Goal: Task Accomplishment & Management: Use online tool/utility

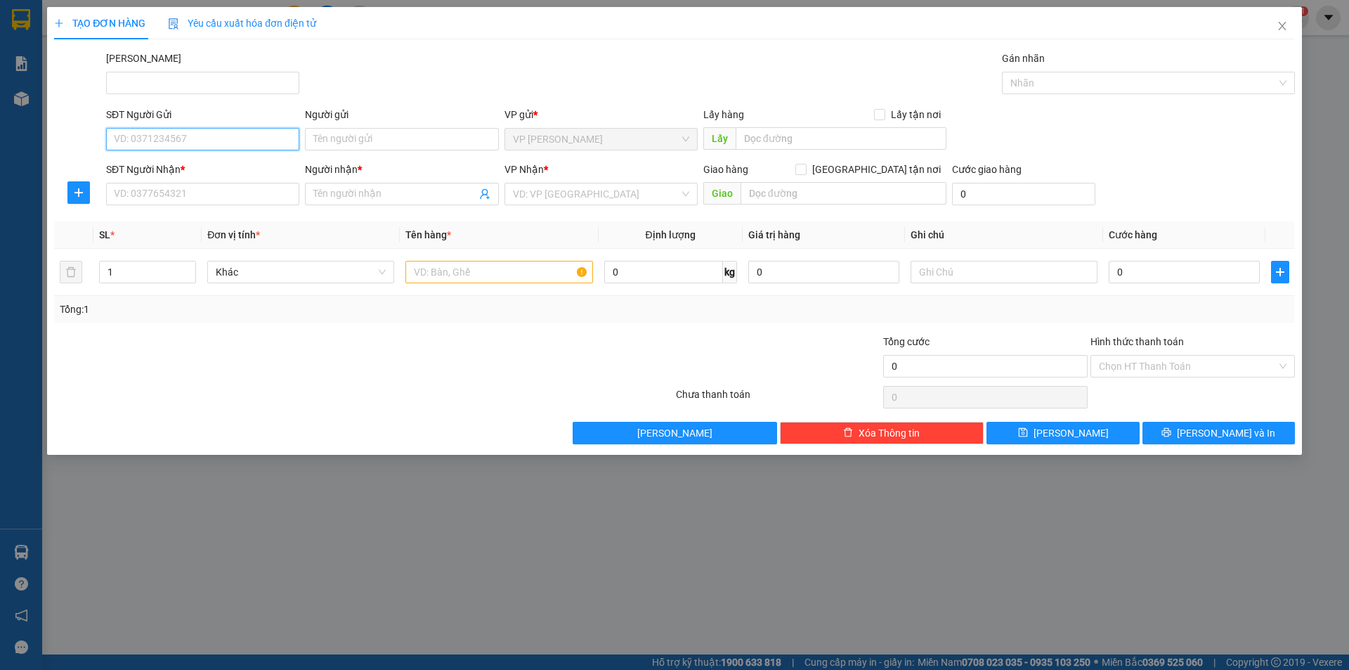
click at [242, 147] on input "SĐT Người Gửi" at bounding box center [202, 139] width 193 height 22
type input "0907810732"
click at [230, 173] on div "0907810732 - HIẾU" at bounding box center [203, 166] width 176 height 15
type input "HIẾU"
type input "0969726723"
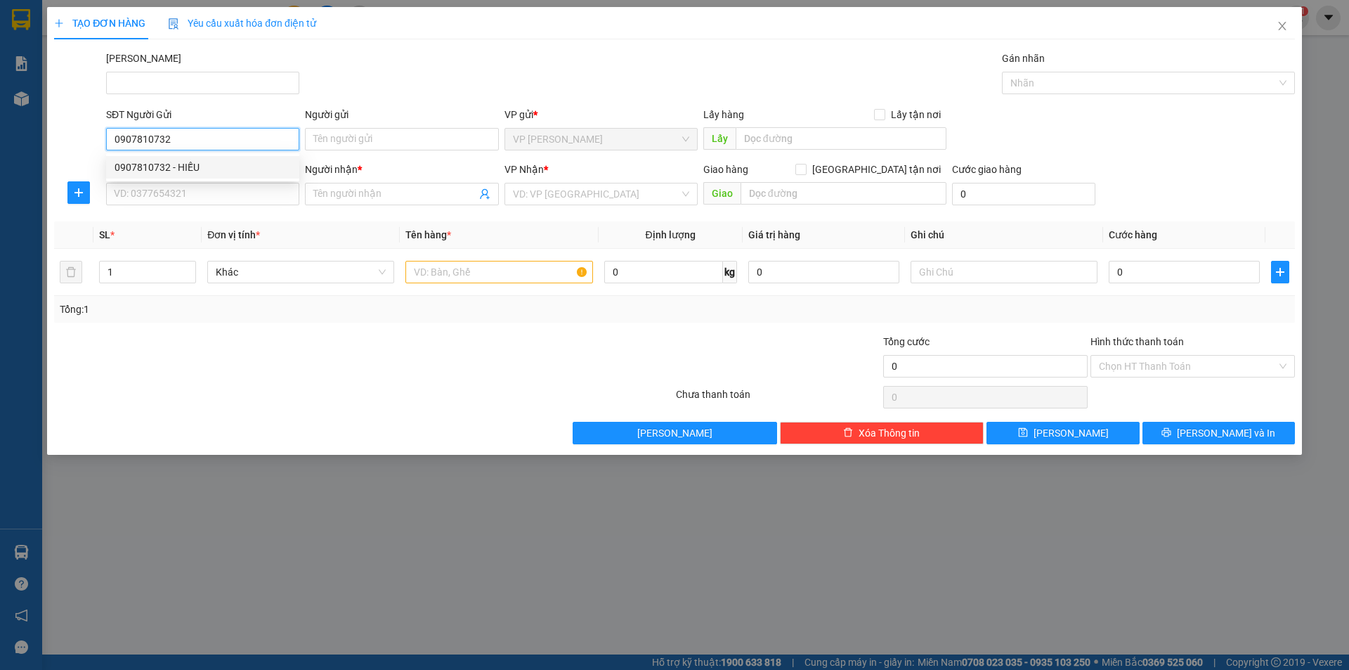
type input "ÂN"
type input "30.000"
type input "0907810732"
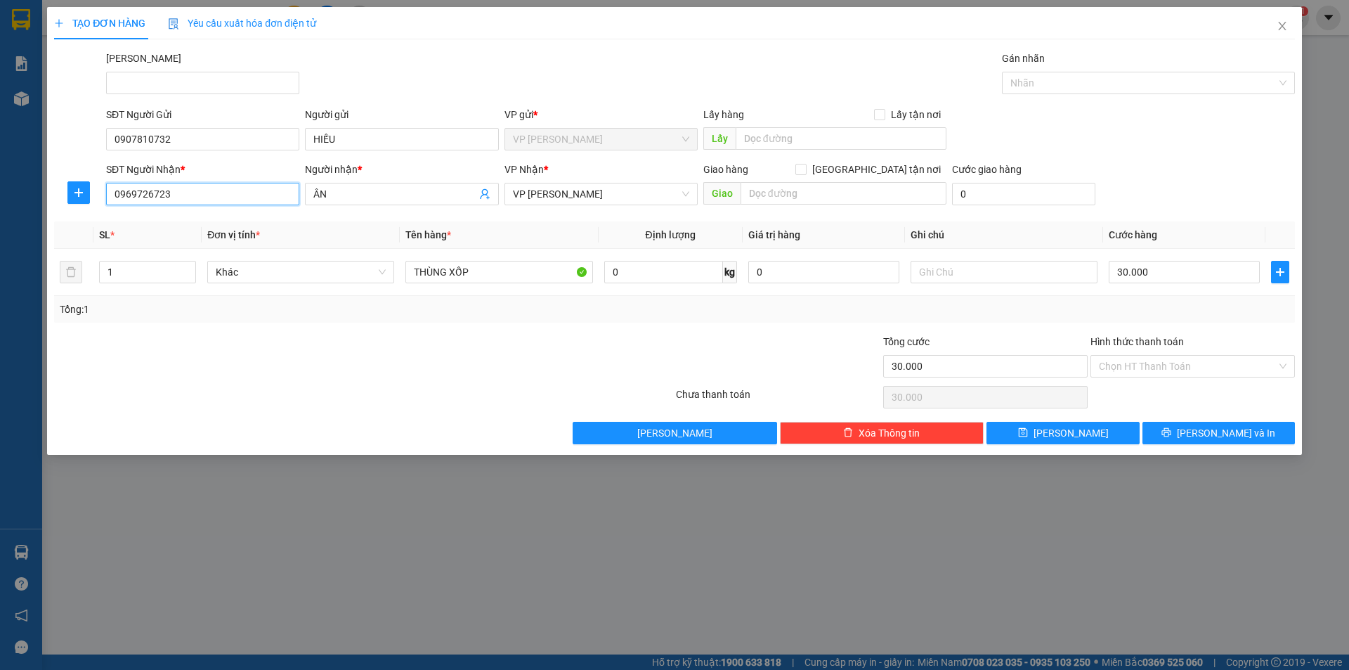
click at [224, 189] on input "0969726723" at bounding box center [202, 194] width 193 height 22
click at [249, 346] on div at bounding box center [260, 358] width 415 height 49
click at [366, 197] on input "ÂN" at bounding box center [394, 193] width 162 height 15
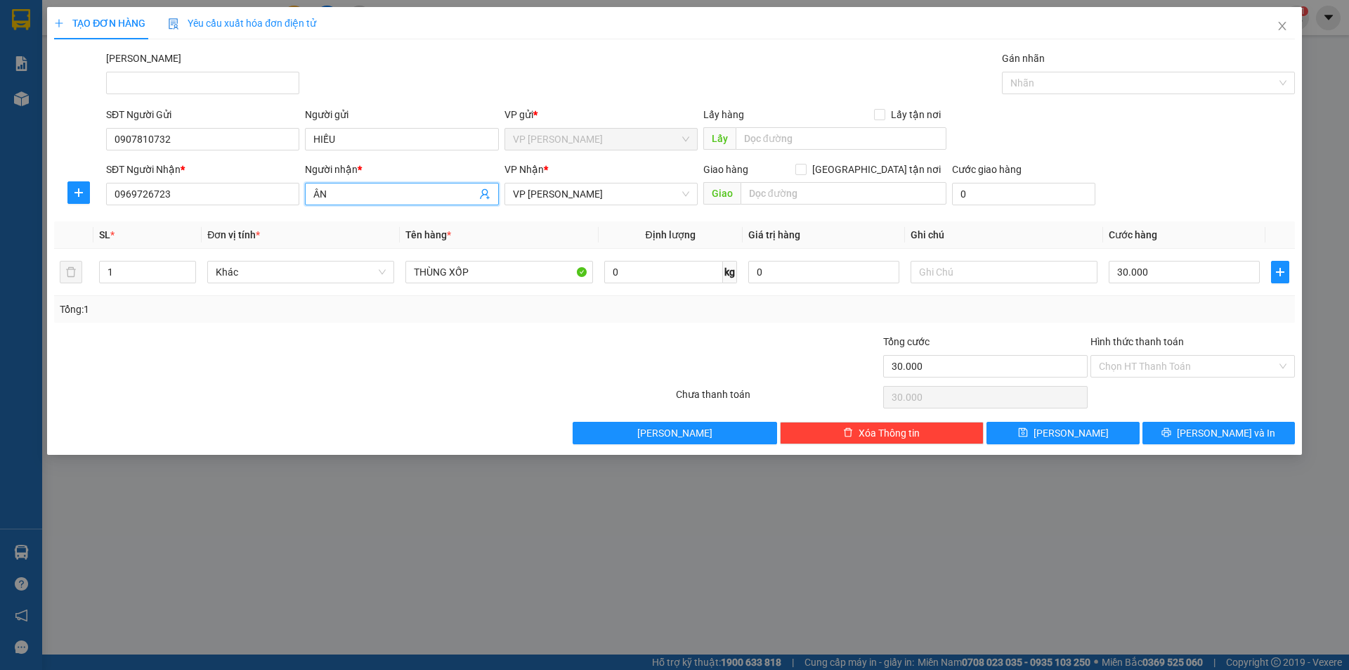
click at [366, 197] on input "ÂN" at bounding box center [394, 193] width 162 height 15
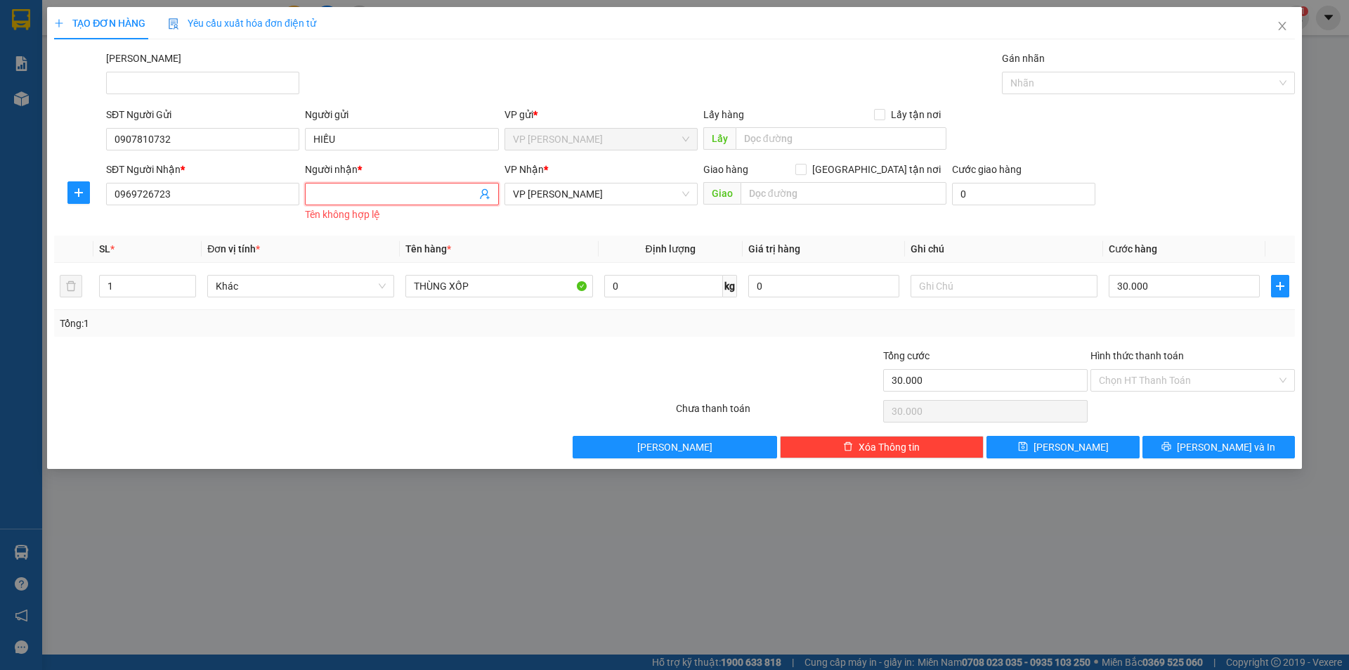
click at [313, 367] on div at bounding box center [260, 372] width 415 height 49
click at [367, 194] on input "Người nhận *" at bounding box center [394, 193] width 162 height 15
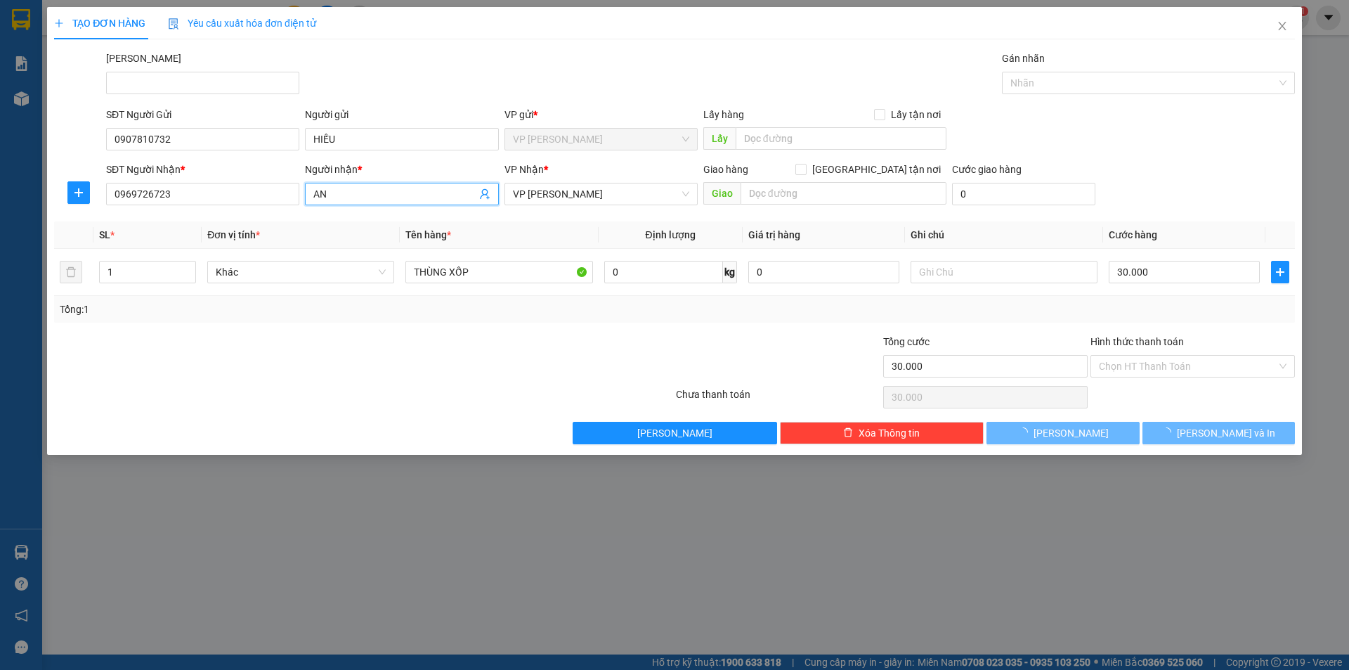
type input "A"
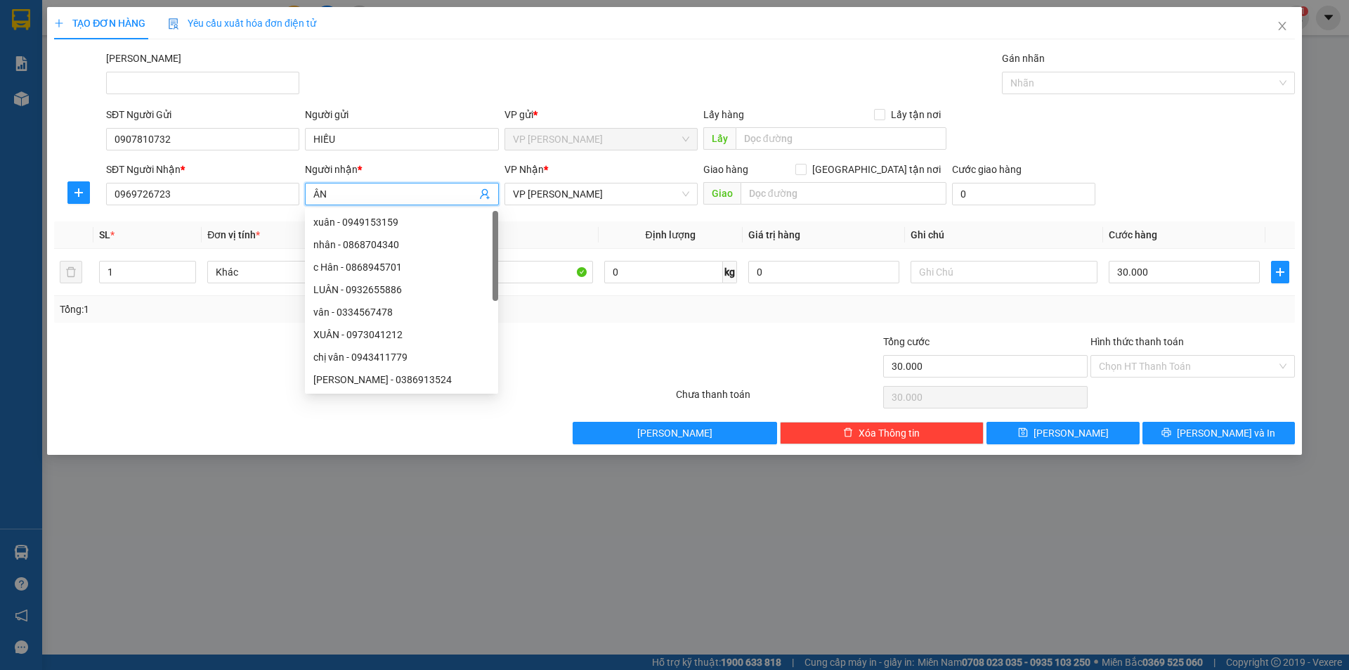
type input "ÂN"
click at [752, 334] on div at bounding box center [777, 358] width 207 height 49
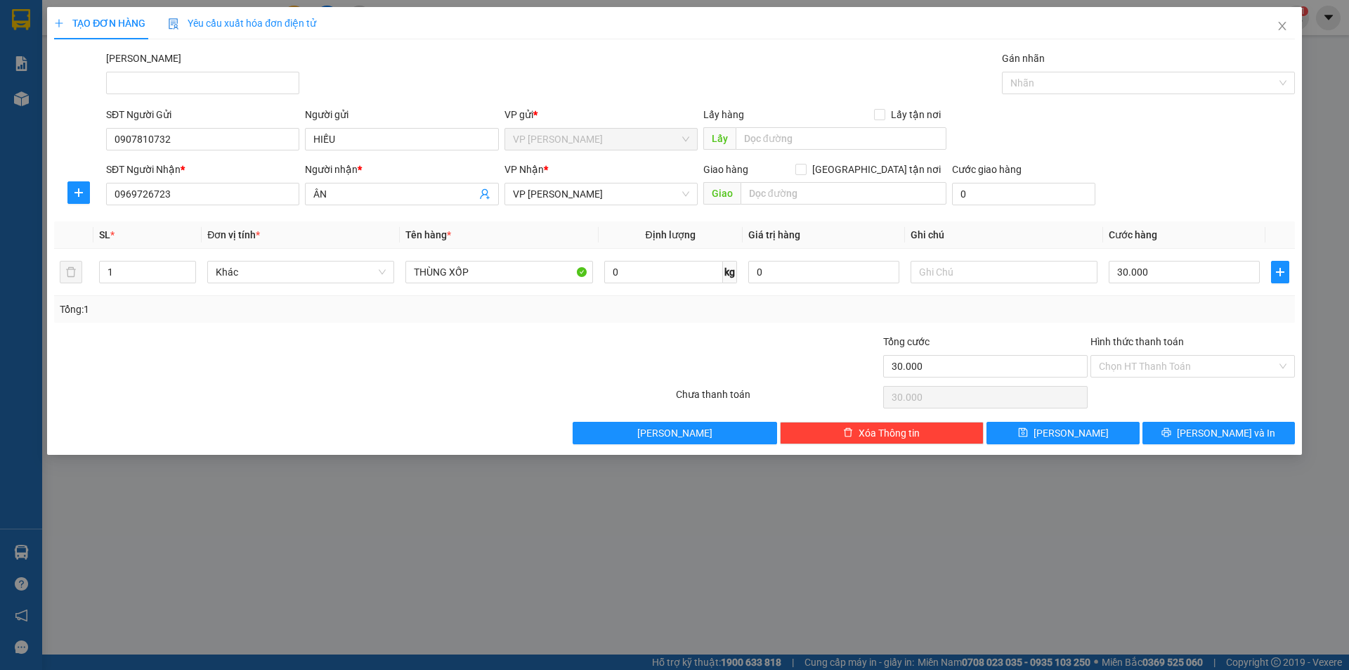
click at [1086, 322] on div "Transit Pickup Surcharge Ids Transit Deliver Surcharge Ids Transit Deliver Surc…" at bounding box center [674, 247] width 1241 height 393
click at [1211, 361] on input "Hình thức thanh toán" at bounding box center [1188, 366] width 178 height 21
click at [575, 304] on div "Tổng: 1" at bounding box center [675, 308] width 1230 height 15
click at [1143, 365] on input "Hình thức thanh toán" at bounding box center [1188, 366] width 178 height 21
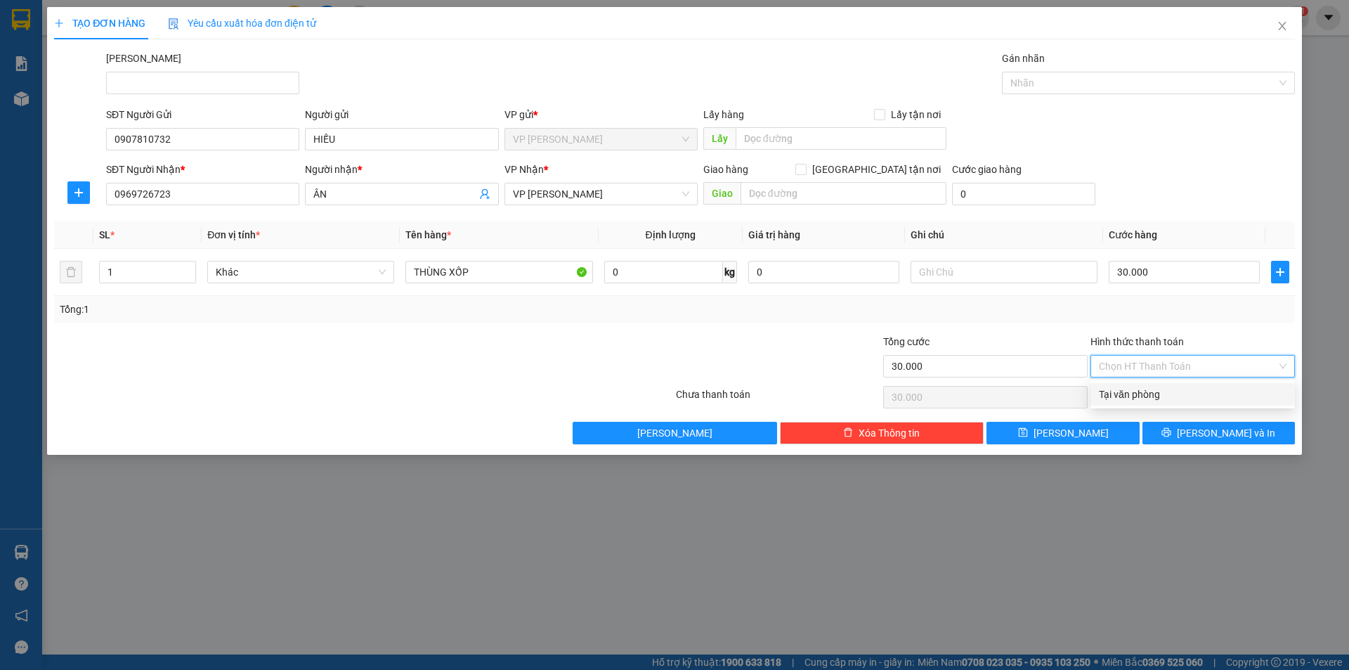
click at [1149, 390] on div "Tại văn phòng" at bounding box center [1193, 393] width 188 height 15
type input "0"
drag, startPoint x: 623, startPoint y: 310, endPoint x: 627, endPoint y: 316, distance: 7.6
click at [627, 316] on div "Tổng: 1" at bounding box center [675, 308] width 1230 height 15
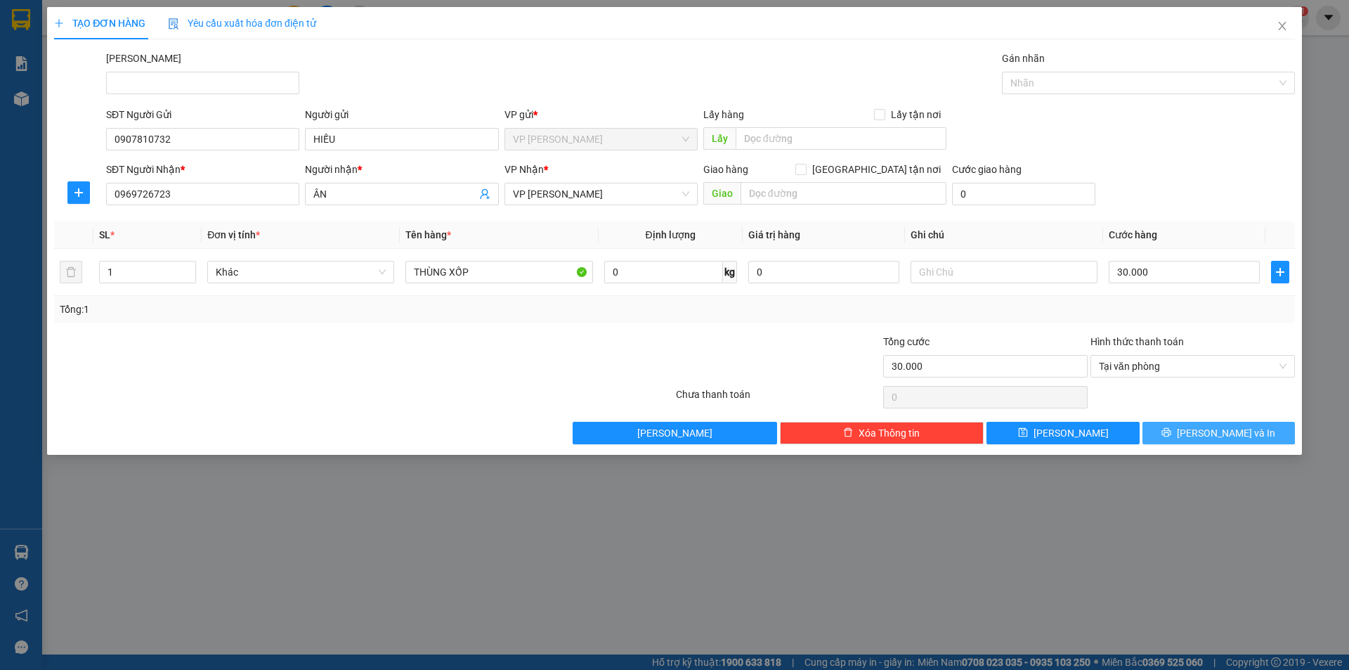
click at [1189, 431] on button "[PERSON_NAME] và In" at bounding box center [1218, 433] width 152 height 22
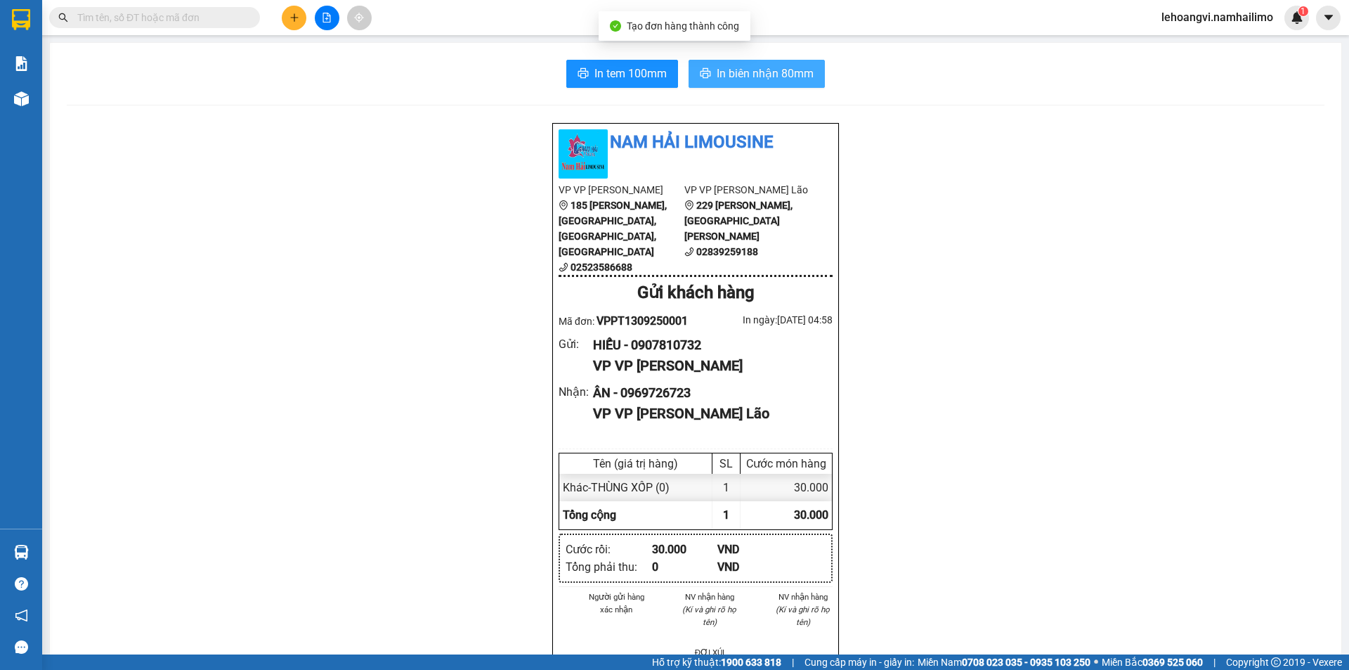
click at [807, 66] on span "In biên nhận 80mm" at bounding box center [765, 74] width 97 height 18
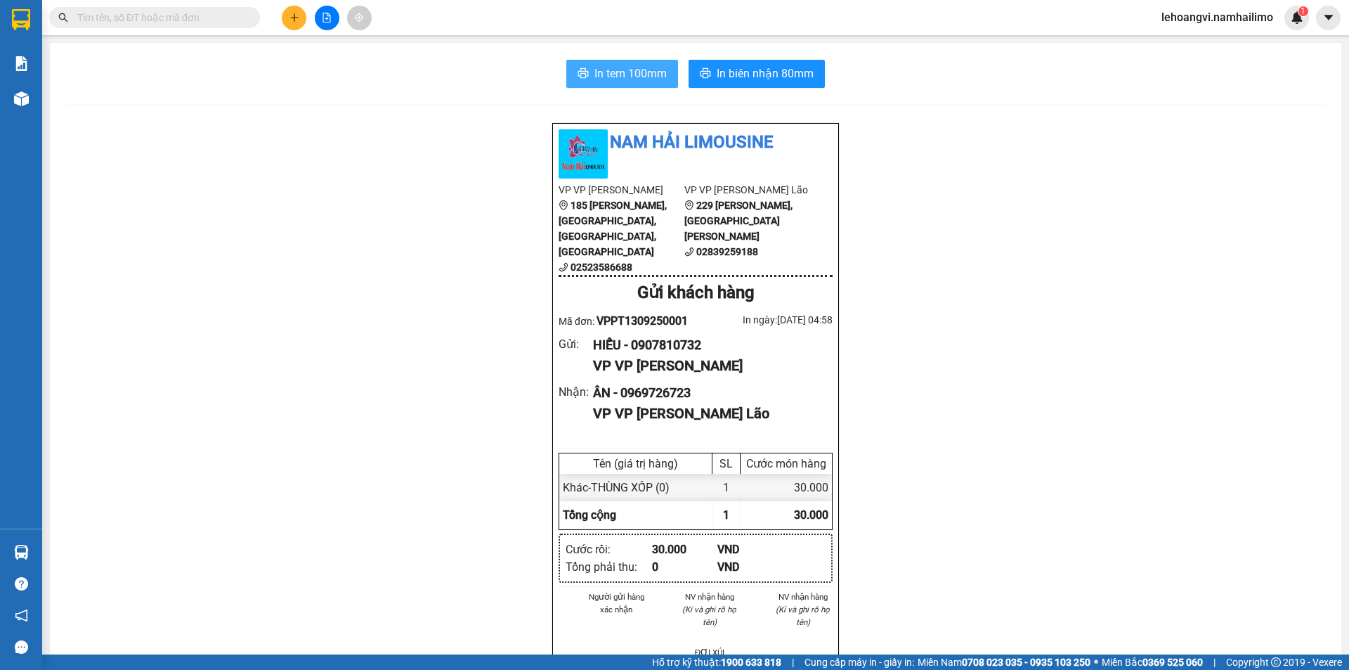
click at [590, 60] on div "In tem 100mm In biên nhận 80mm Nam Hải Limousine VP VP [PERSON_NAME] 185 [PERSO…" at bounding box center [695, 652] width 1291 height 1218
click at [597, 65] on span "In tem 100mm" at bounding box center [630, 74] width 72 height 18
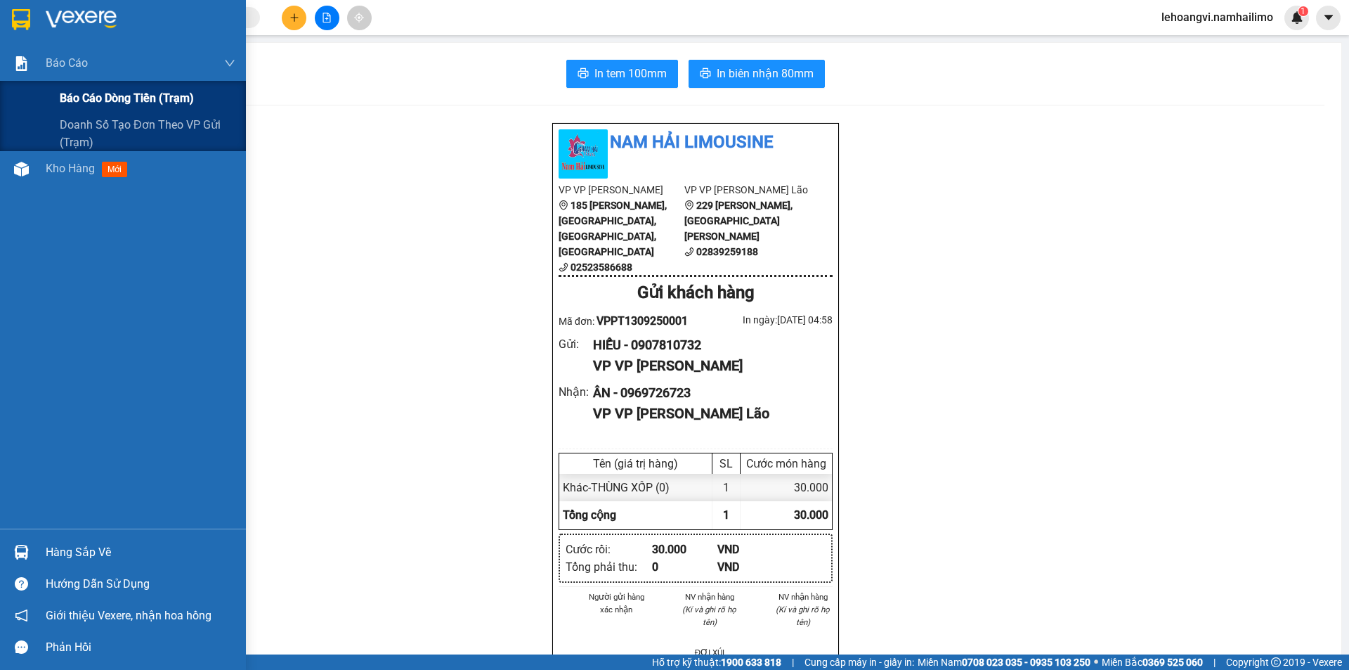
click at [121, 98] on span "Báo cáo dòng tiền (trạm)" at bounding box center [127, 98] width 134 height 18
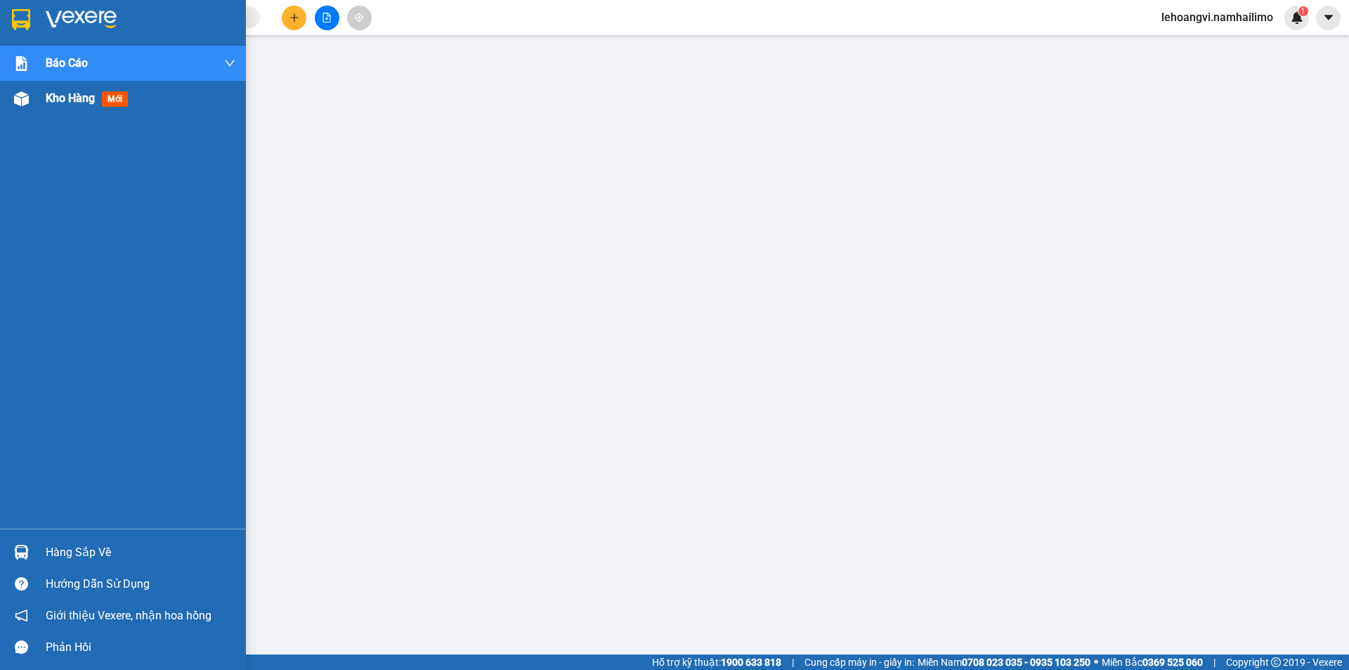
click at [80, 94] on span "Kho hàng" at bounding box center [70, 97] width 49 height 13
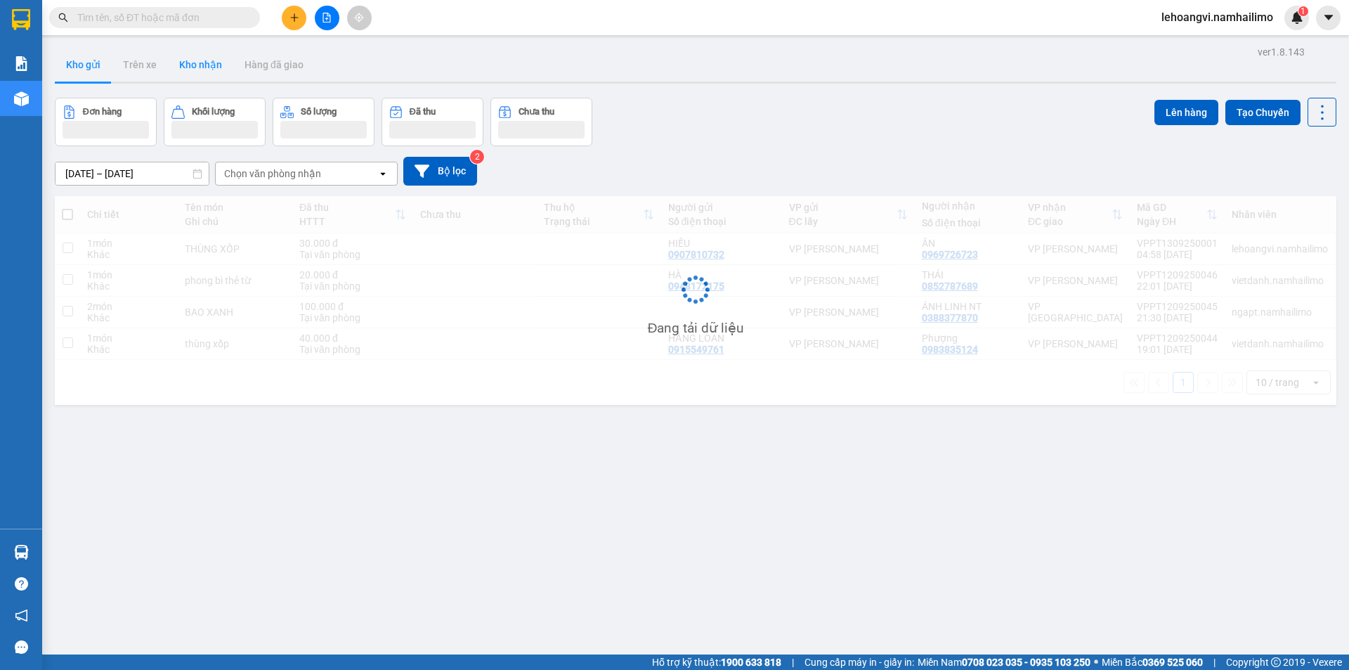
click at [205, 74] on button "Kho nhận" at bounding box center [200, 65] width 65 height 34
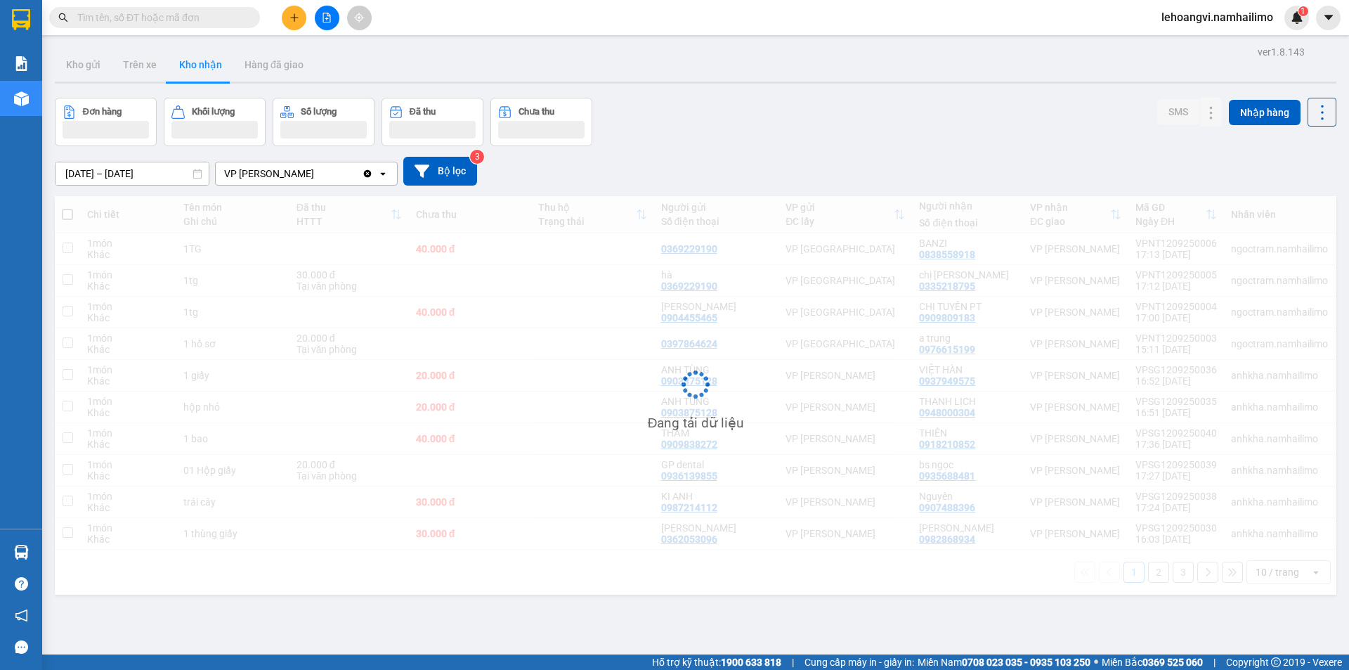
click at [205, 74] on button "Kho nhận" at bounding box center [200, 65] width 65 height 34
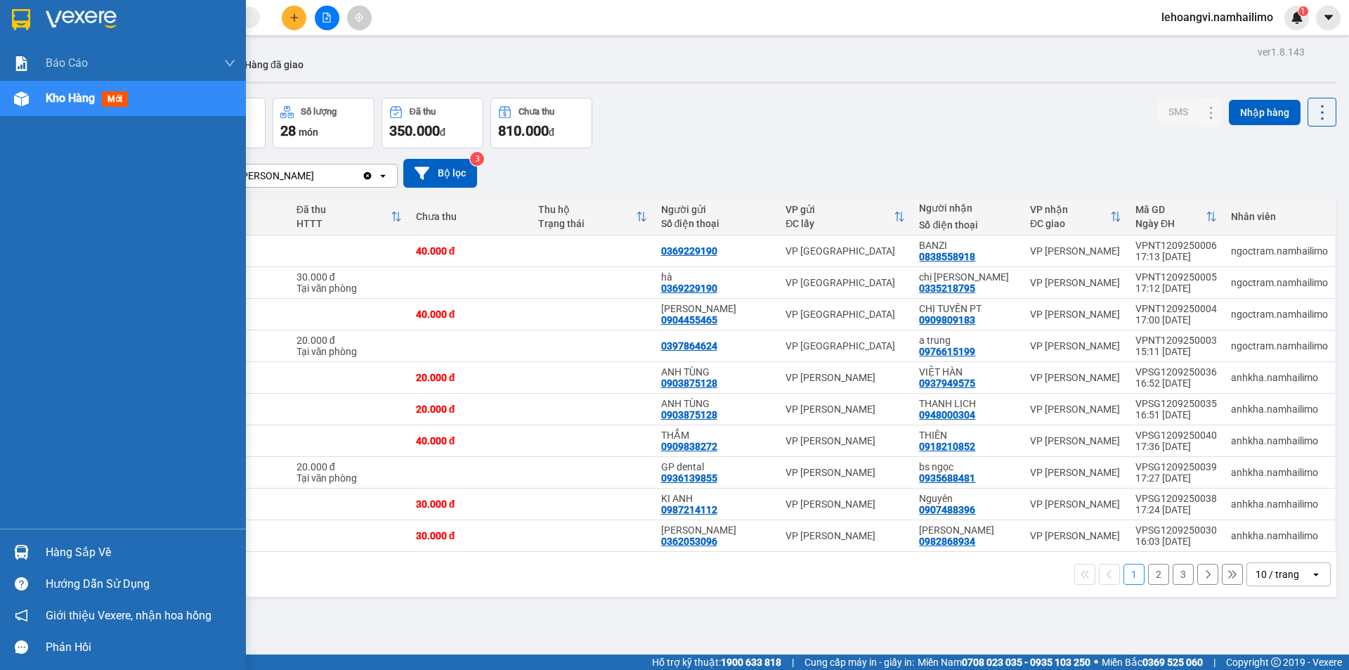
drag, startPoint x: 1, startPoint y: 538, endPoint x: 18, endPoint y: 548, distance: 19.5
click at [5, 540] on div "Hàng sắp về" at bounding box center [123, 552] width 246 height 32
click at [18, 548] on div "Báo cáo Báo cáo dòng tiền (trạm) Doanh số tạo đơn theo VP gửi (trạm) Kho hàng m…" at bounding box center [123, 335] width 246 height 670
click at [45, 557] on div "Hàng sắp về" at bounding box center [123, 552] width 246 height 32
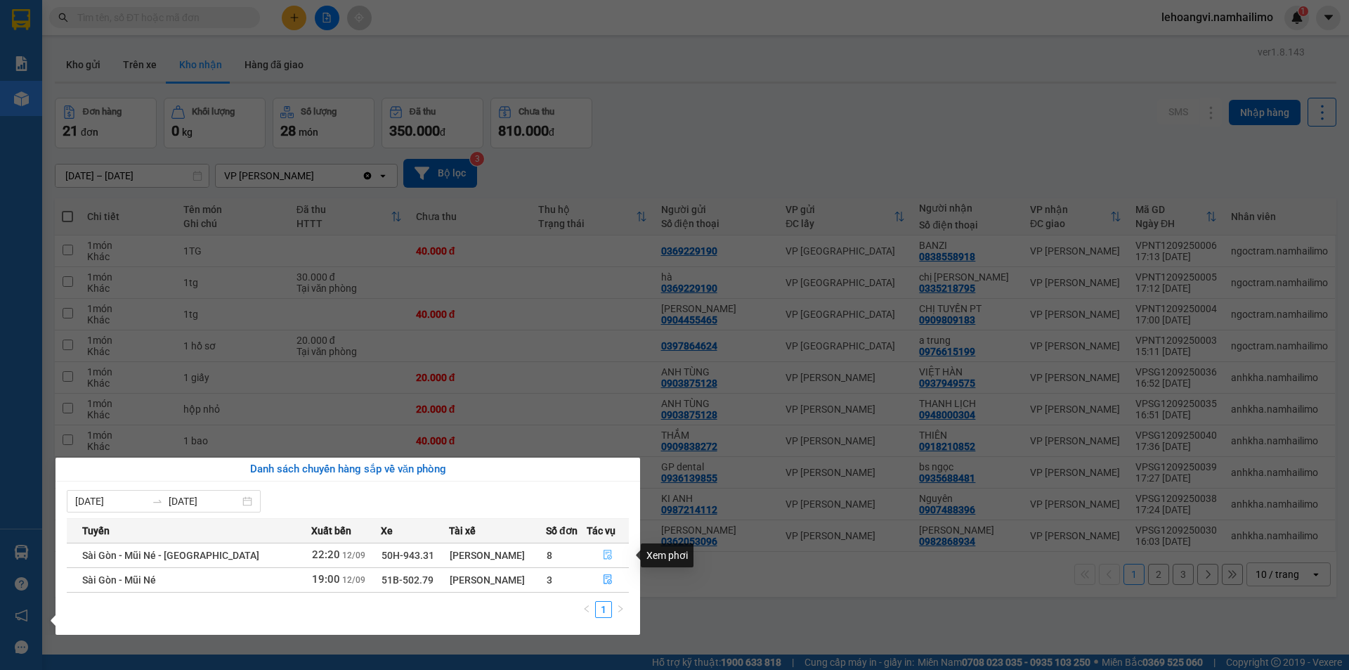
click at [607, 563] on button "button" at bounding box center [607, 555] width 41 height 22
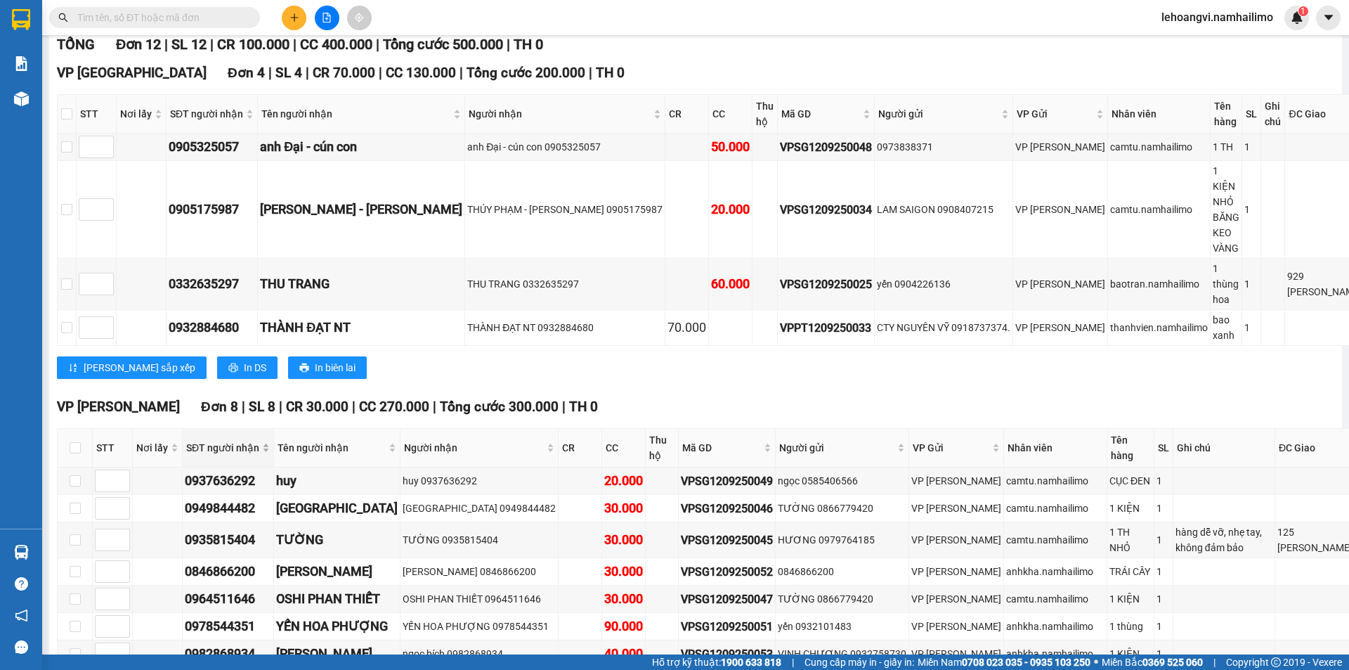
scroll to position [239, 0]
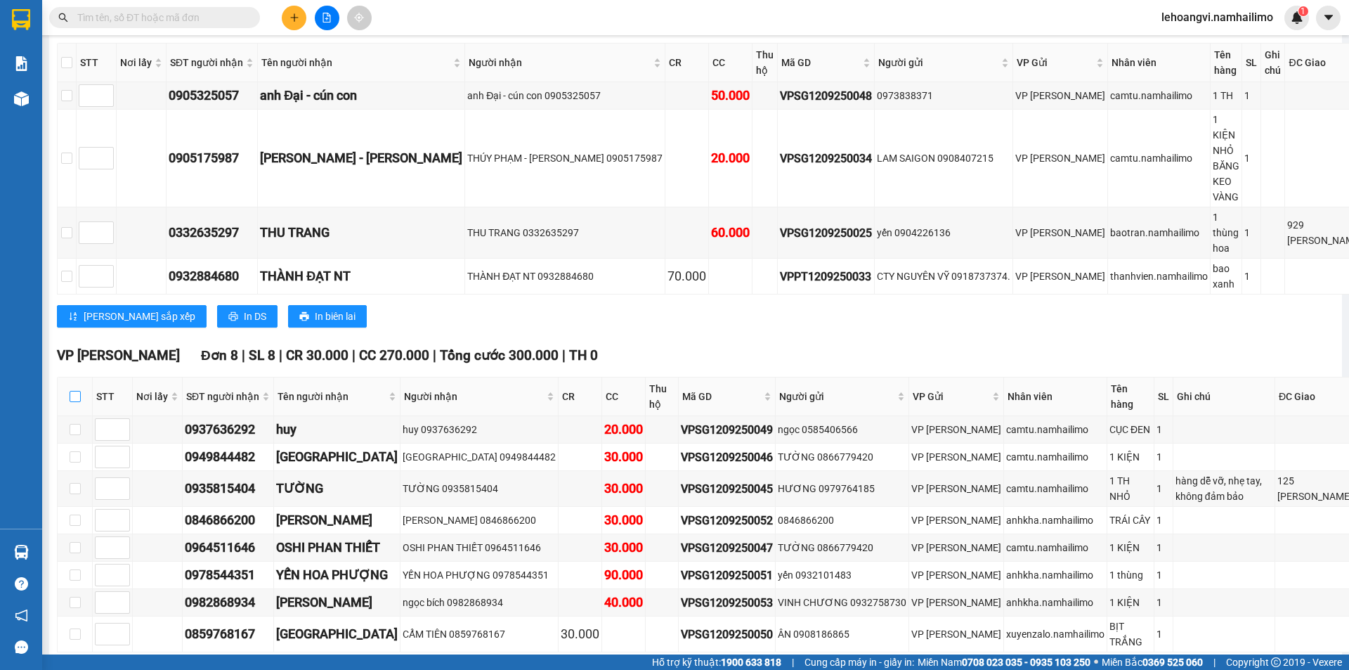
click at [78, 391] on input "checkbox" at bounding box center [75, 396] width 11 height 11
checkbox input "true"
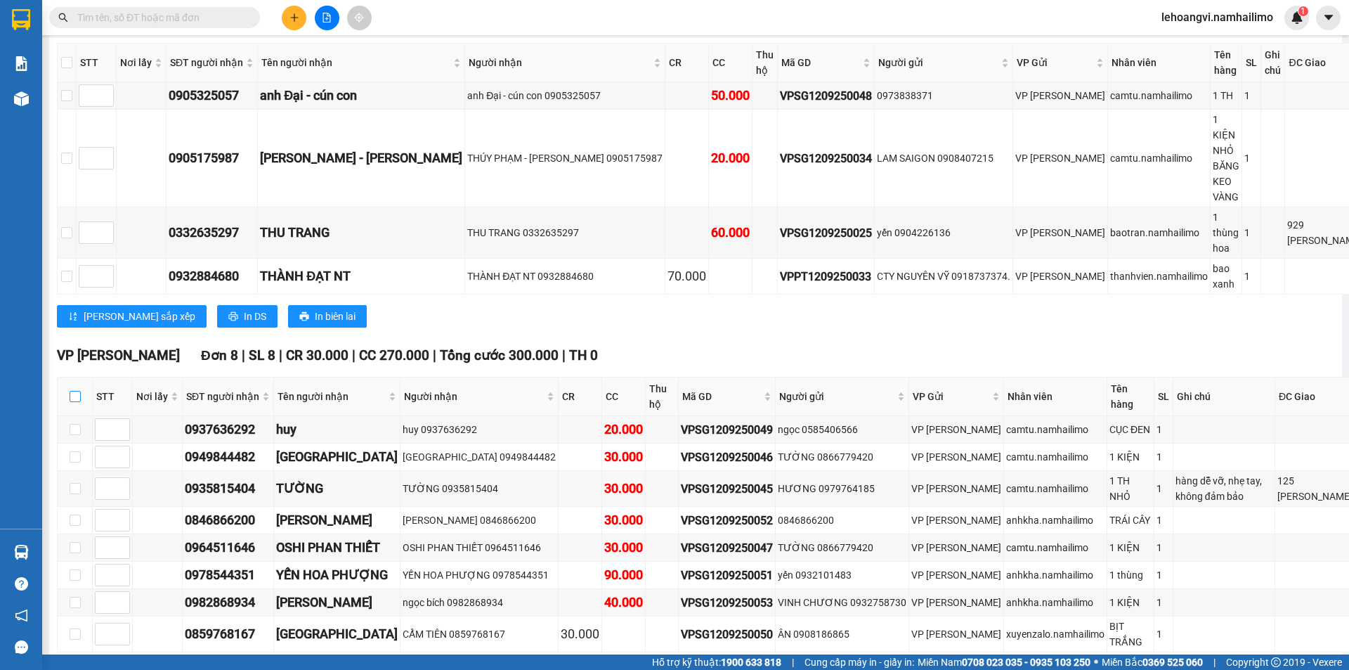
checkbox input "true"
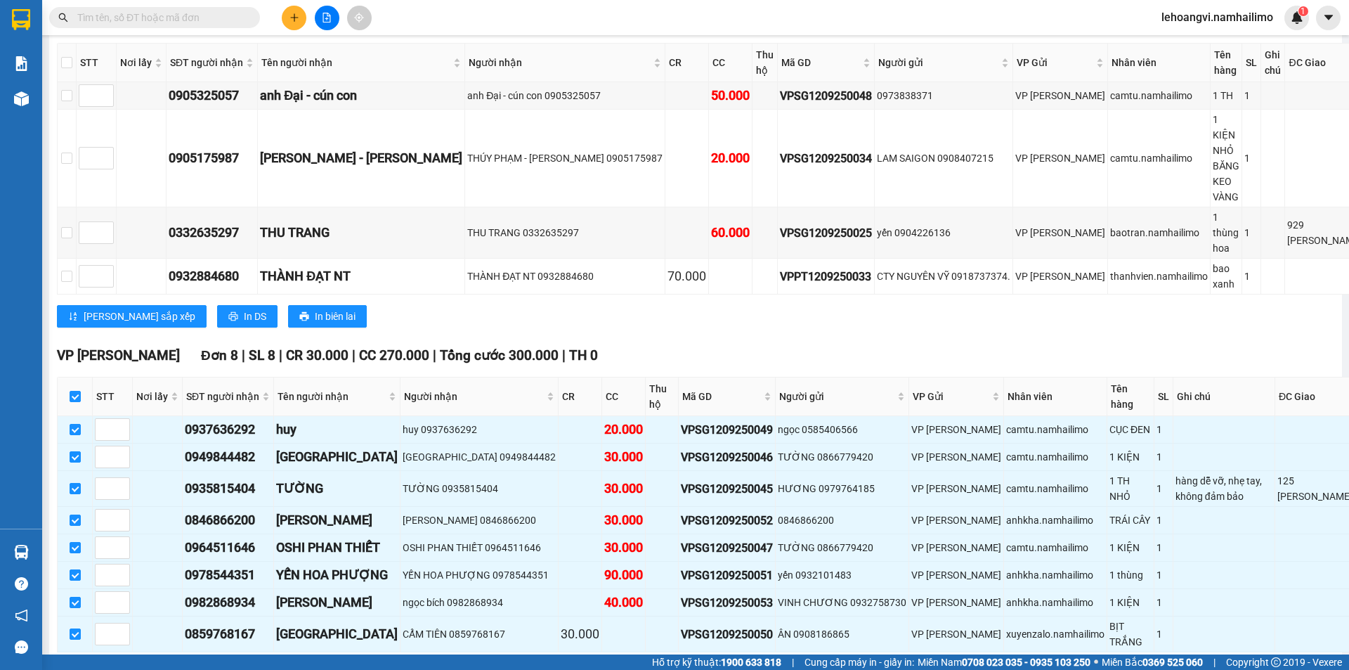
click at [244, 666] on span "Nhập kho nhận" at bounding box center [278, 673] width 68 height 15
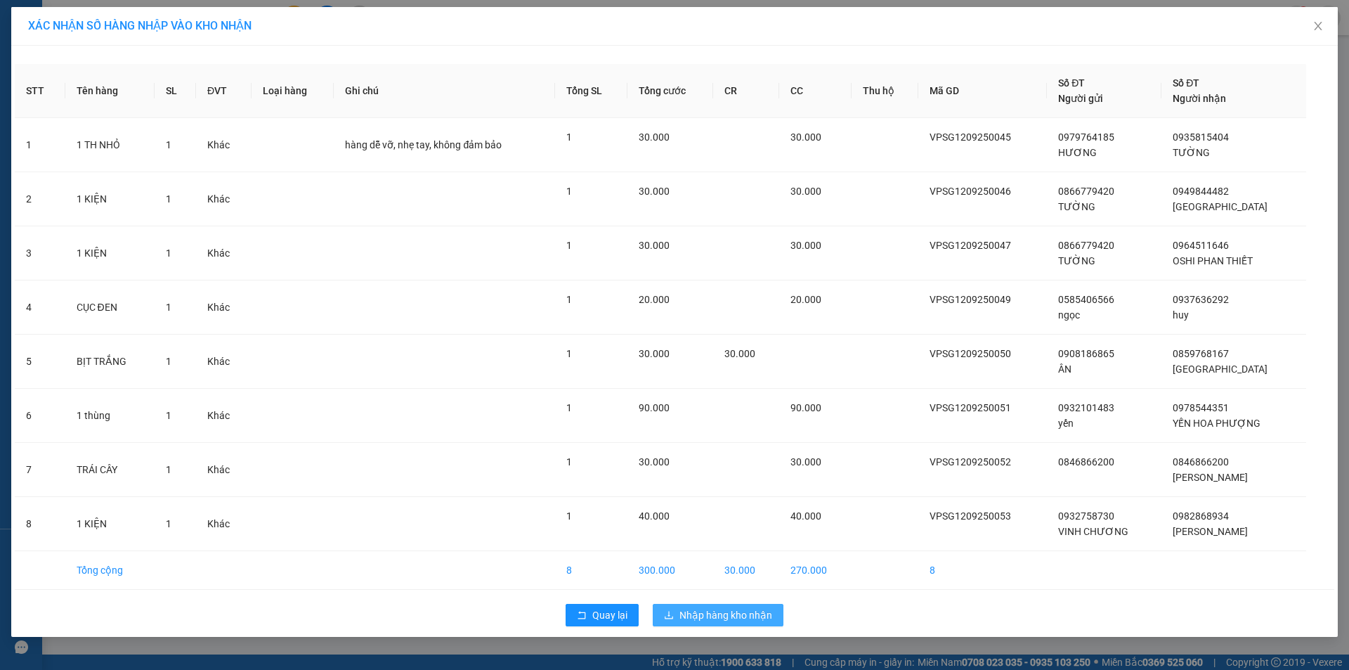
click at [696, 622] on span "Nhập hàng kho nhận" at bounding box center [725, 614] width 93 height 15
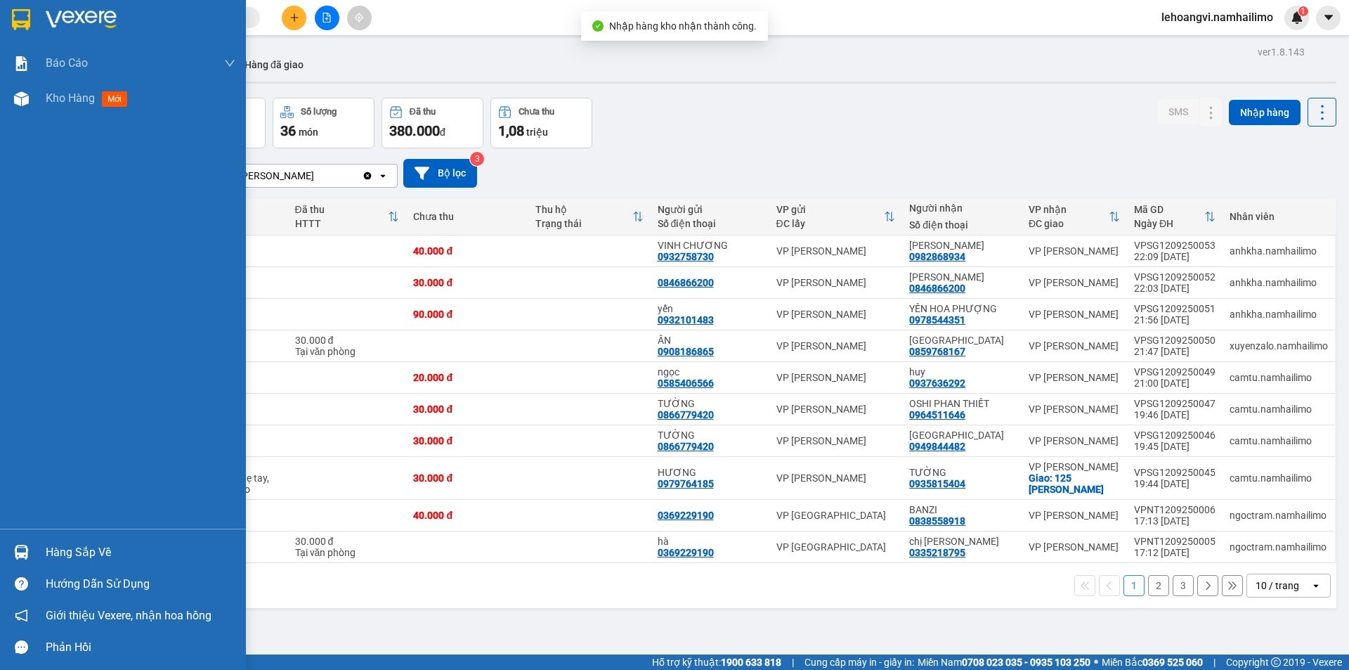
click at [28, 547] on img at bounding box center [21, 552] width 15 height 15
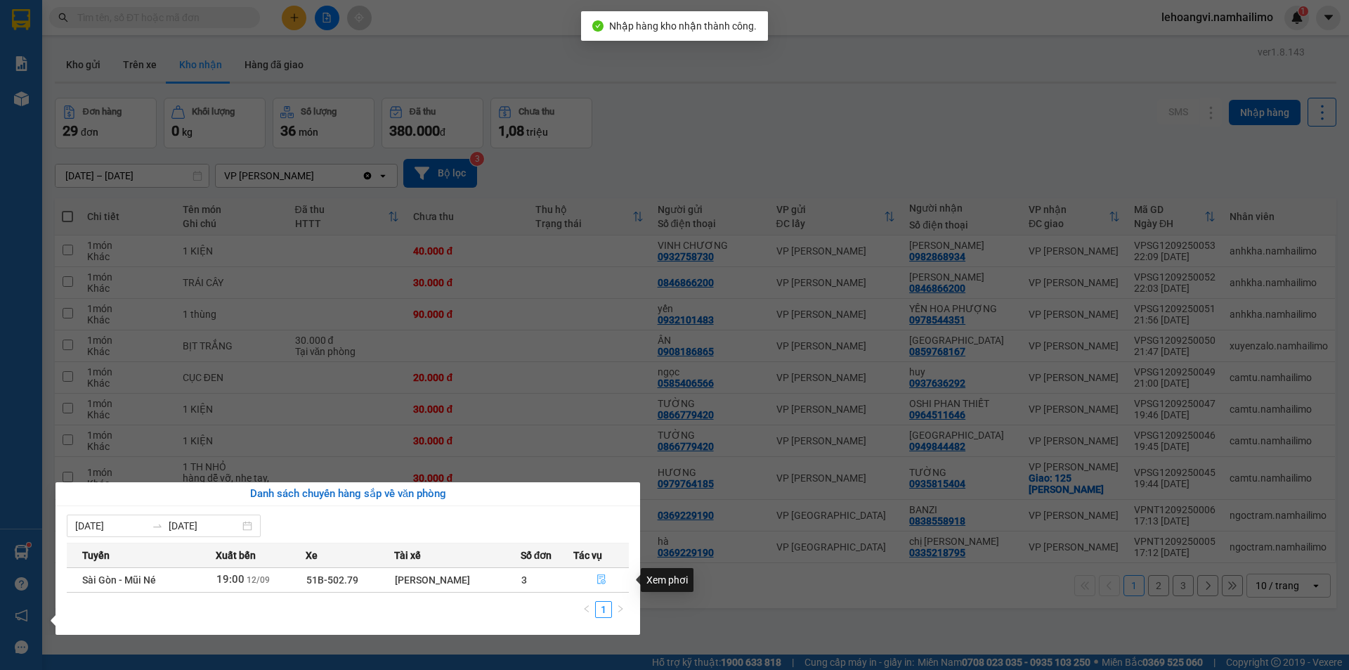
click at [604, 578] on icon "file-done" at bounding box center [601, 580] width 8 height 10
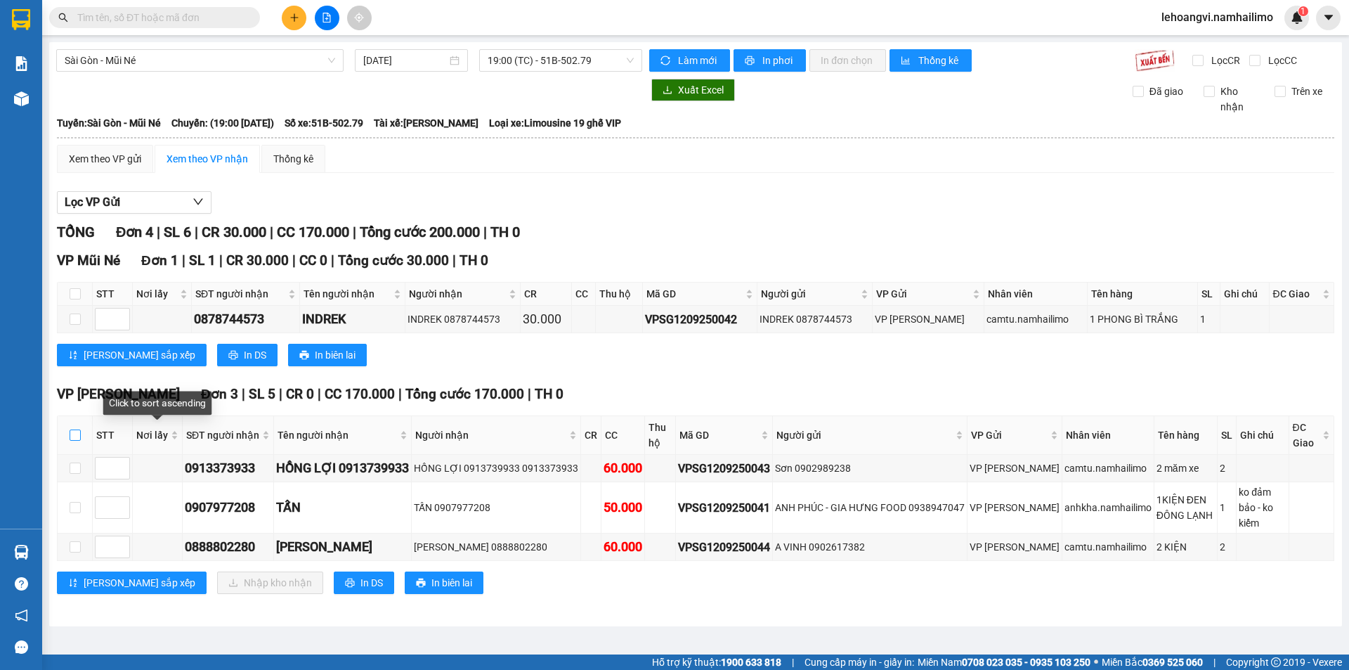
click at [77, 434] on input "checkbox" at bounding box center [75, 434] width 11 height 11
checkbox input "true"
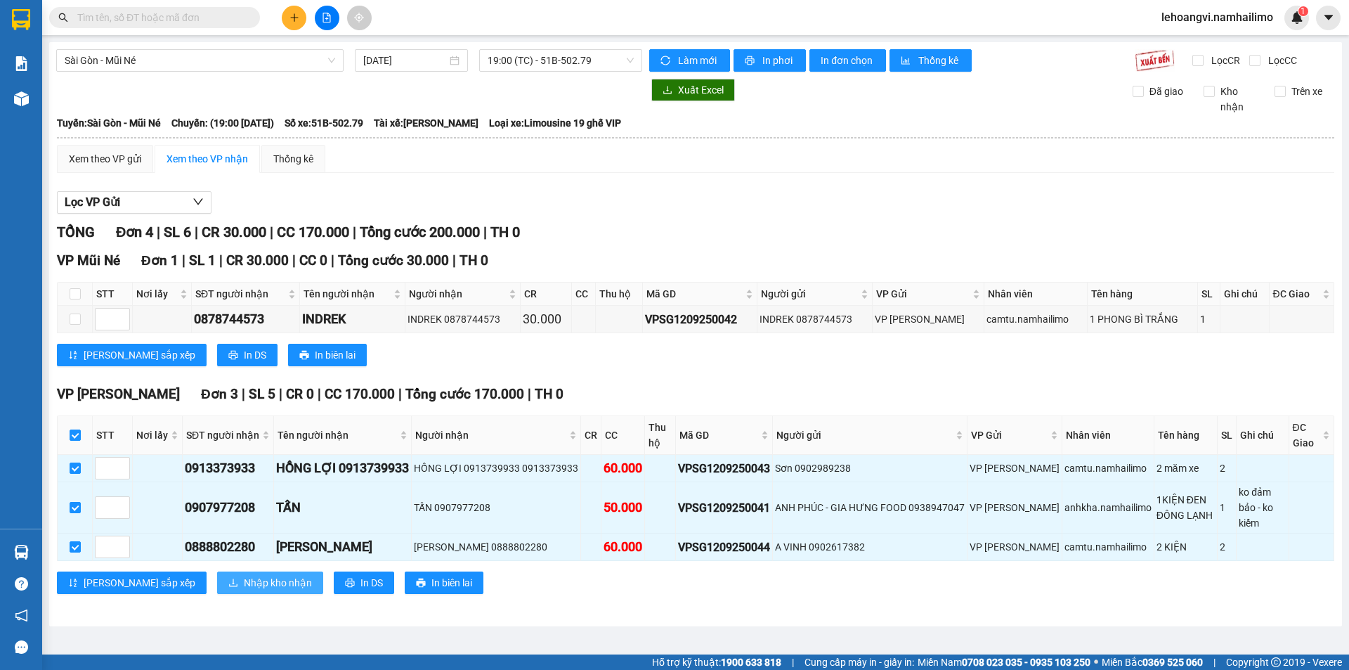
click at [244, 575] on span "Nhập kho nhận" at bounding box center [278, 582] width 68 height 15
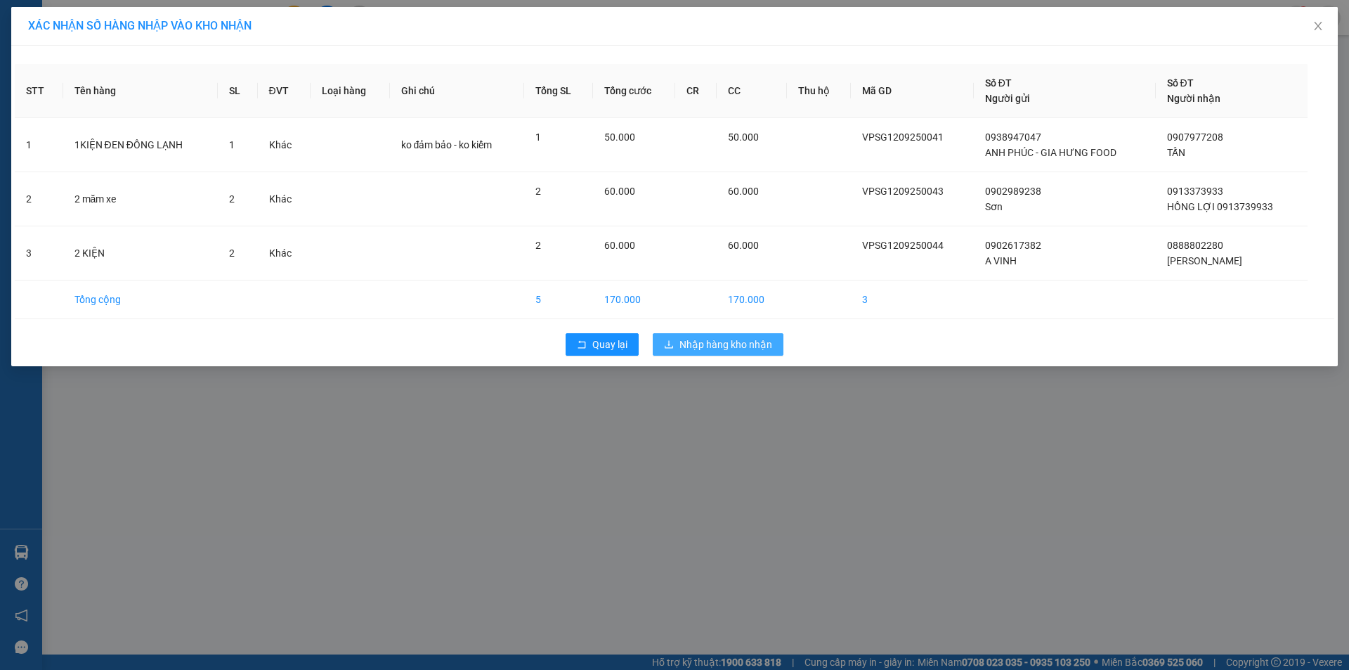
click at [745, 344] on span "Nhập hàng kho nhận" at bounding box center [725, 344] width 93 height 15
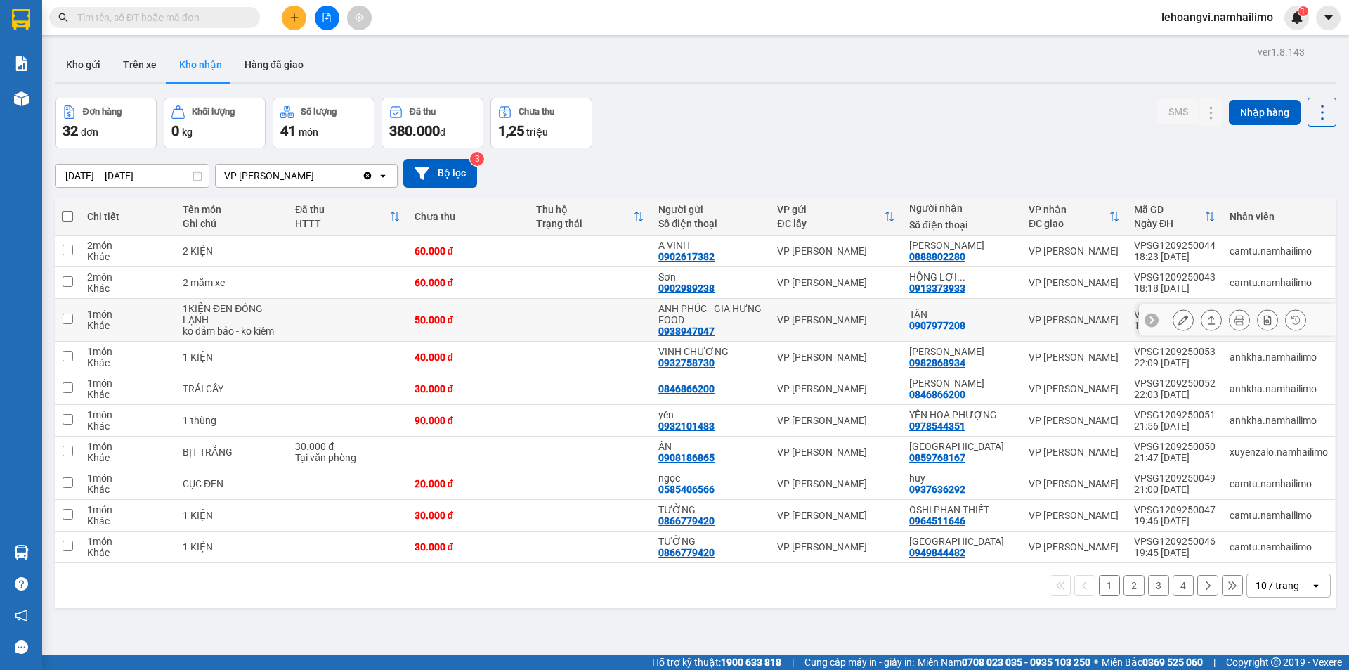
click at [1178, 322] on icon at bounding box center [1183, 320] width 10 height 10
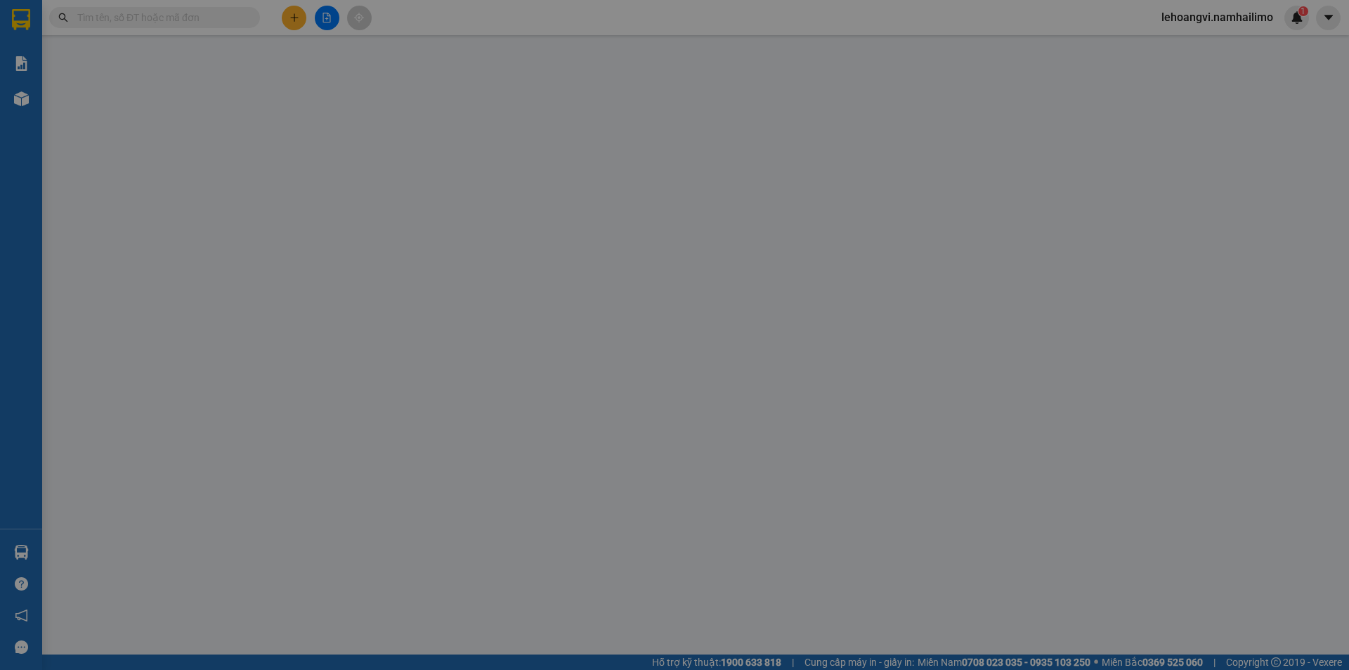
type input "0938947047"
type input "ANH PHÚC - GIA HƯNG FOOD"
type input "0907977208"
type input "TẤN"
type input "50.000"
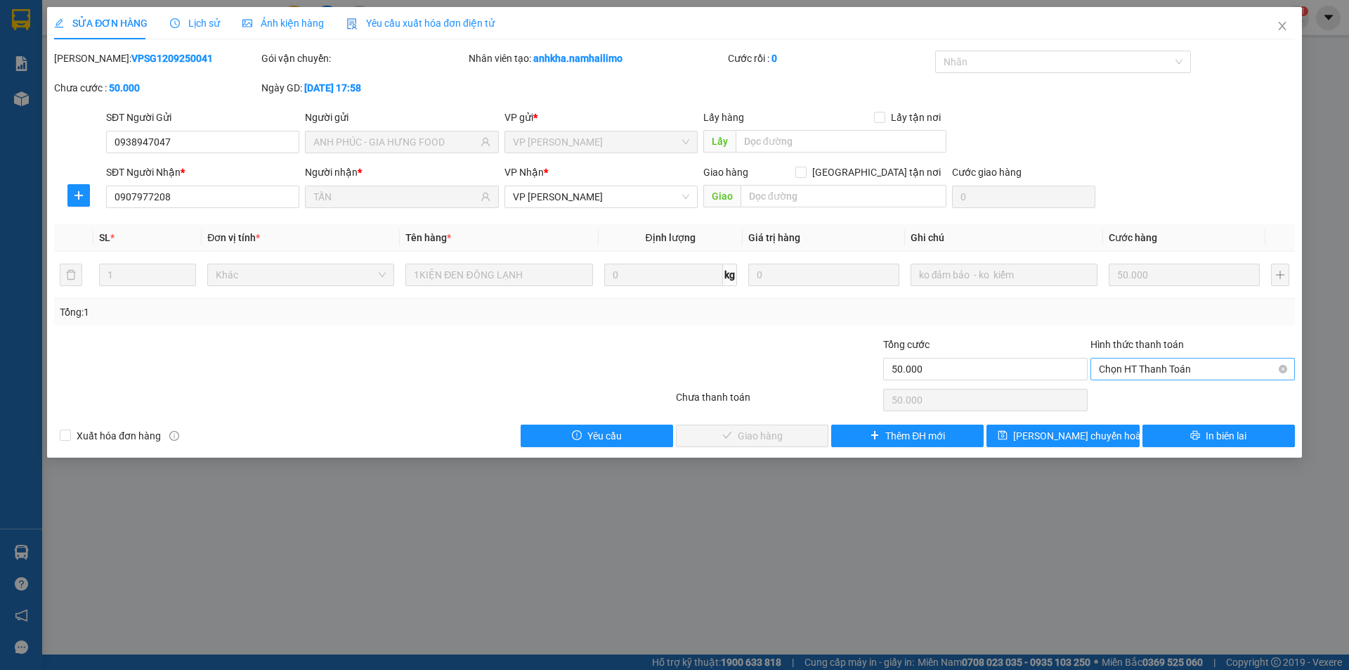
drag, startPoint x: 1173, startPoint y: 382, endPoint x: 1173, endPoint y: 374, distance: 7.1
click at [1174, 377] on div "Hình thức thanh toán Chọn HT Thanh Toán" at bounding box center [1192, 361] width 204 height 49
drag, startPoint x: 1173, startPoint y: 374, endPoint x: 1161, endPoint y: 384, distance: 14.5
click at [1170, 377] on span "Chọn HT Thanh Toán" at bounding box center [1193, 368] width 188 height 21
click at [1142, 400] on div "Tại văn phòng" at bounding box center [1193, 396] width 188 height 15
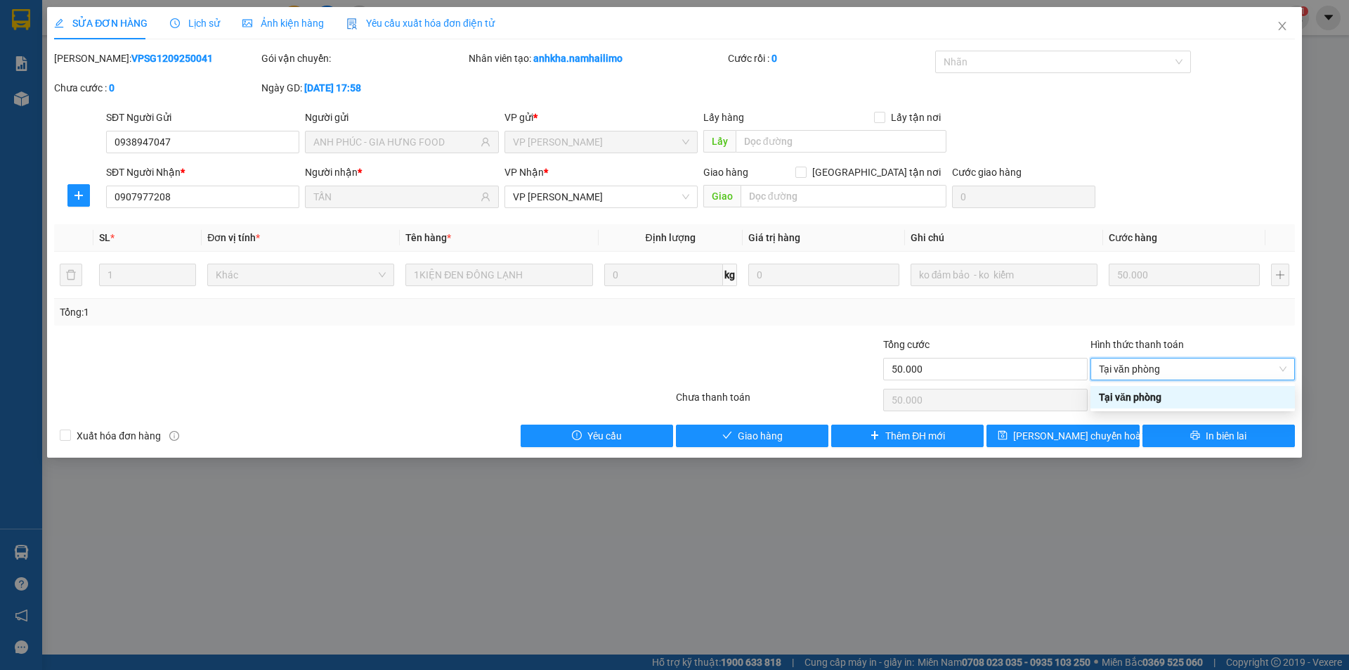
type input "0"
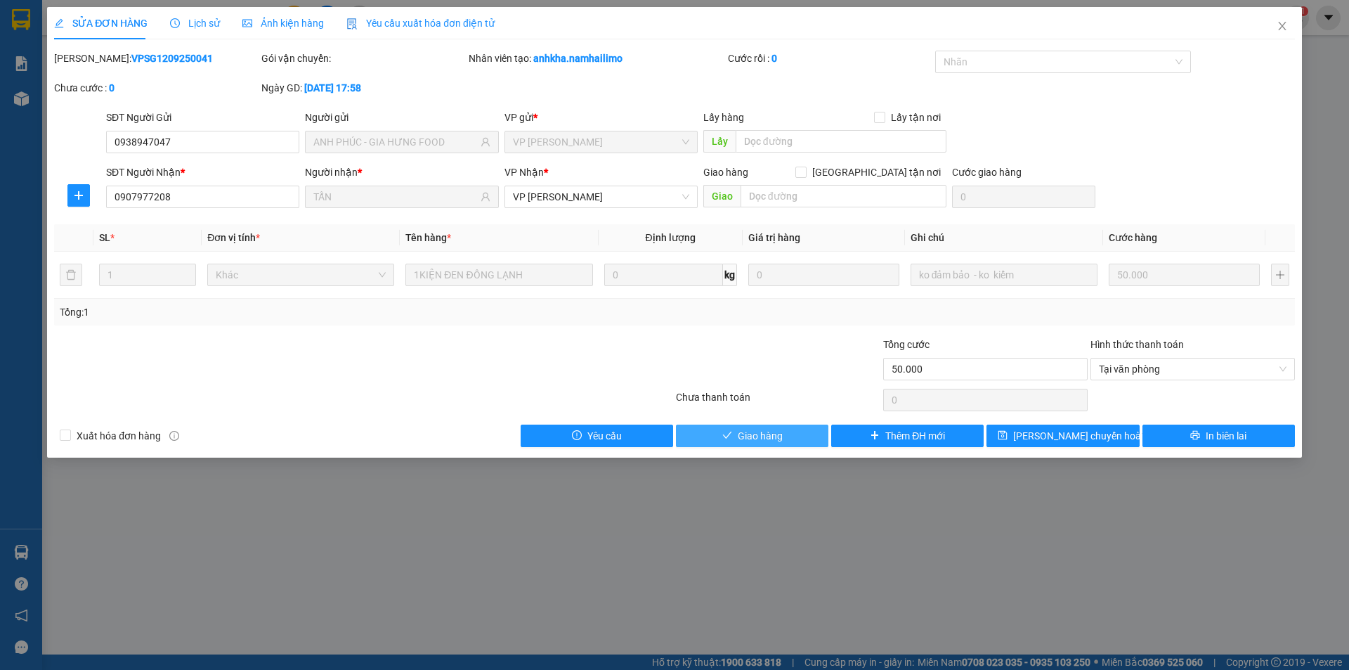
click at [767, 431] on span "Giao hàng" at bounding box center [760, 435] width 45 height 15
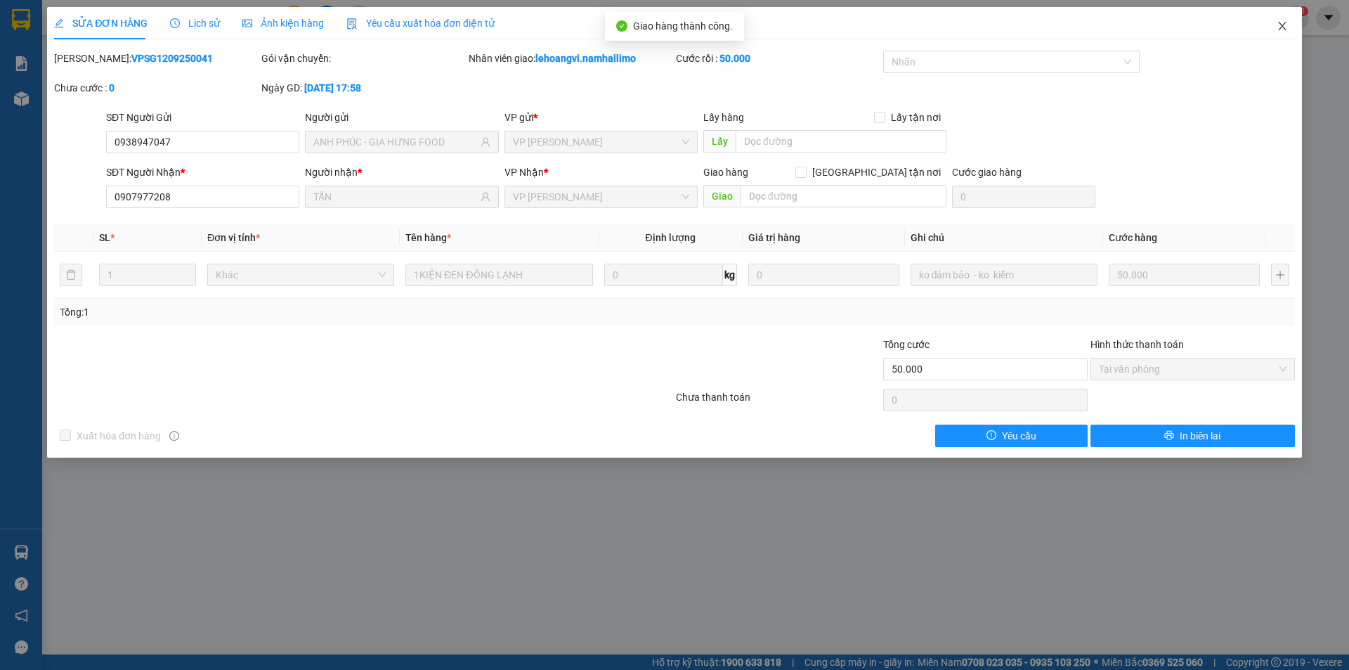
click at [1279, 29] on icon "close" at bounding box center [1282, 25] width 11 height 11
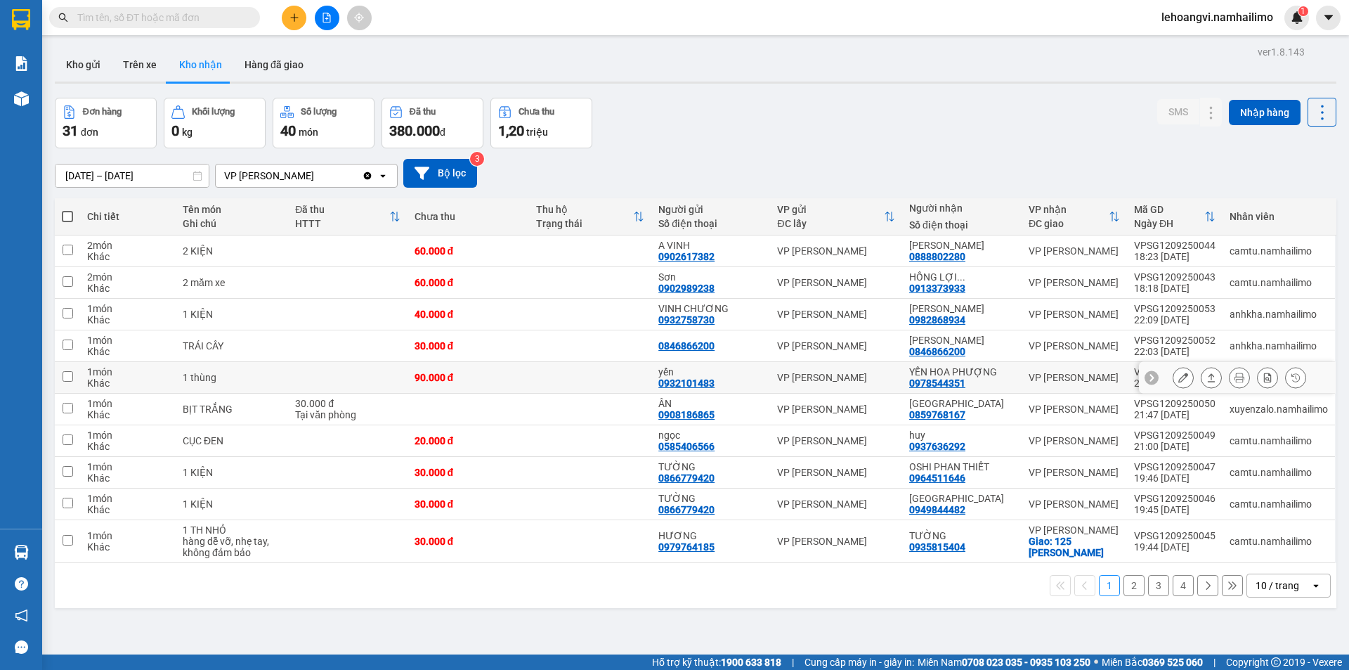
click at [1178, 377] on icon at bounding box center [1183, 377] width 10 height 10
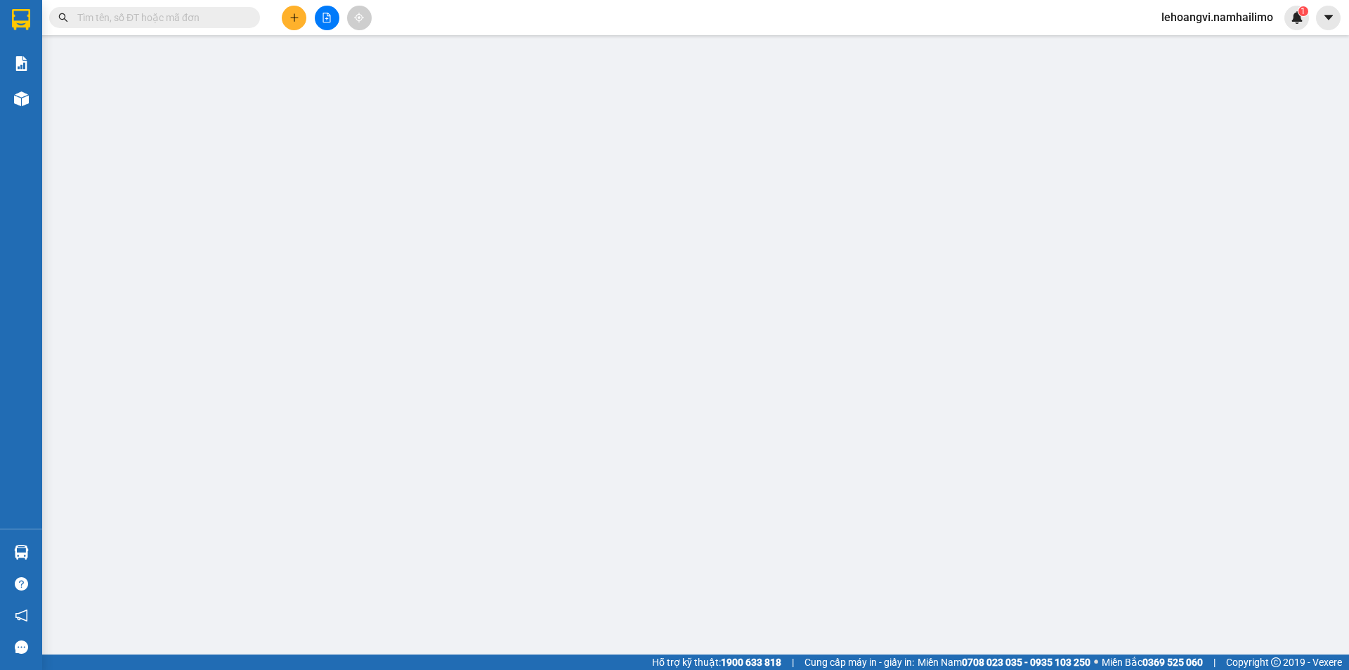
type input "0932101483"
type input "yến"
type input "0978544351"
type input "YẾN HOA PHƯỢNG"
type input "90.000"
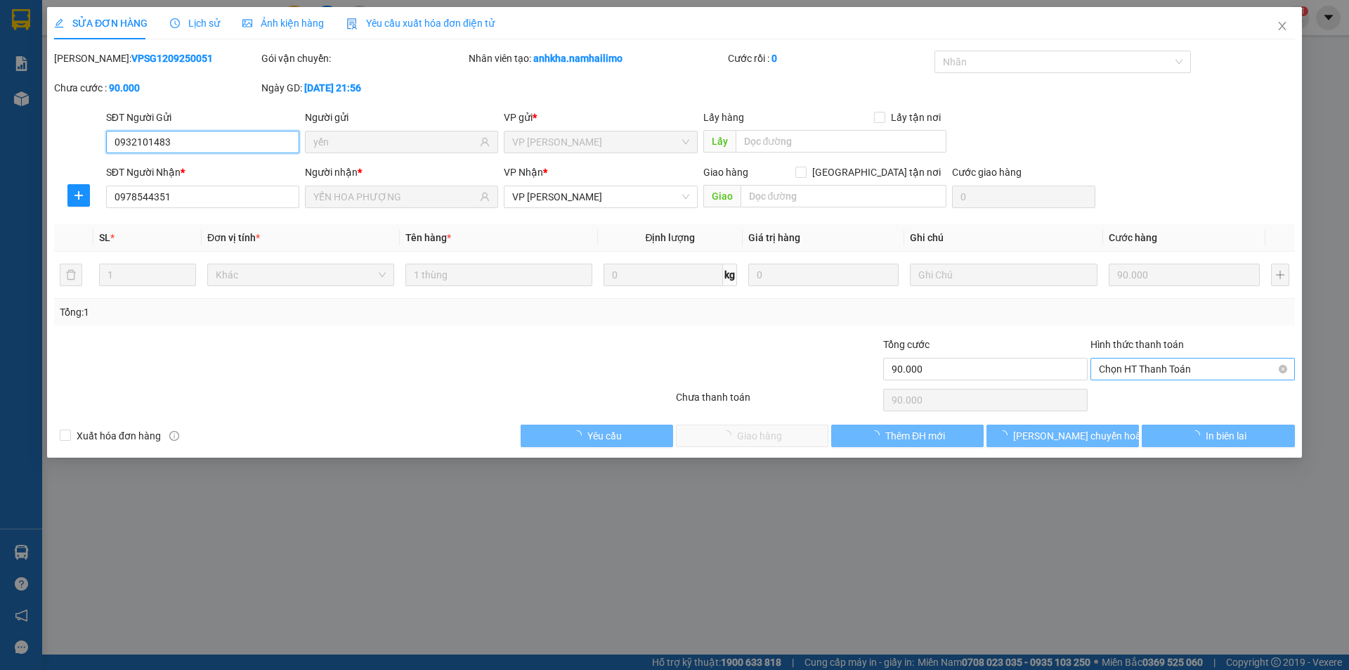
click at [1127, 369] on span "Chọn HT Thanh Toán" at bounding box center [1193, 368] width 188 height 21
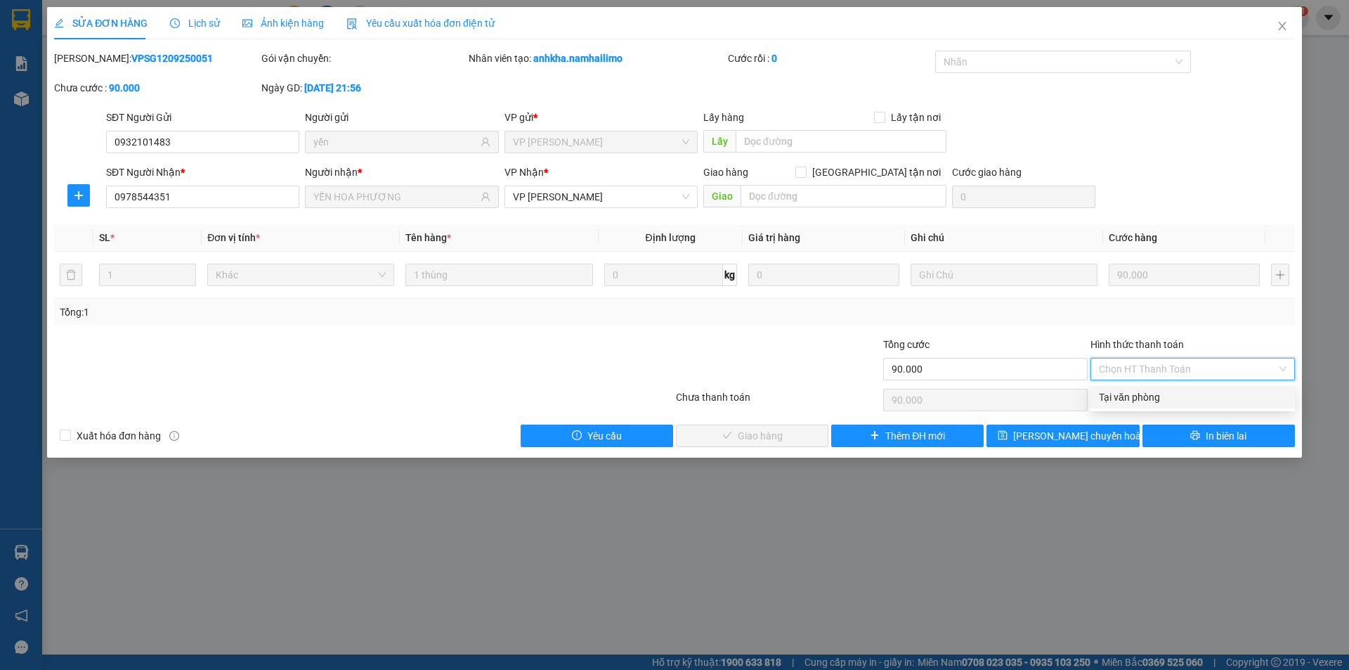
click at [1133, 390] on div "Tại văn phòng" at bounding box center [1193, 396] width 188 height 15
type input "0"
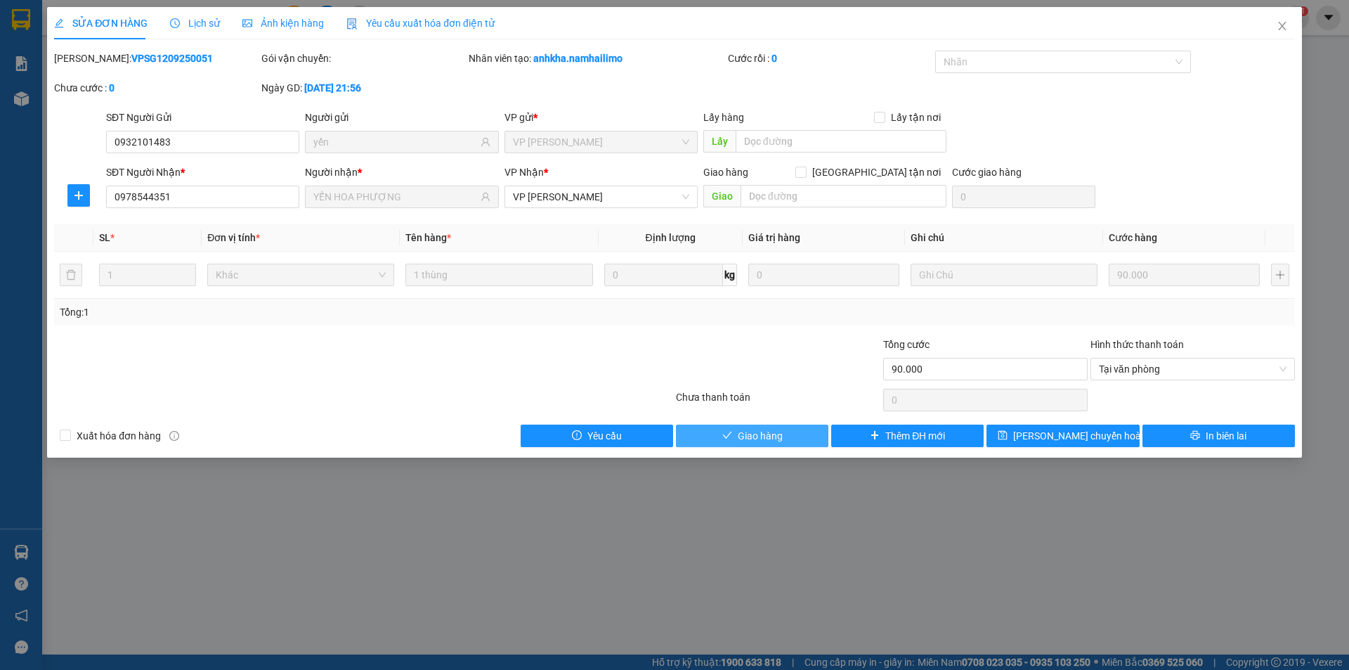
click at [740, 436] on span "Giao hàng" at bounding box center [760, 435] width 45 height 15
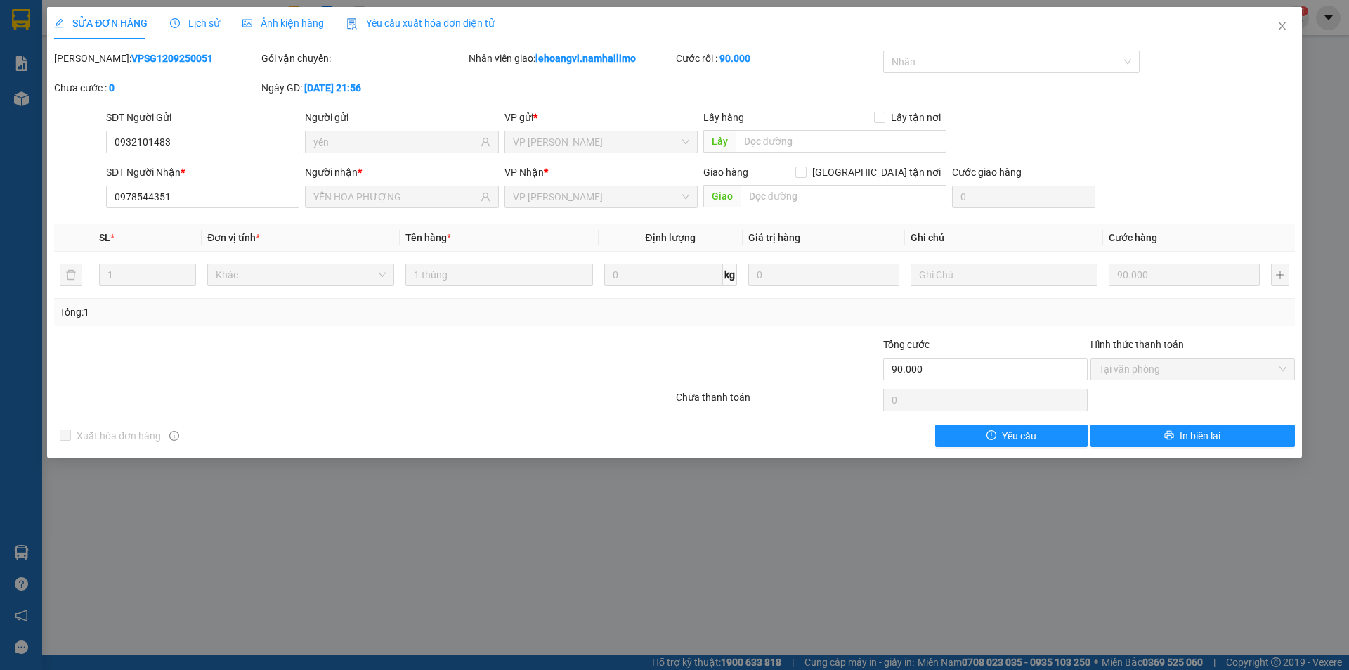
click at [184, 25] on span "Lịch sử" at bounding box center [195, 23] width 50 height 11
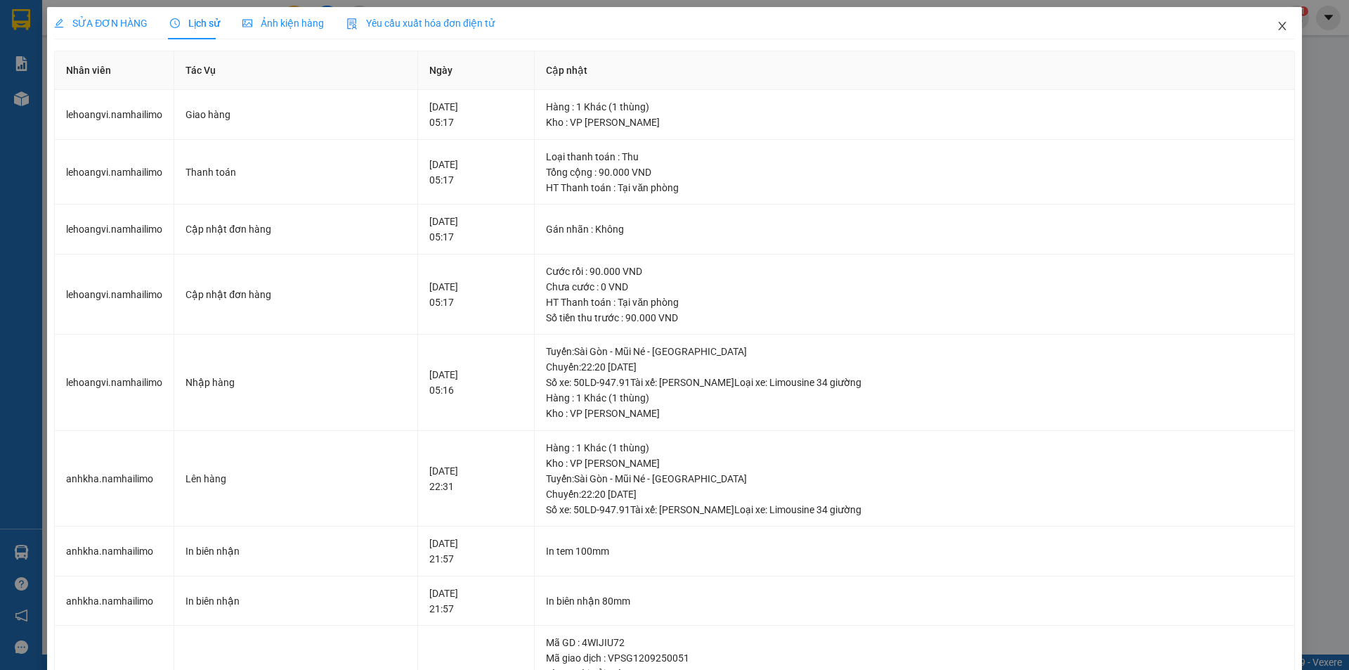
click at [1263, 31] on span "Close" at bounding box center [1282, 26] width 39 height 39
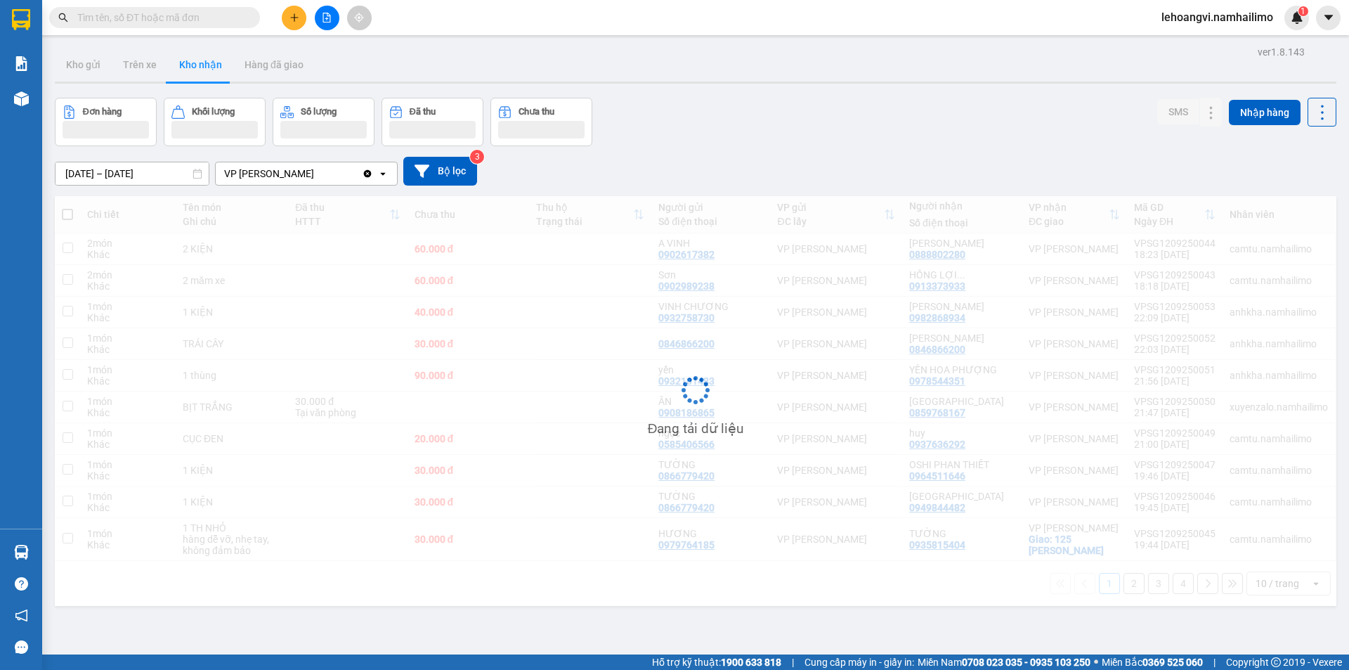
click at [1274, 27] on div "lehoangvi.namhailimo 1" at bounding box center [1229, 18] width 159 height 25
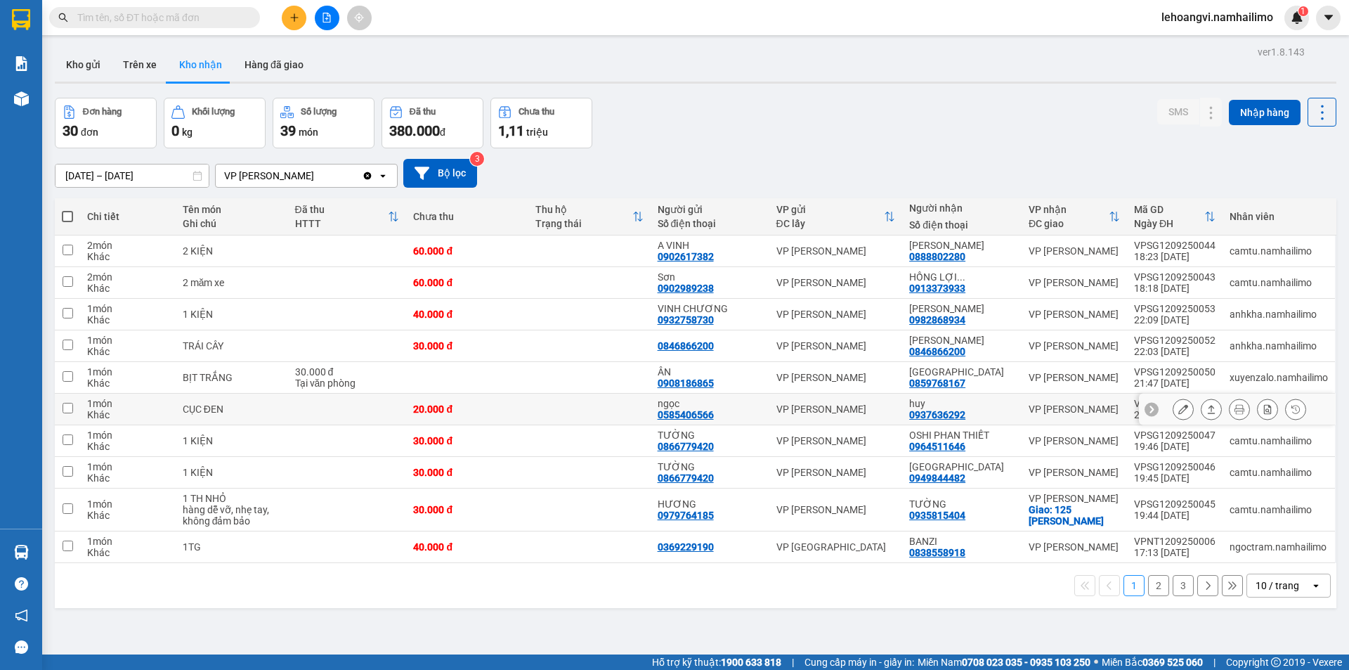
click at [1178, 414] on icon at bounding box center [1183, 409] width 10 height 10
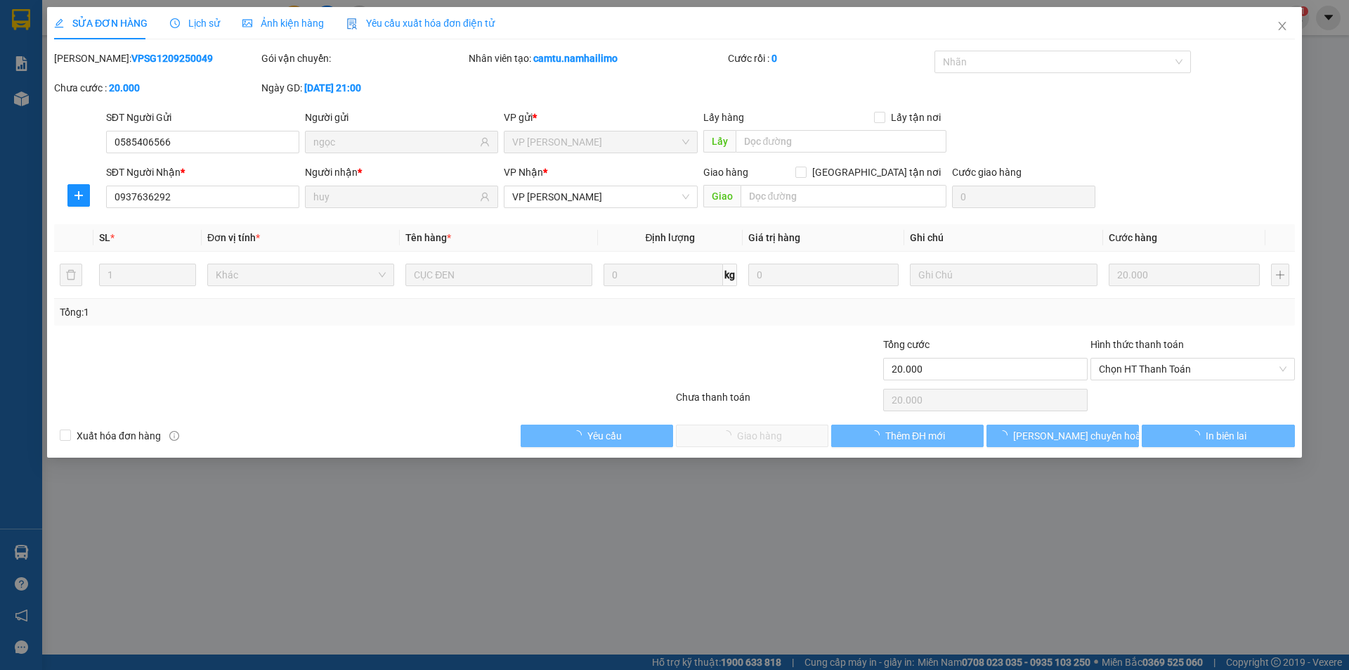
type input "0585406566"
type input "ngọc"
type input "0937636292"
type input "huy"
type input "20.000"
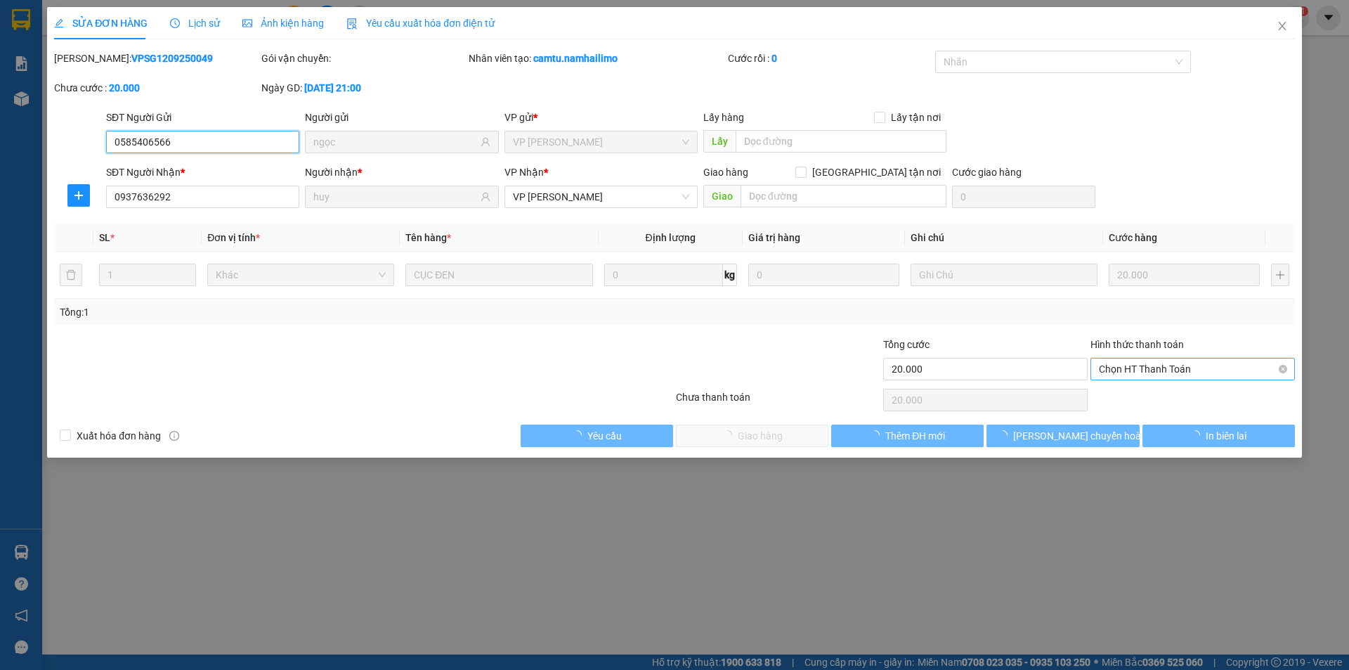
click at [1166, 365] on span "Chọn HT Thanh Toán" at bounding box center [1193, 368] width 188 height 21
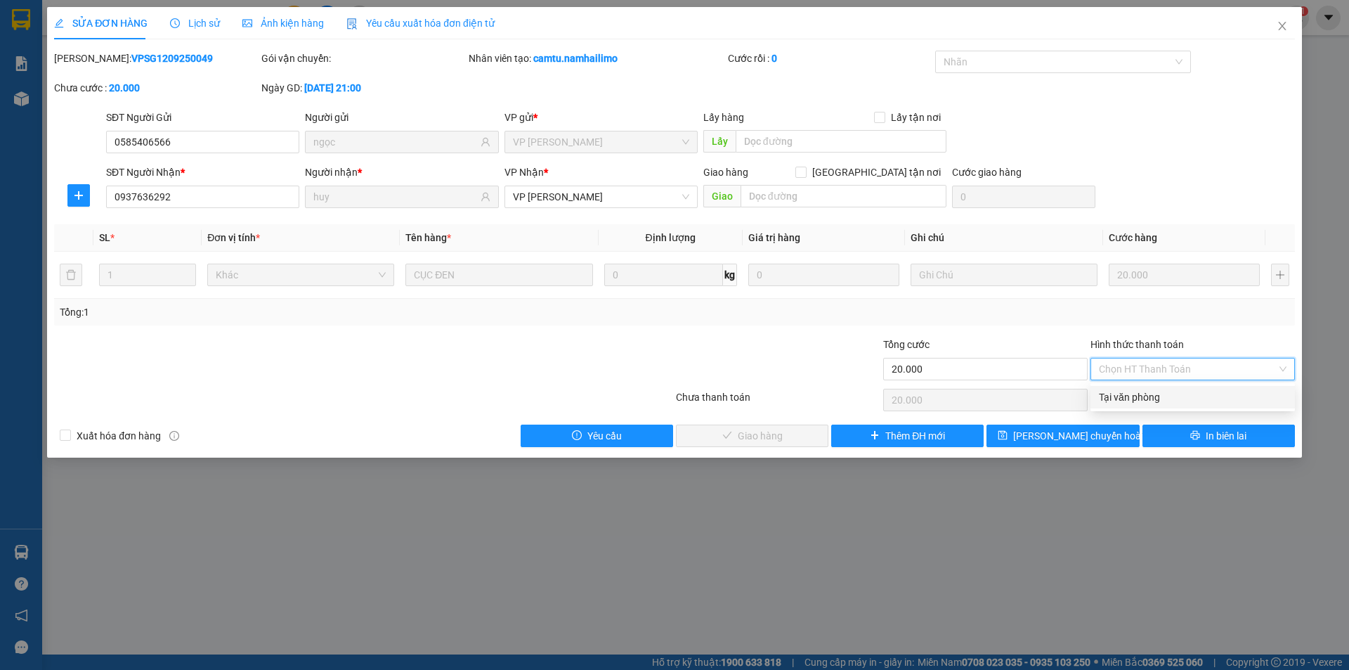
click at [1161, 395] on div "Tại văn phòng" at bounding box center [1193, 396] width 188 height 15
type input "0"
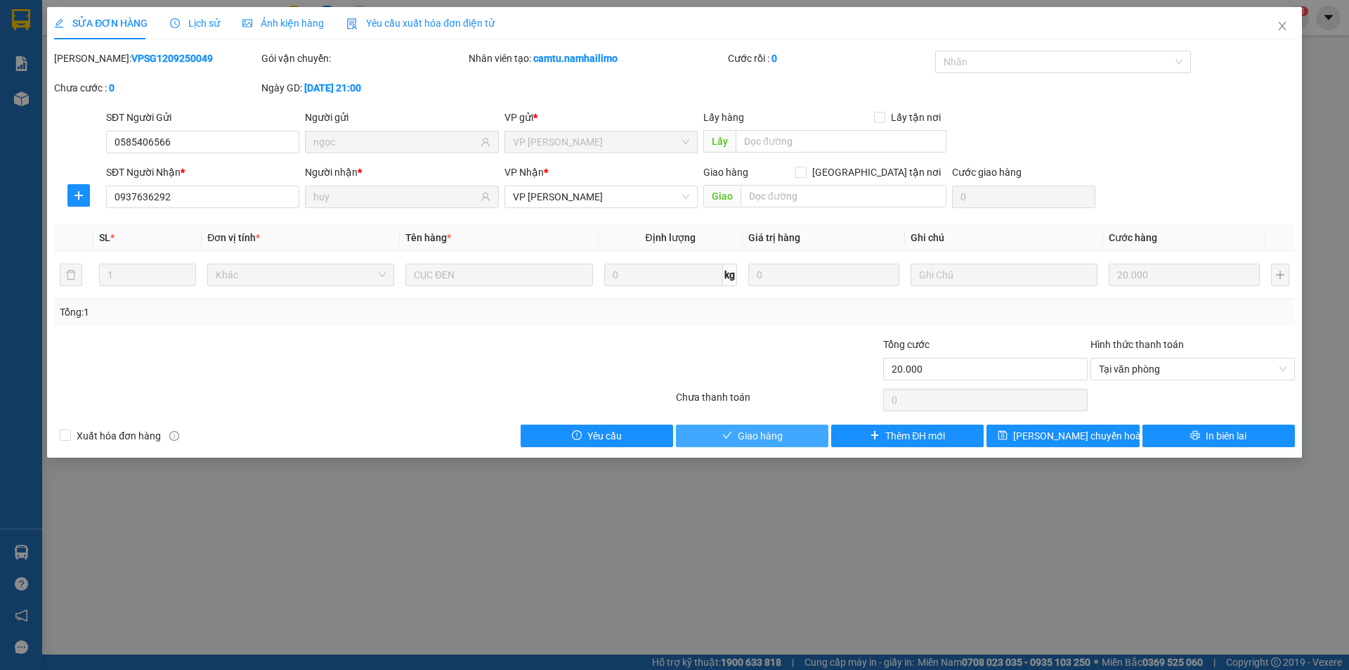
click at [714, 432] on button "Giao hàng" at bounding box center [752, 435] width 152 height 22
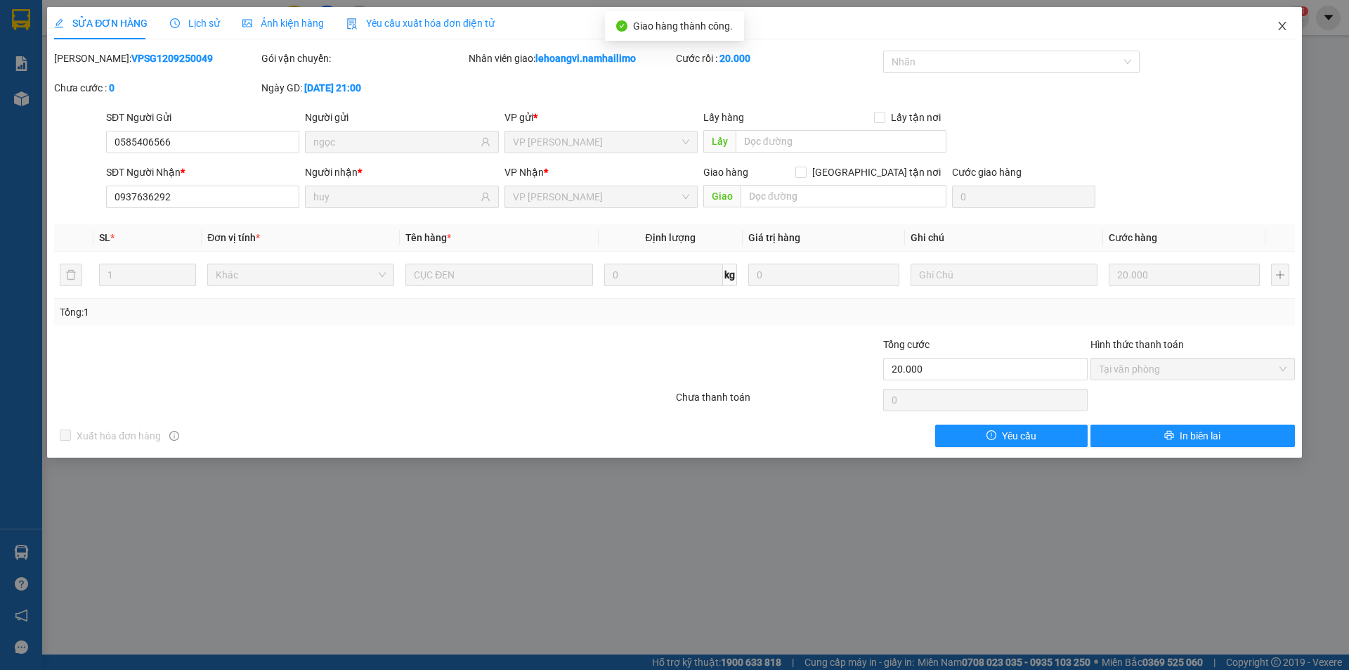
click at [1288, 20] on span "Close" at bounding box center [1282, 26] width 39 height 39
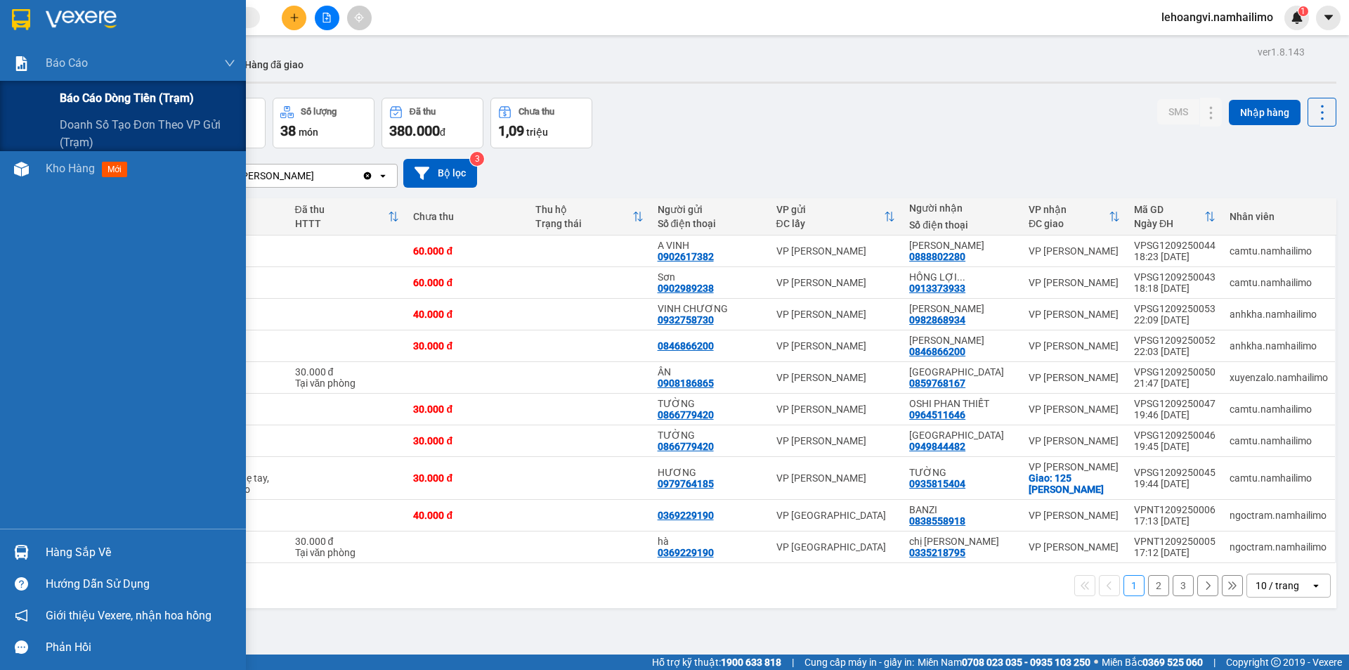
click at [86, 99] on span "Báo cáo dòng tiền (trạm)" at bounding box center [127, 98] width 134 height 18
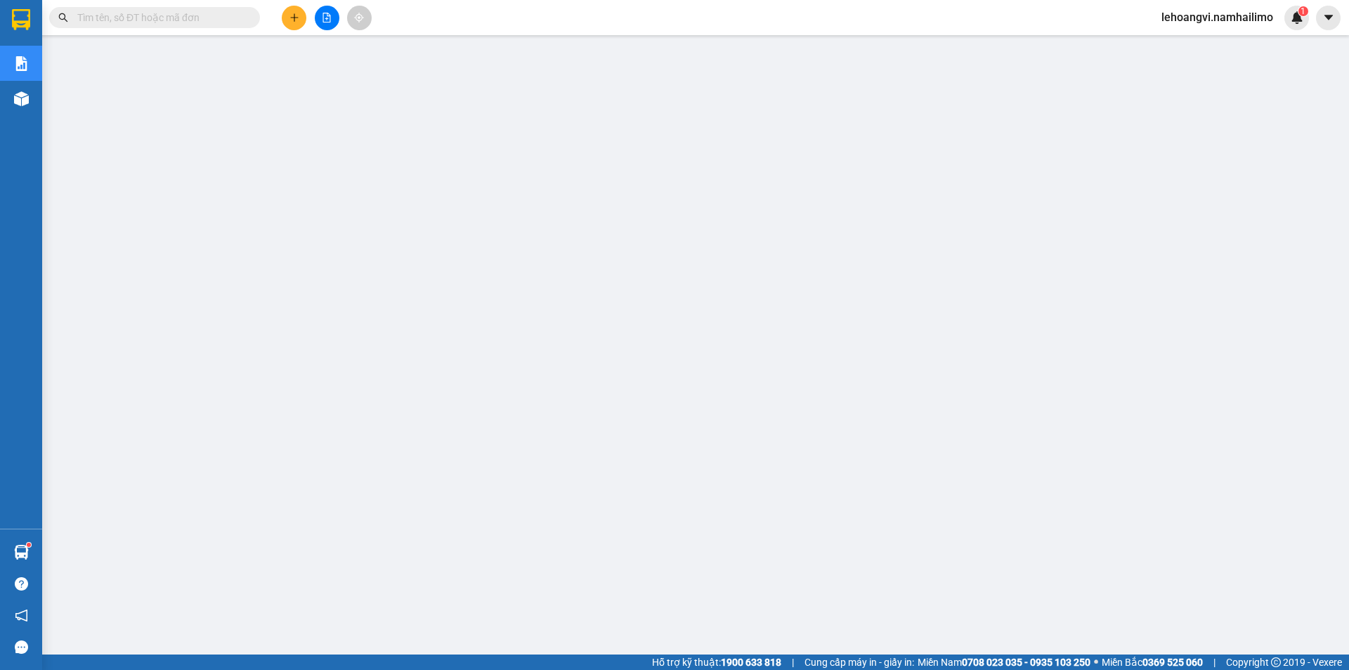
click at [300, 21] on button at bounding box center [294, 18] width 25 height 25
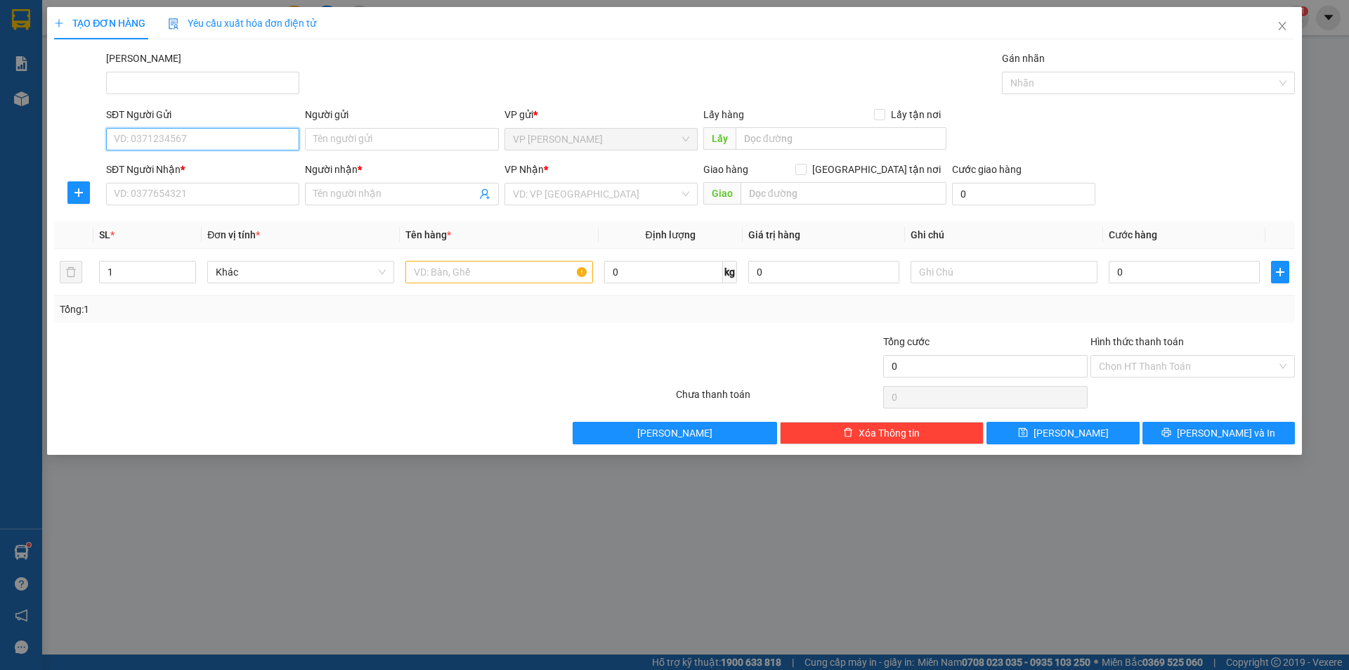
click at [243, 141] on input "SĐT Người Gửi" at bounding box center [202, 139] width 193 height 22
click at [240, 181] on div "0919858479 - PHƯỢNG" at bounding box center [202, 189] width 193 height 22
type input "0919858479"
type input "PHƯỢNG"
type input "0334958575"
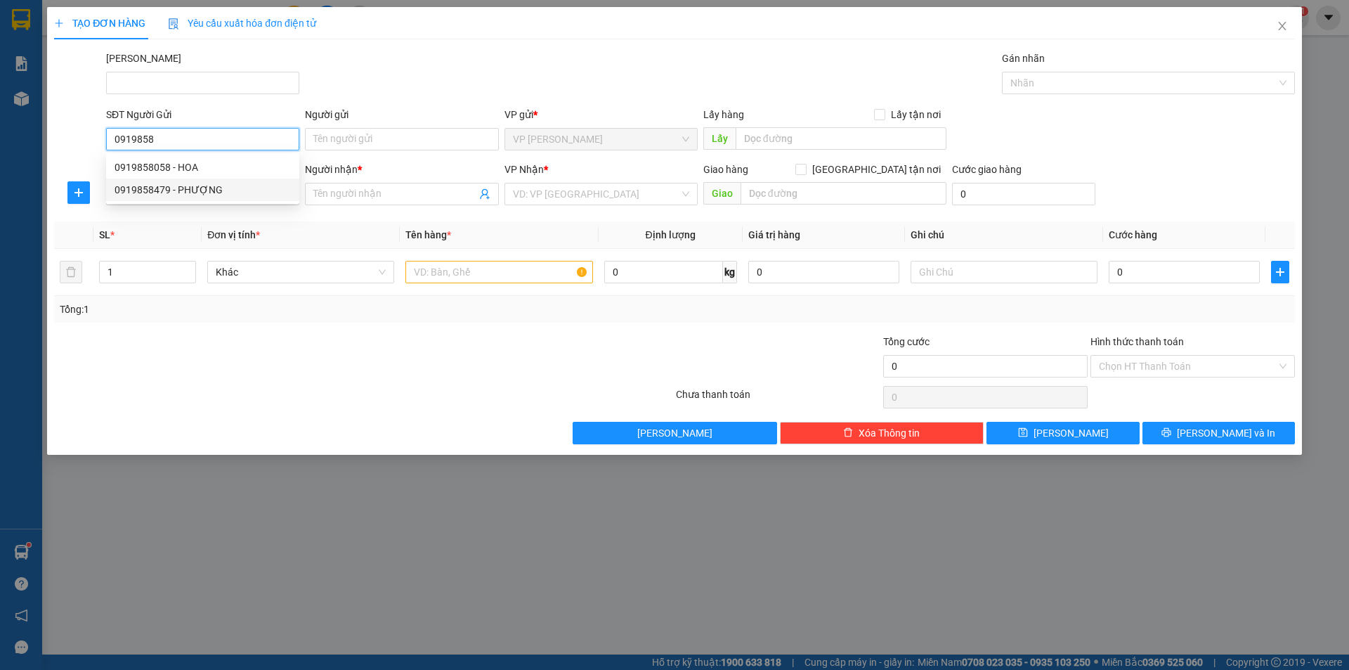
type input "KIỆT"
type input "20.000"
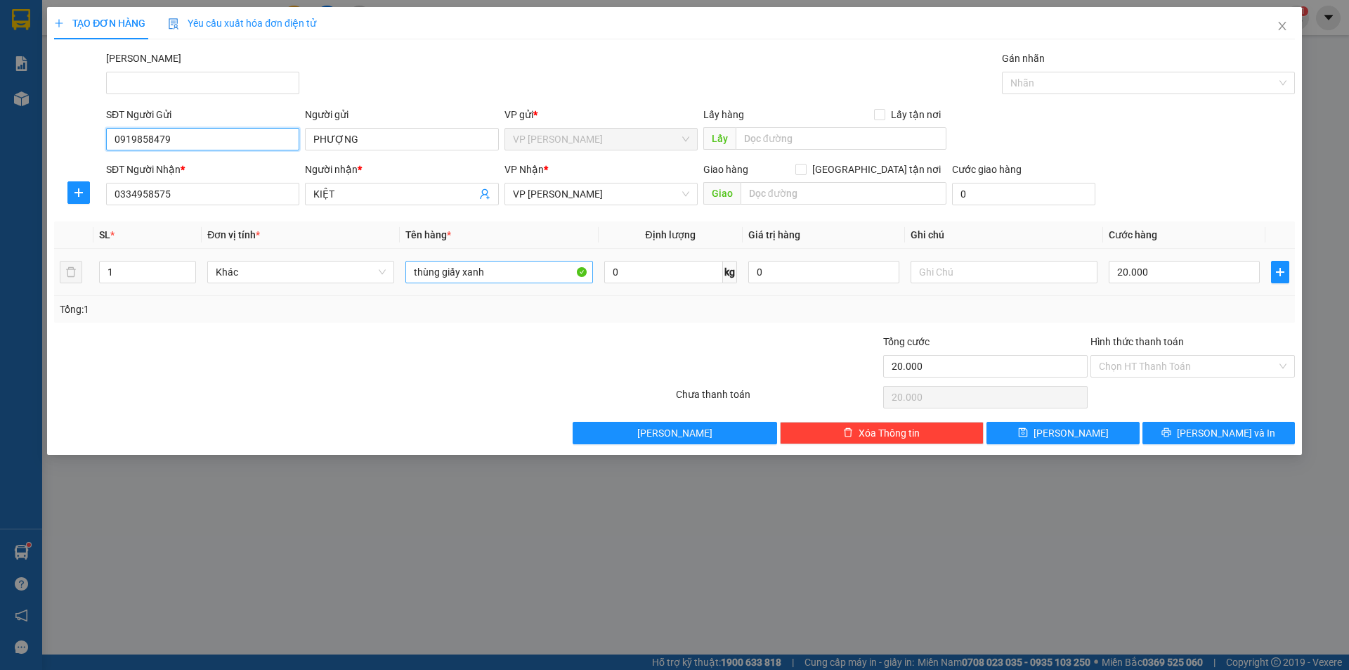
type input "0919858479"
click at [523, 267] on input "thùng giấy xanh" at bounding box center [498, 272] width 187 height 22
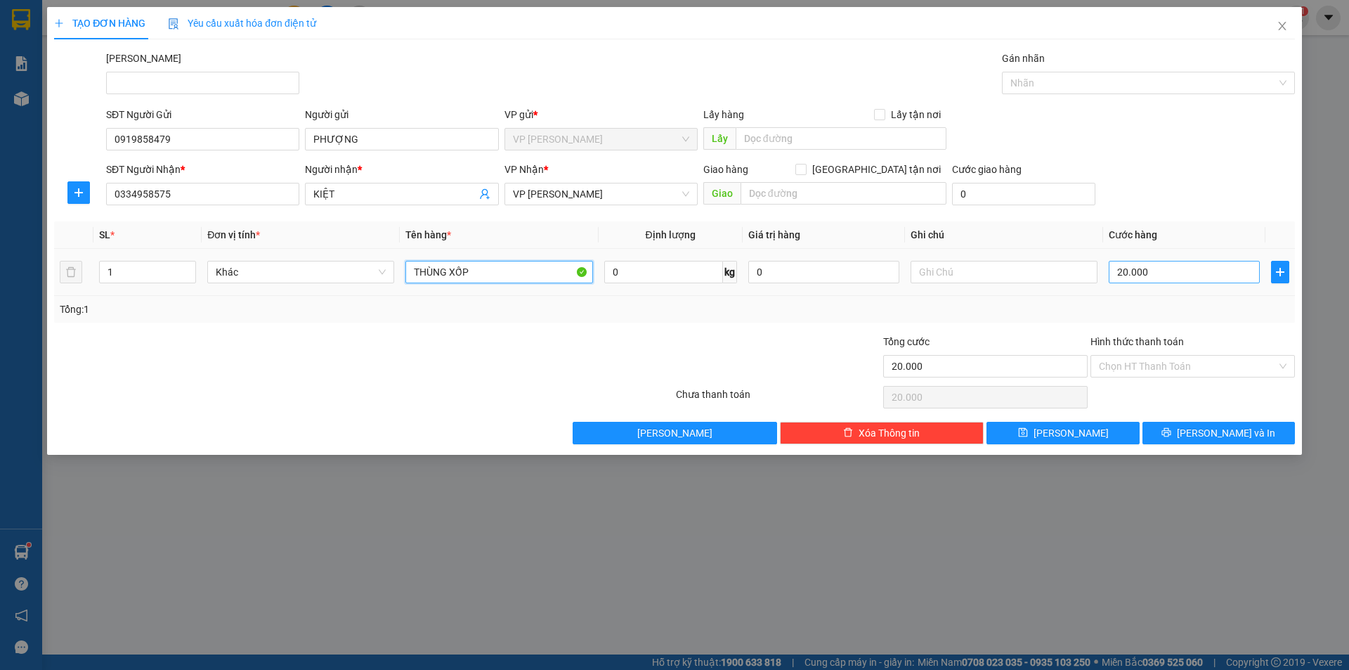
type input "THÙNG XỐP"
click at [1193, 267] on input "20.000" at bounding box center [1184, 272] width 151 height 22
type input "3"
type input "30"
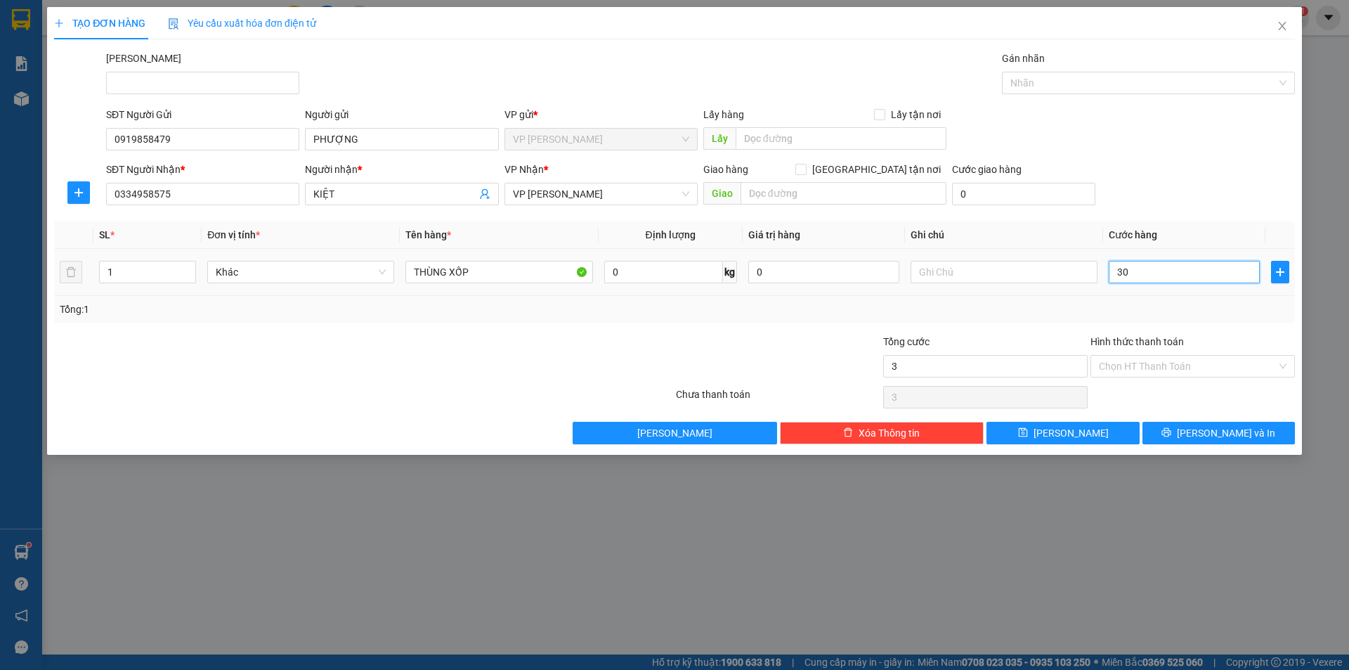
type input "30"
type input "30.000"
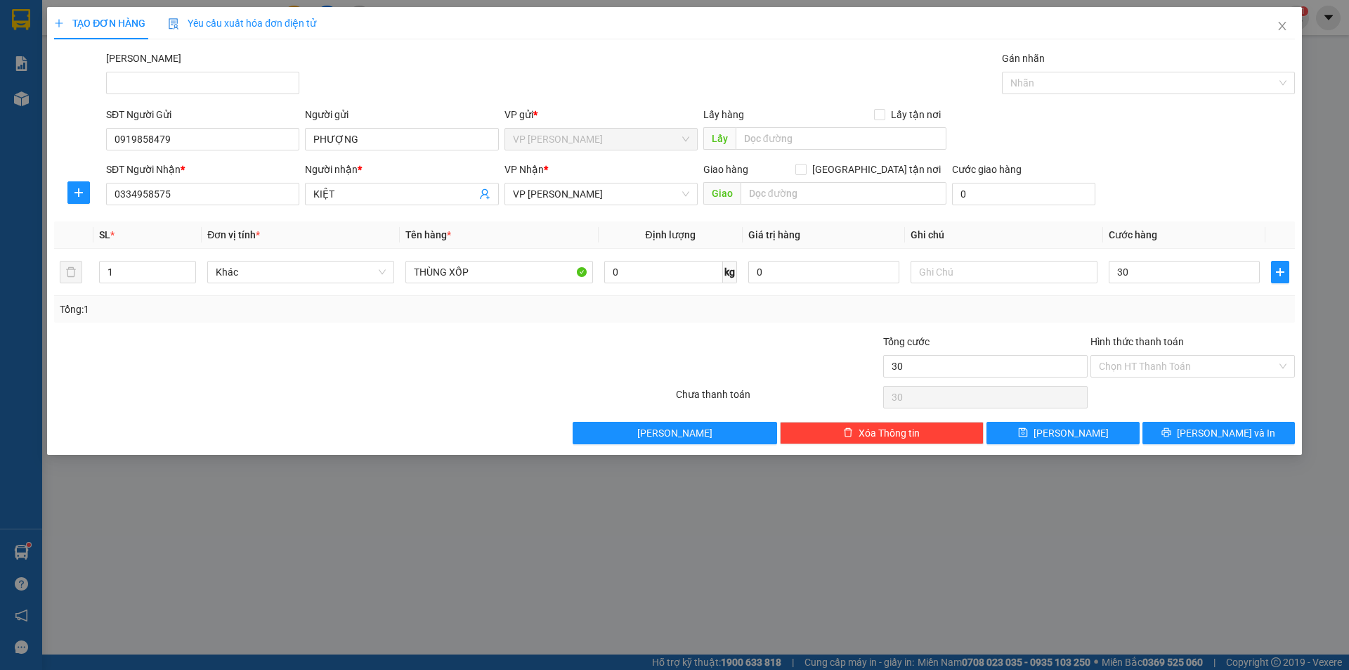
type input "30.000"
click at [767, 309] on div "Tổng: 1" at bounding box center [675, 308] width 1230 height 15
click at [1140, 365] on input "Hình thức thanh toán" at bounding box center [1188, 366] width 178 height 21
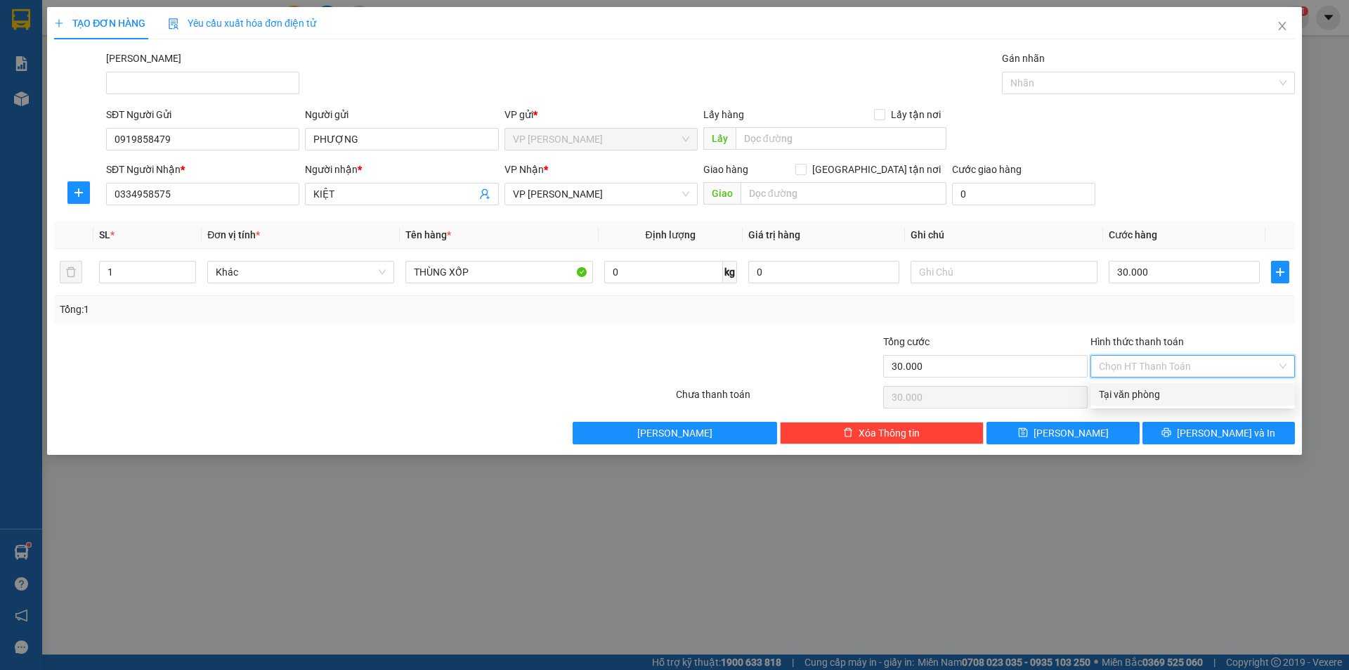
click at [1142, 395] on div "Tại văn phòng" at bounding box center [1193, 393] width 188 height 15
type input "0"
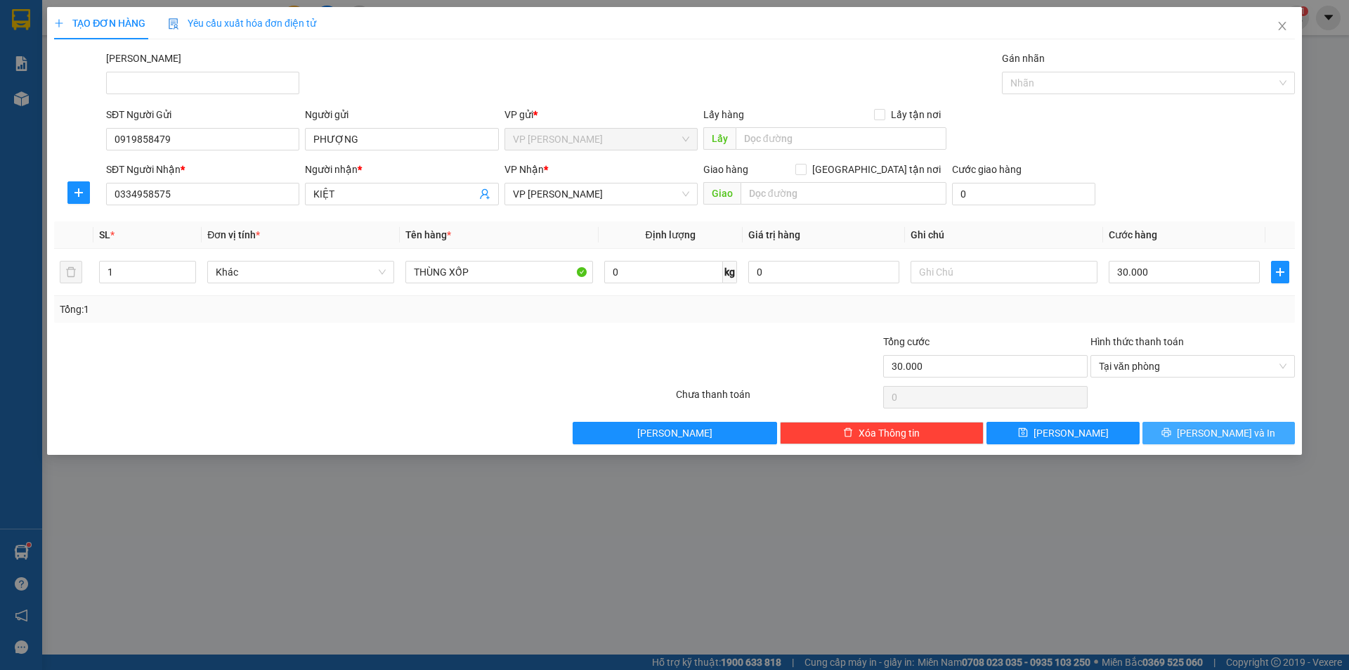
click at [1171, 430] on icon "printer" at bounding box center [1166, 432] width 9 height 9
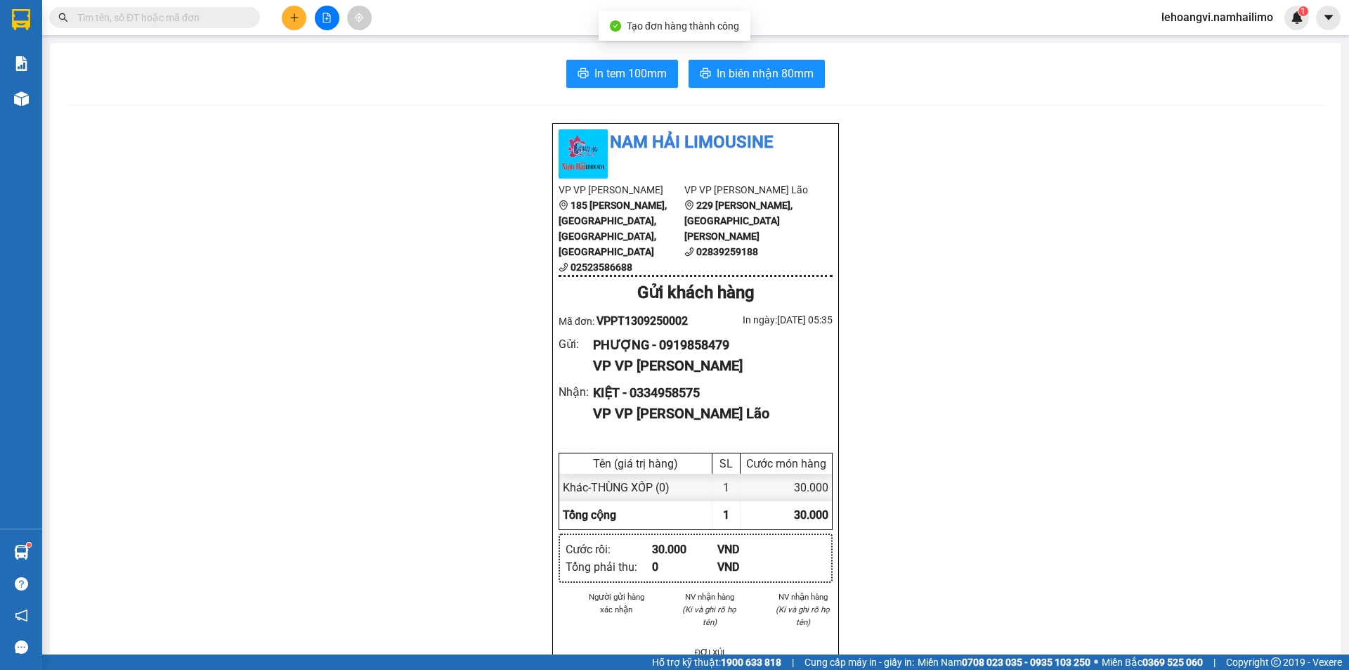
click at [1198, 488] on div "Nam Hải Limousine VP VP [PERSON_NAME] 185 [PERSON_NAME], [GEOGRAPHIC_DATA], [PE…" at bounding box center [696, 683] width 1258 height 1122
click at [765, 80] on span "In biên nhận 80mm" at bounding box center [765, 74] width 97 height 18
click at [644, 61] on button "In tem 100mm" at bounding box center [622, 74] width 112 height 28
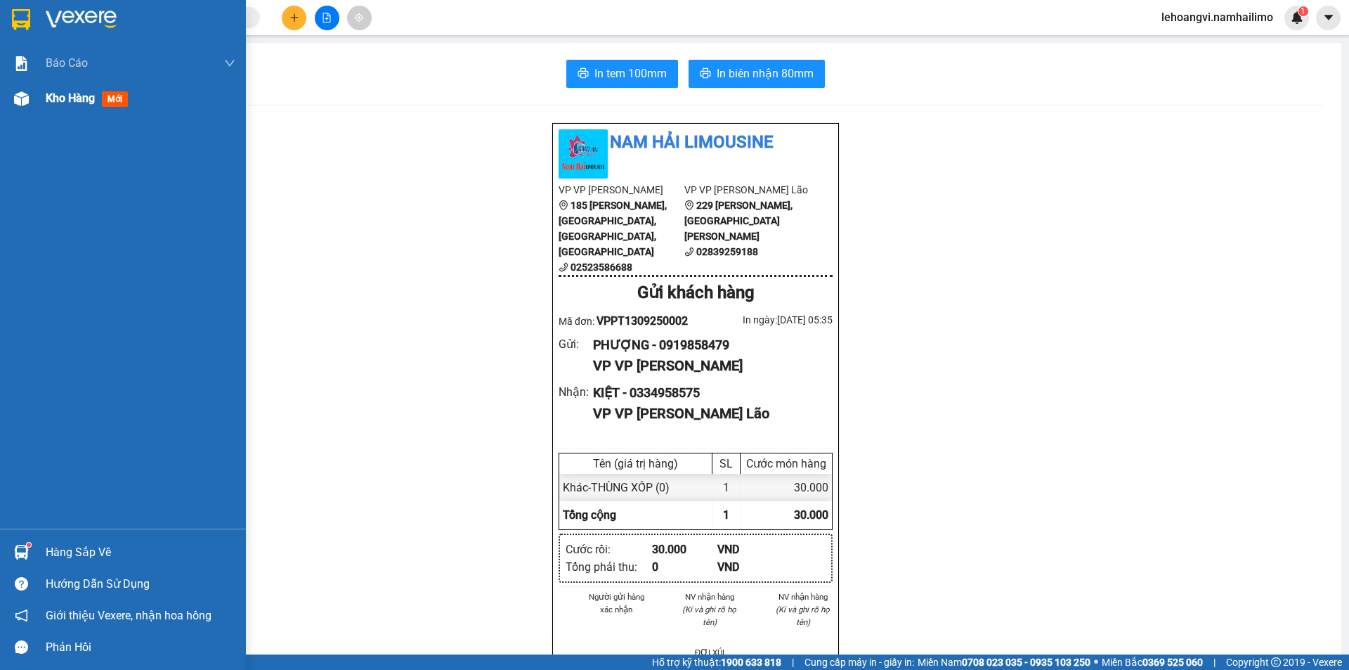
click at [31, 109] on div at bounding box center [21, 98] width 25 height 25
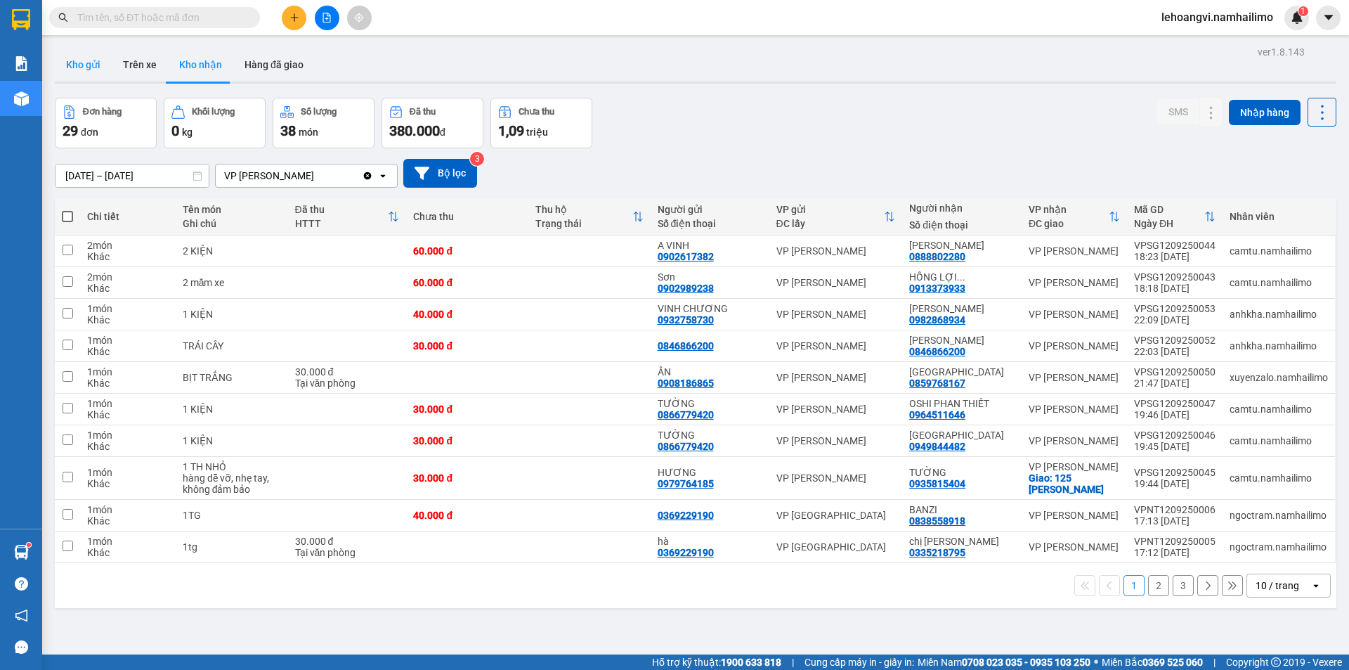
click at [74, 65] on button "Kho gửi" at bounding box center [83, 65] width 57 height 34
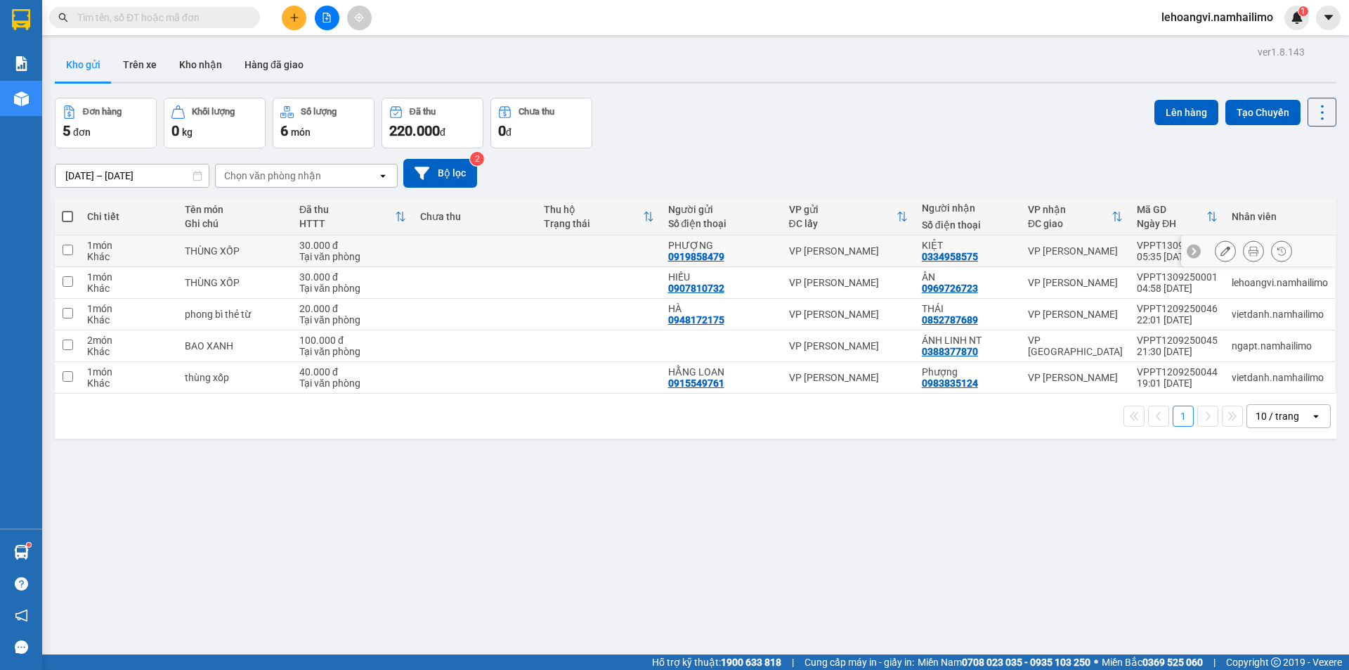
drag, startPoint x: 976, startPoint y: 244, endPoint x: 977, endPoint y: 268, distance: 24.6
click at [977, 249] on div "KIỆT" at bounding box center [968, 245] width 92 height 11
checkbox input "true"
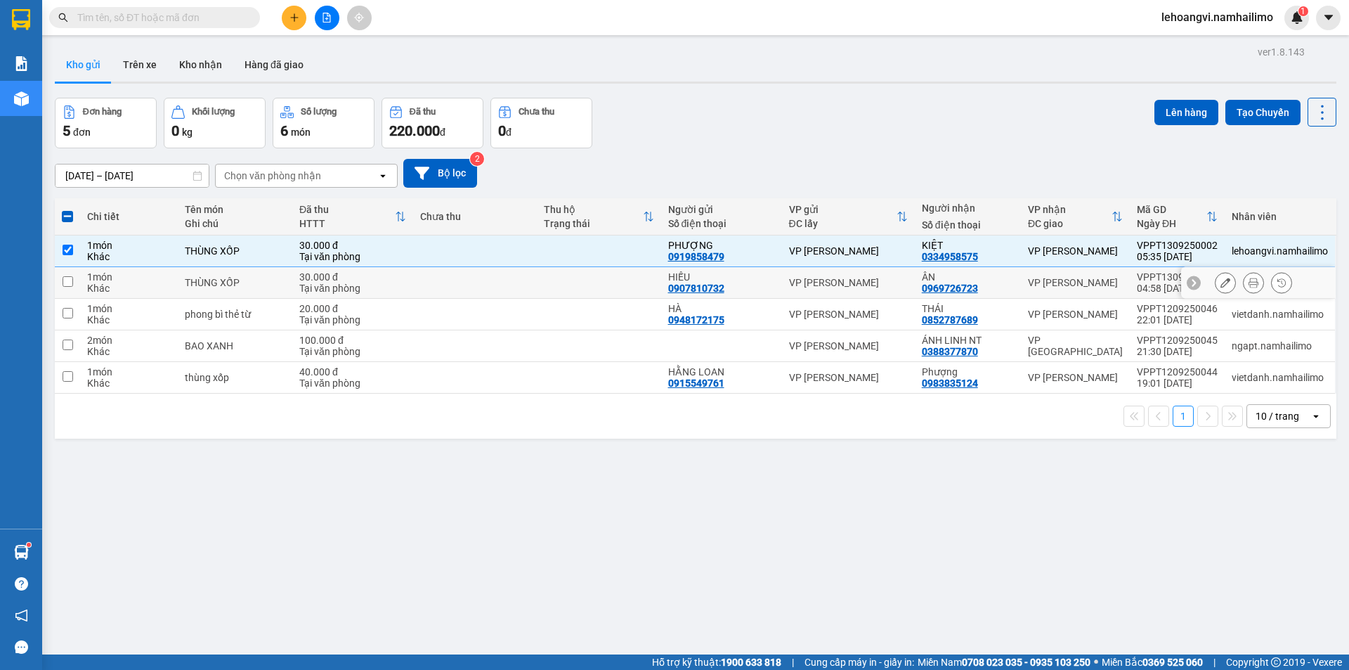
click at [977, 287] on div "ÂN 0969726723" at bounding box center [968, 282] width 92 height 22
checkbox input "true"
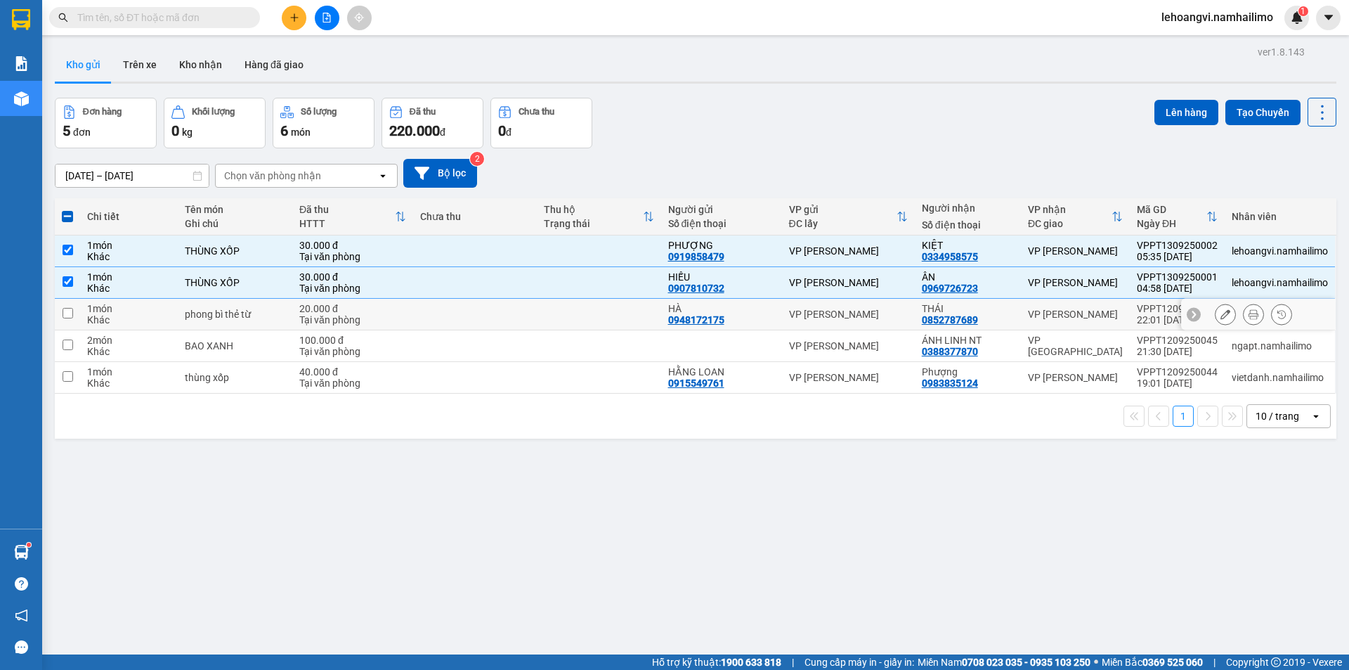
click at [968, 321] on div "0852787689" at bounding box center [950, 319] width 56 height 11
click at [1068, 323] on td "VP [PERSON_NAME]" at bounding box center [1075, 315] width 109 height 32
checkbox input "true"
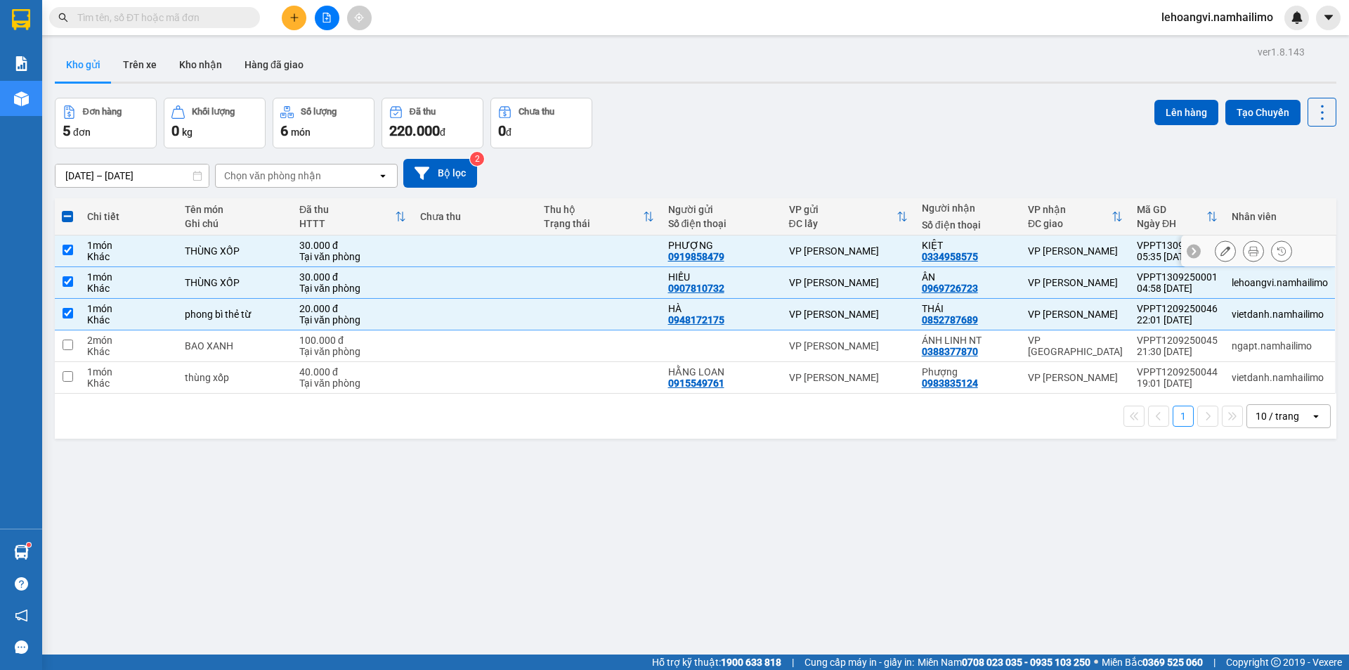
click at [845, 259] on td "VP [PERSON_NAME]" at bounding box center [848, 251] width 133 height 32
checkbox input "false"
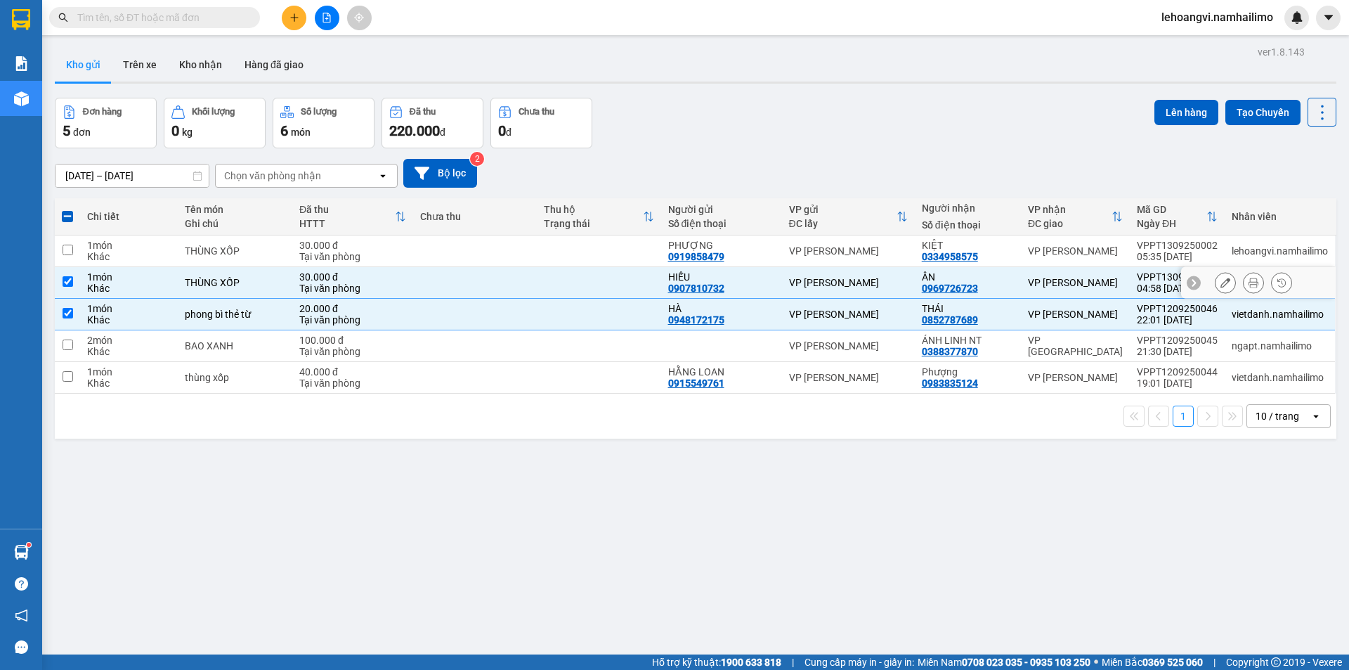
click at [851, 289] on td "VP [PERSON_NAME]" at bounding box center [848, 283] width 133 height 32
checkbox input "false"
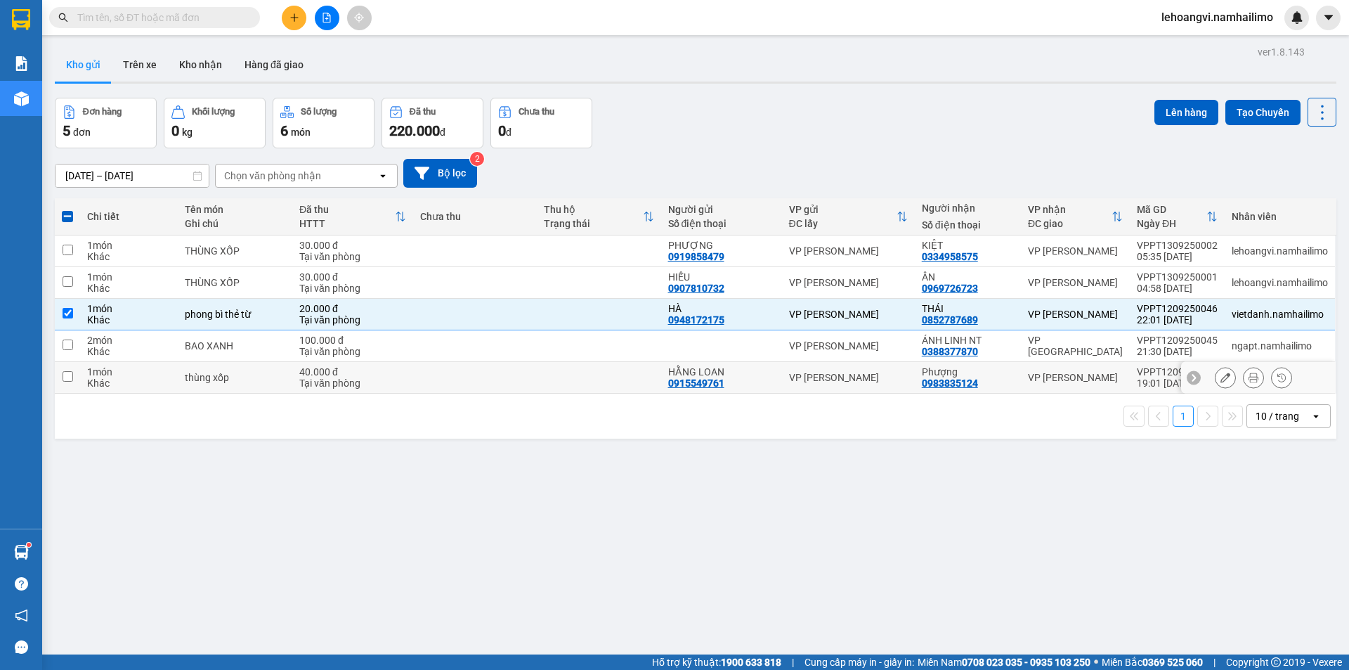
click at [945, 379] on div "0983835124" at bounding box center [950, 382] width 56 height 11
click at [982, 365] on td "Phượng 0983835124" at bounding box center [968, 378] width 106 height 32
checkbox input "true"
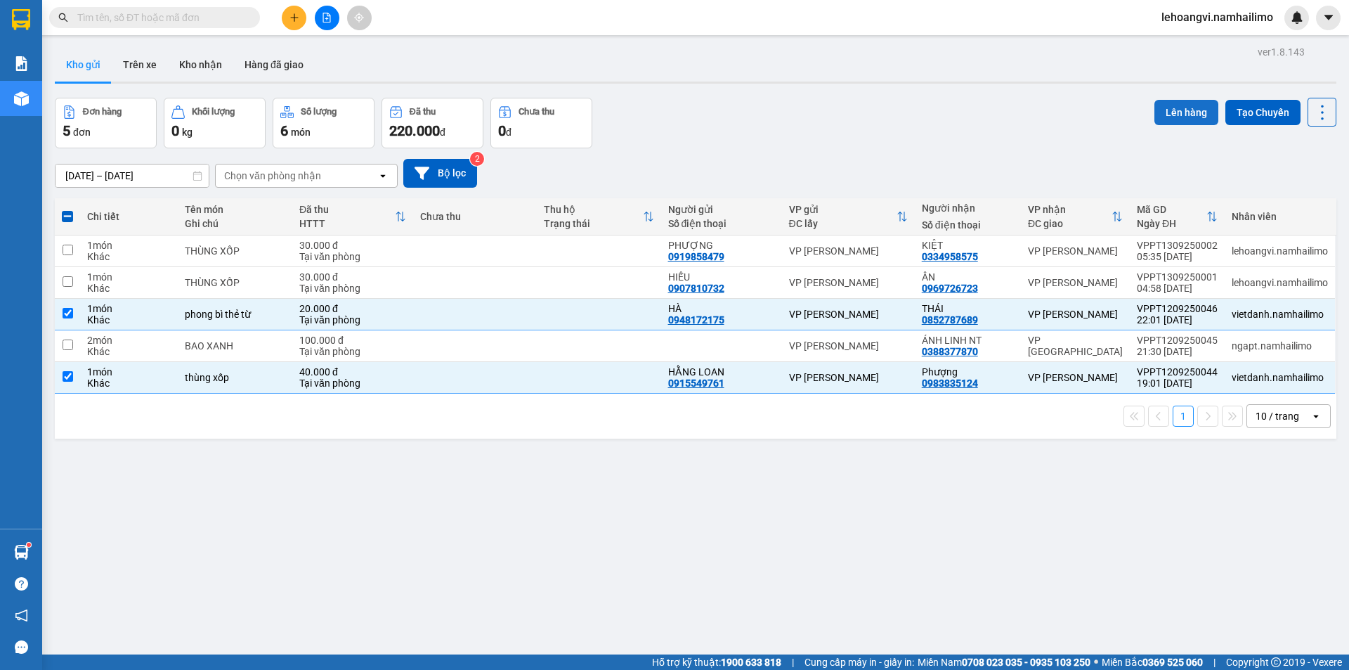
click at [1154, 119] on button "Lên hàng" at bounding box center [1186, 112] width 64 height 25
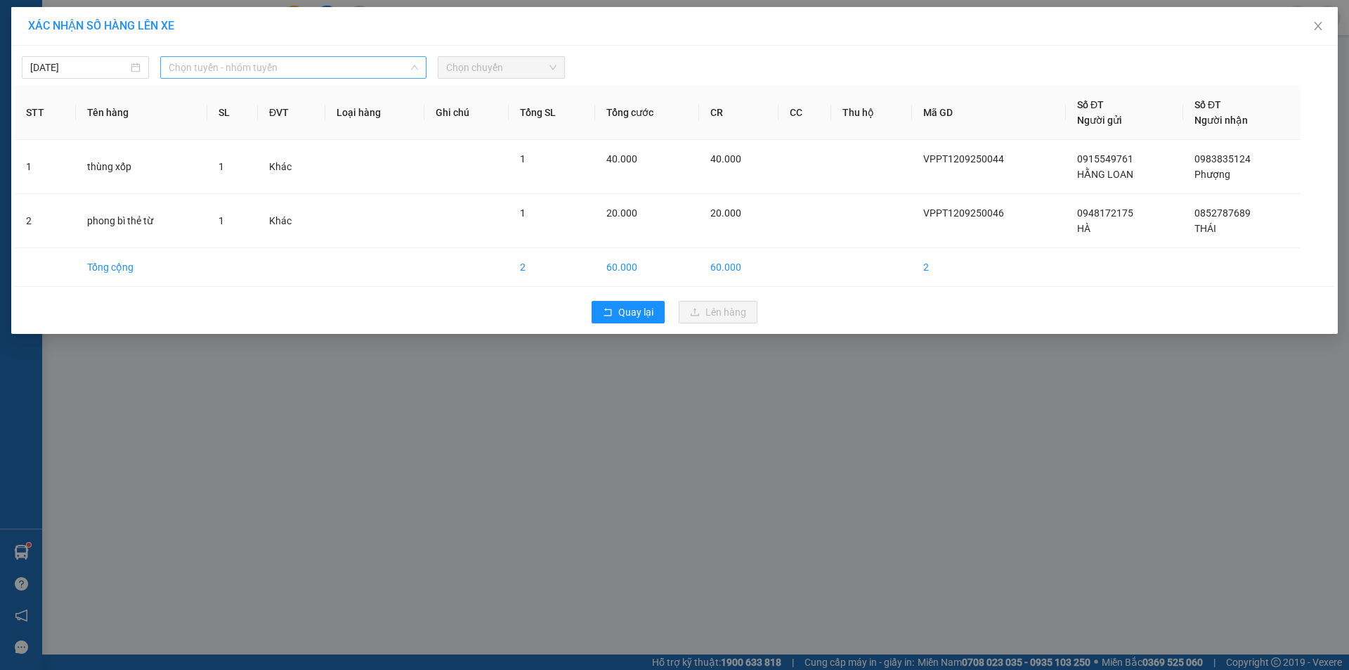
click at [218, 71] on span "Chọn tuyến - nhóm tuyến" at bounding box center [293, 67] width 249 height 21
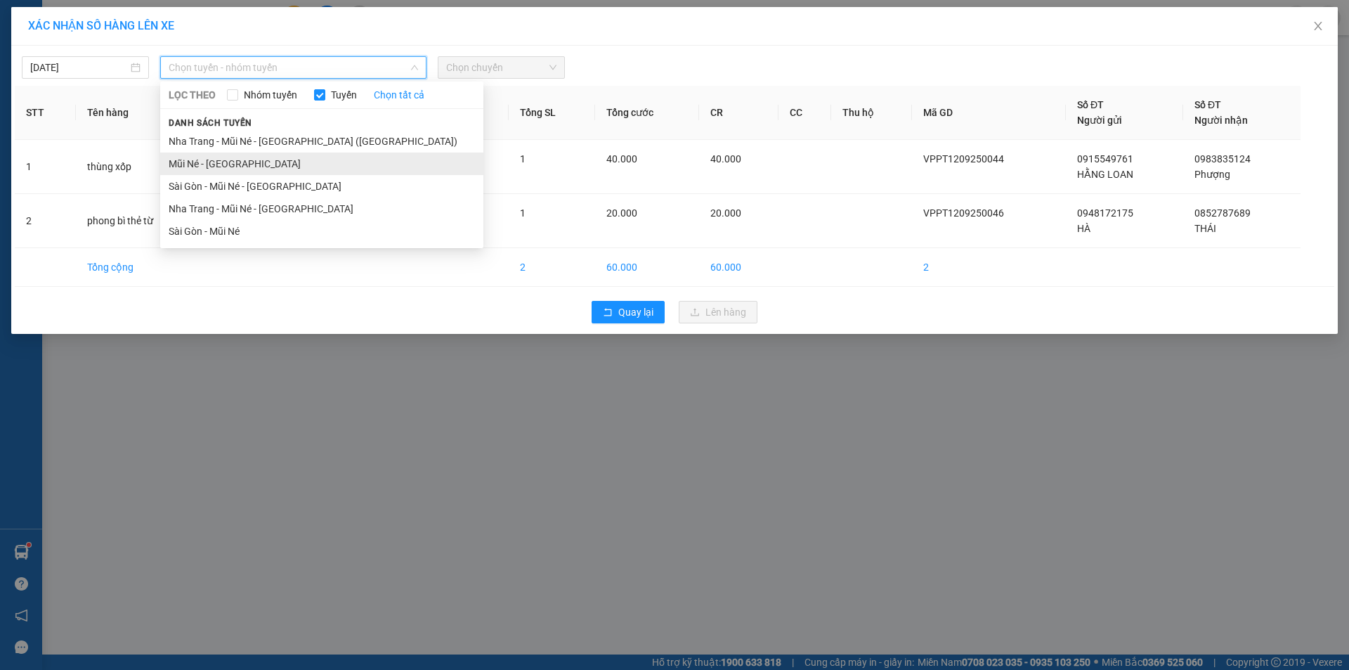
click at [256, 167] on li "Mũi Né - [GEOGRAPHIC_DATA]" at bounding box center [321, 163] width 323 height 22
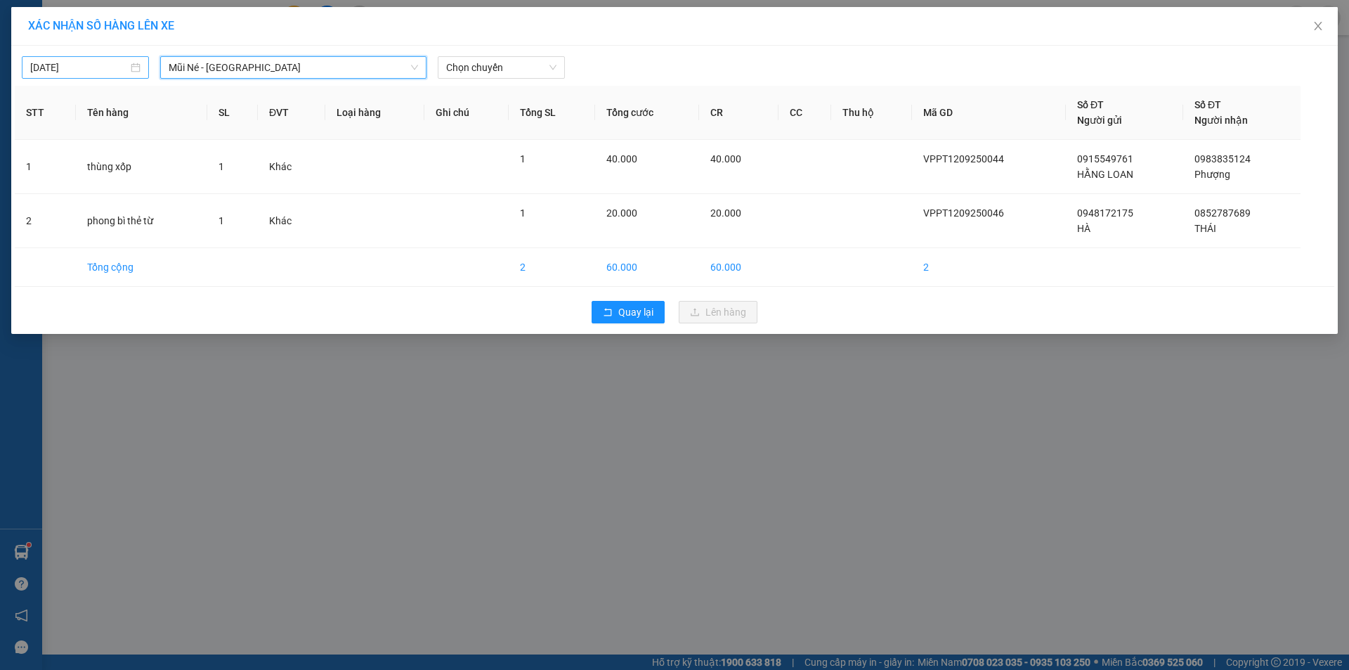
click at [102, 63] on body "Kết quả tìm kiếm ( 0 ) Bộ lọc No Data lehoangvi.[PERSON_NAME] cáo Báo cáo dòng …" at bounding box center [674, 335] width 1349 height 670
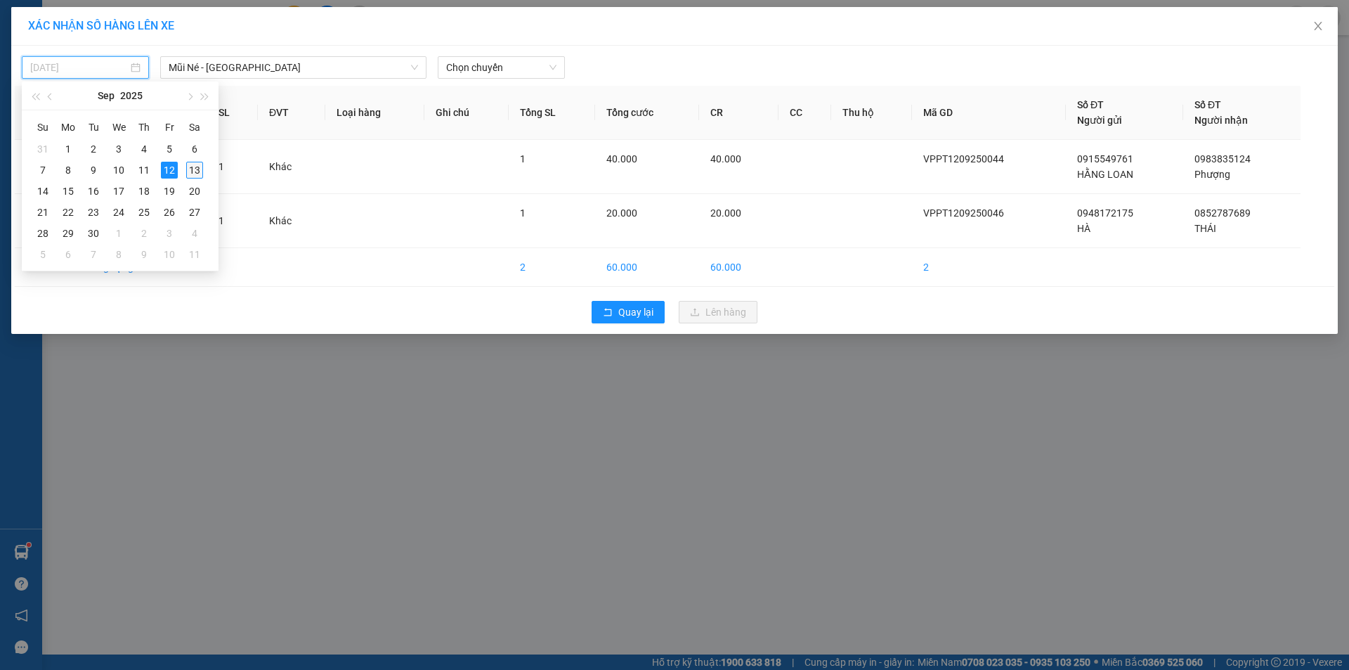
click at [190, 169] on div "13" at bounding box center [194, 170] width 17 height 17
type input "[DATE]"
click at [483, 60] on span "Chọn chuyến" at bounding box center [501, 67] width 110 height 21
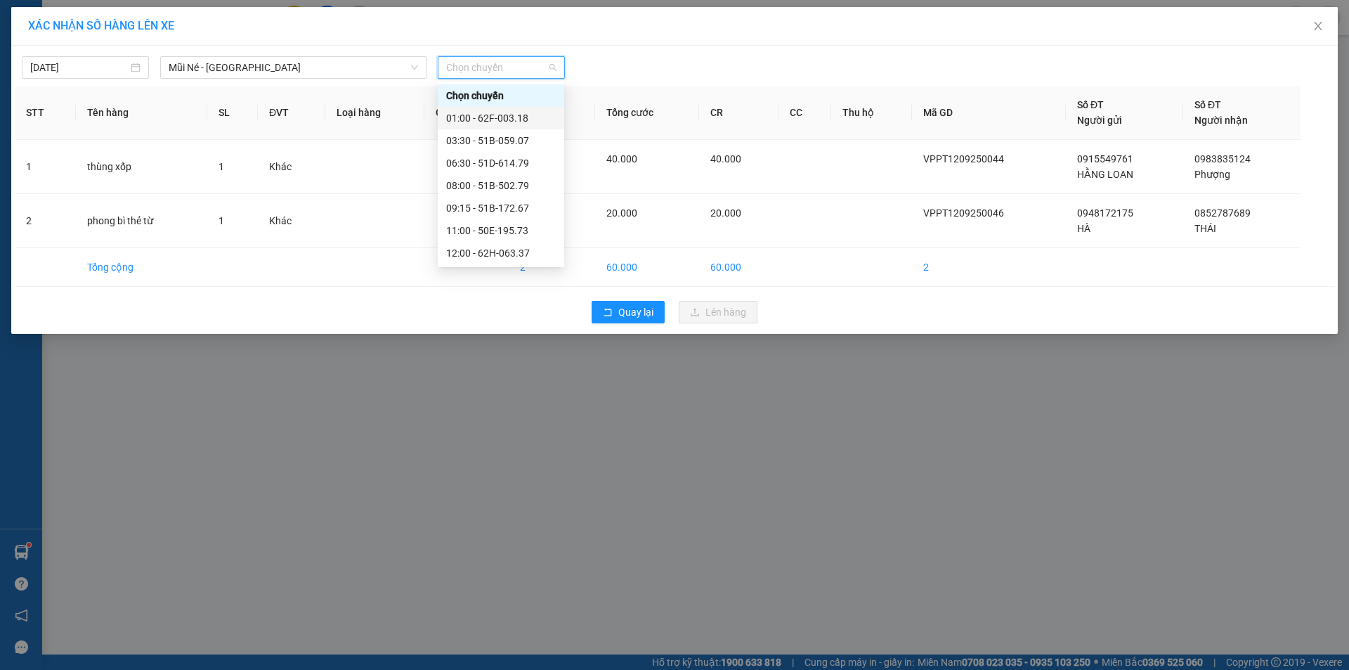
click at [525, 127] on div "01:00 - 62F-003.18" at bounding box center [501, 118] width 126 height 22
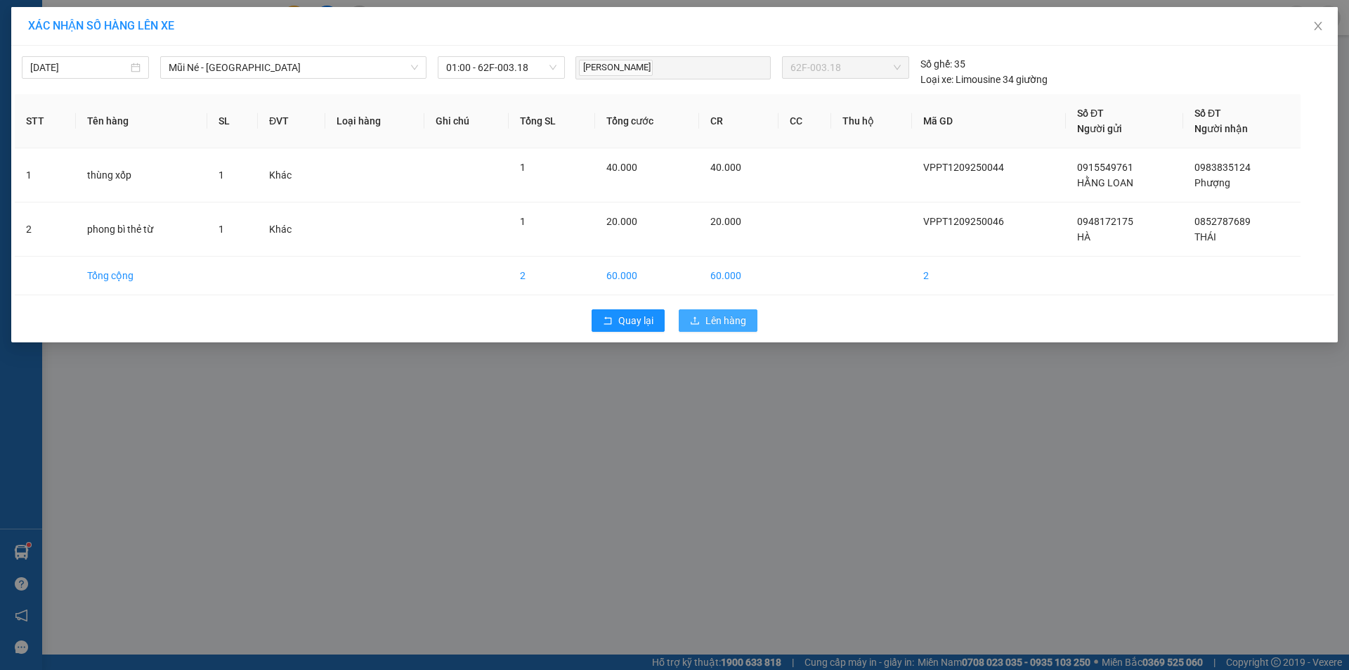
click at [732, 325] on span "Lên hàng" at bounding box center [725, 320] width 41 height 15
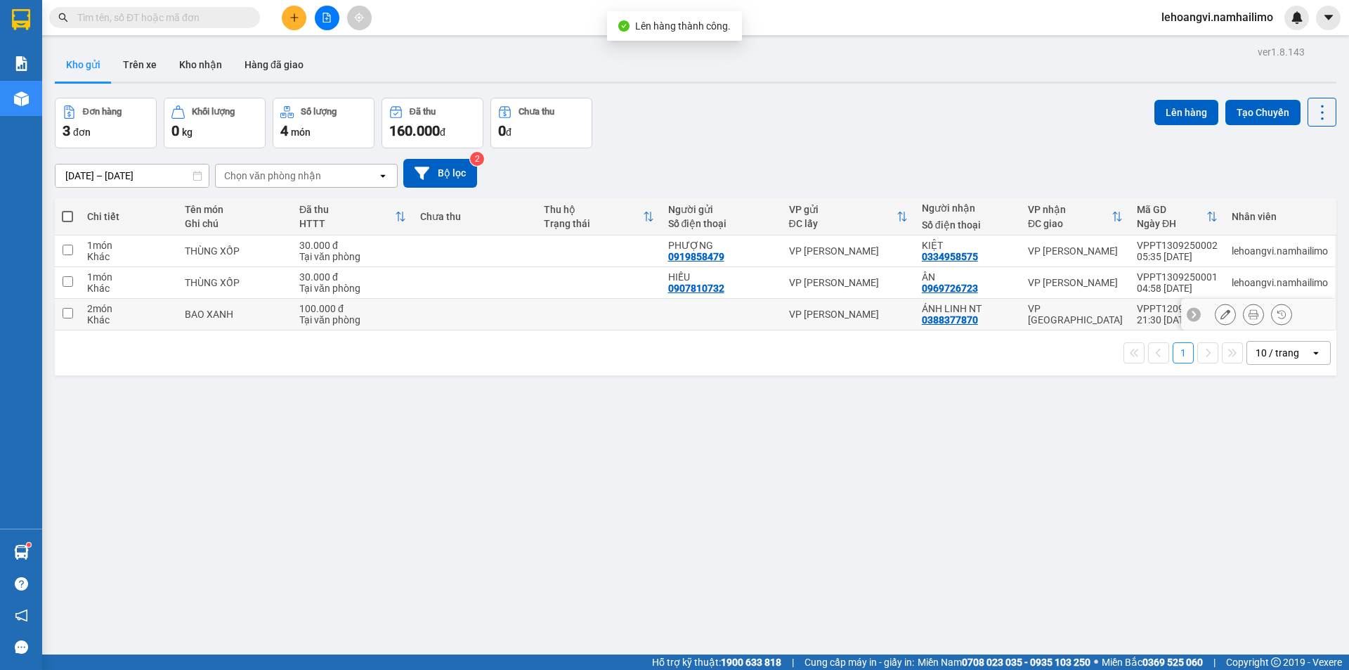
click at [816, 324] on td "VP [PERSON_NAME]" at bounding box center [848, 315] width 133 height 32
checkbox input "true"
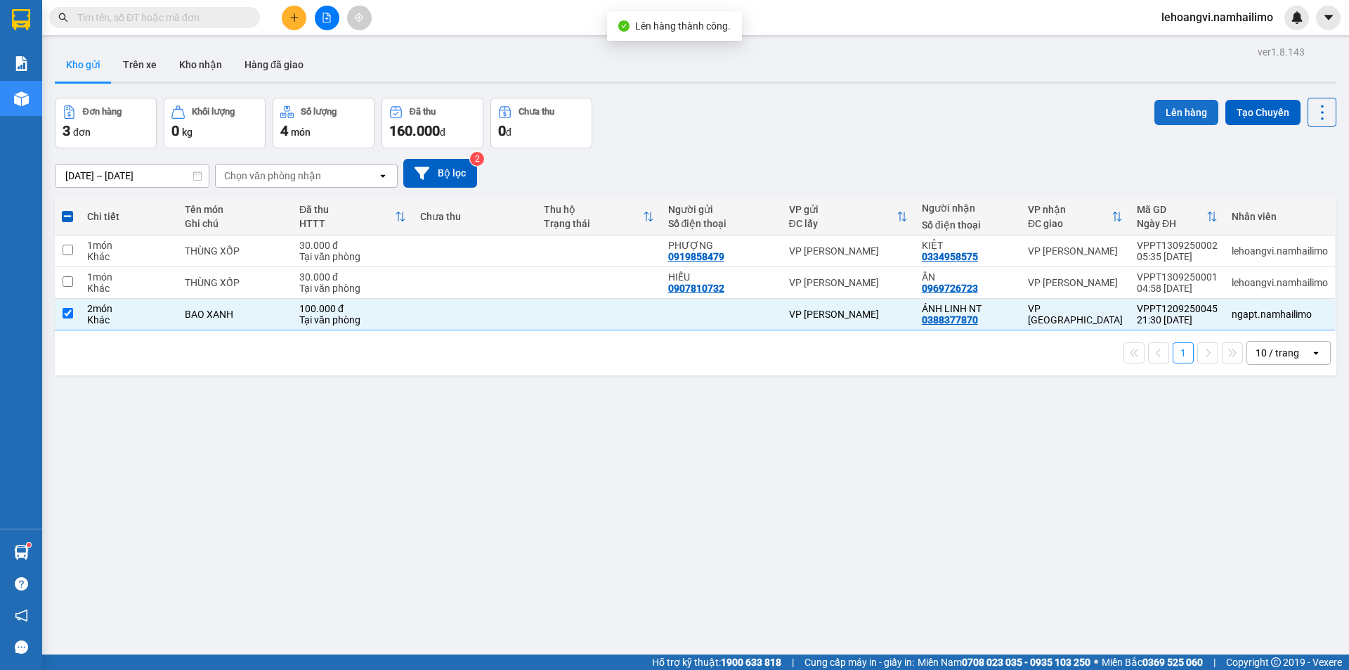
click at [1166, 122] on button "Lên hàng" at bounding box center [1186, 112] width 64 height 25
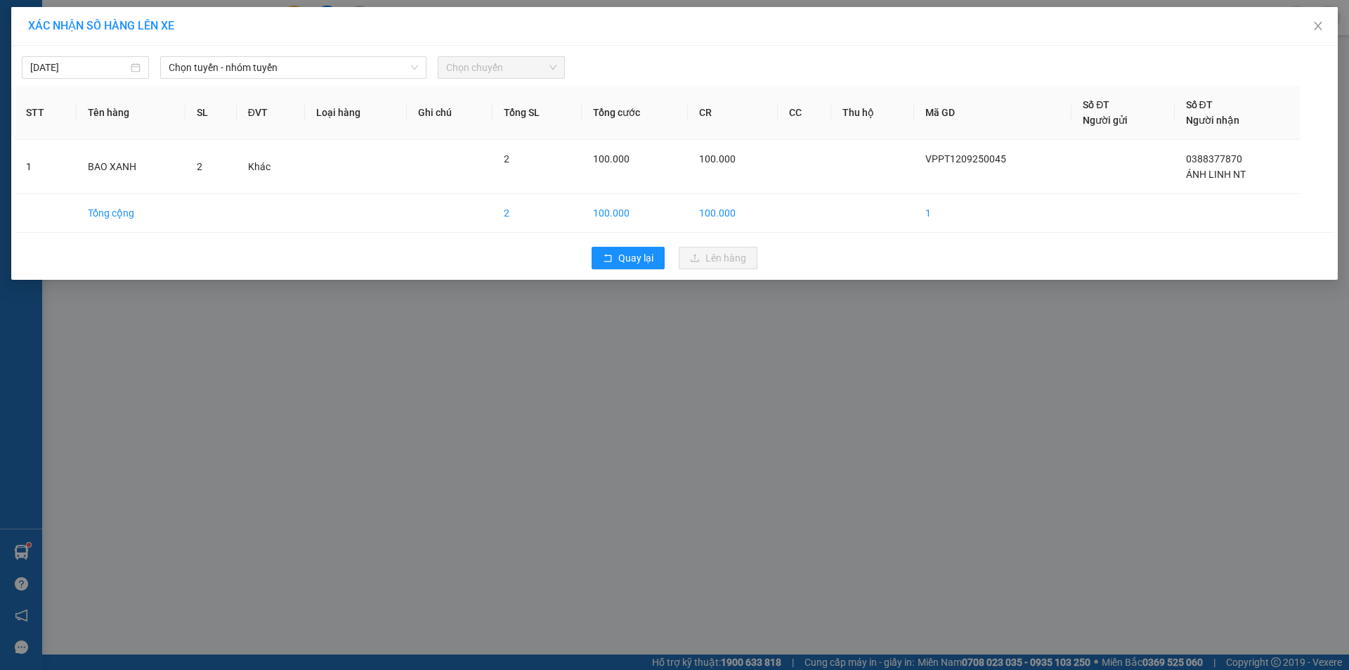
click at [325, 80] on div "[DATE] Chọn tuyến - nhóm tuyến Chọn chuyến STT Tên hàng SL ĐVT Loại hàng Ghi ch…" at bounding box center [674, 163] width 1326 height 234
click at [322, 77] on span "Chọn tuyến - nhóm tuyến" at bounding box center [293, 67] width 249 height 21
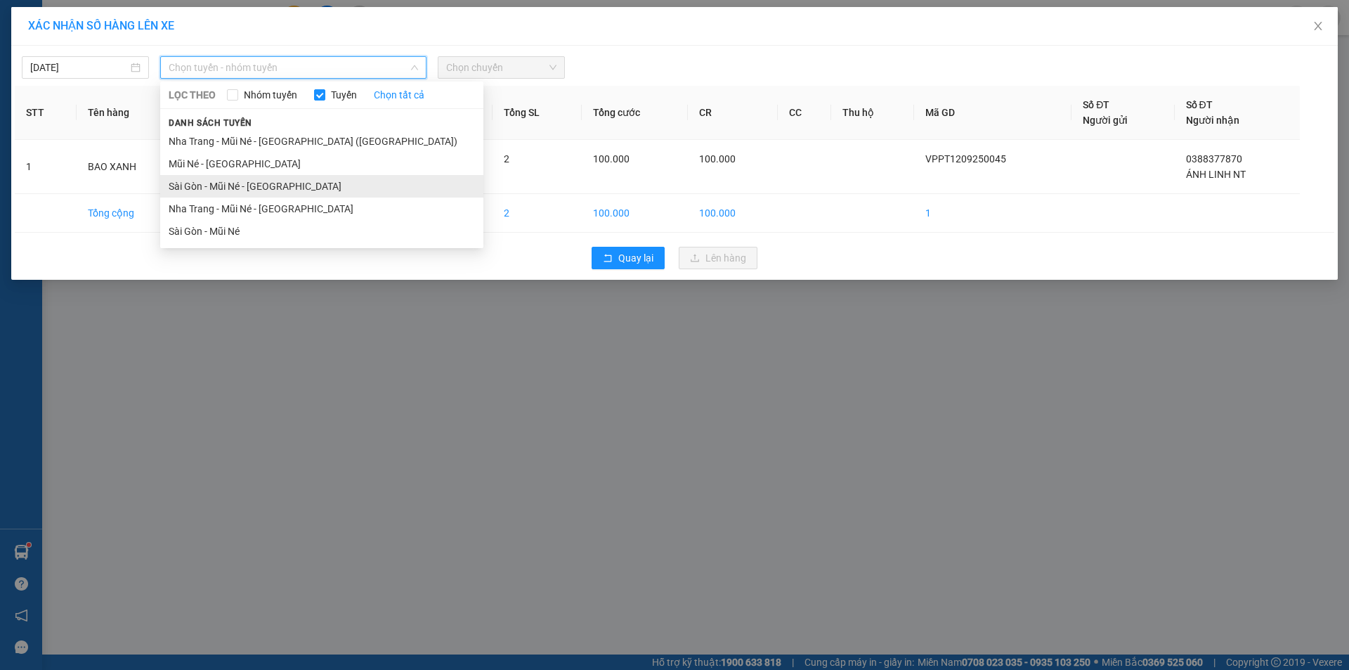
click at [308, 184] on li "Sài Gòn - Mũi Né - [GEOGRAPHIC_DATA]" at bounding box center [321, 186] width 323 height 22
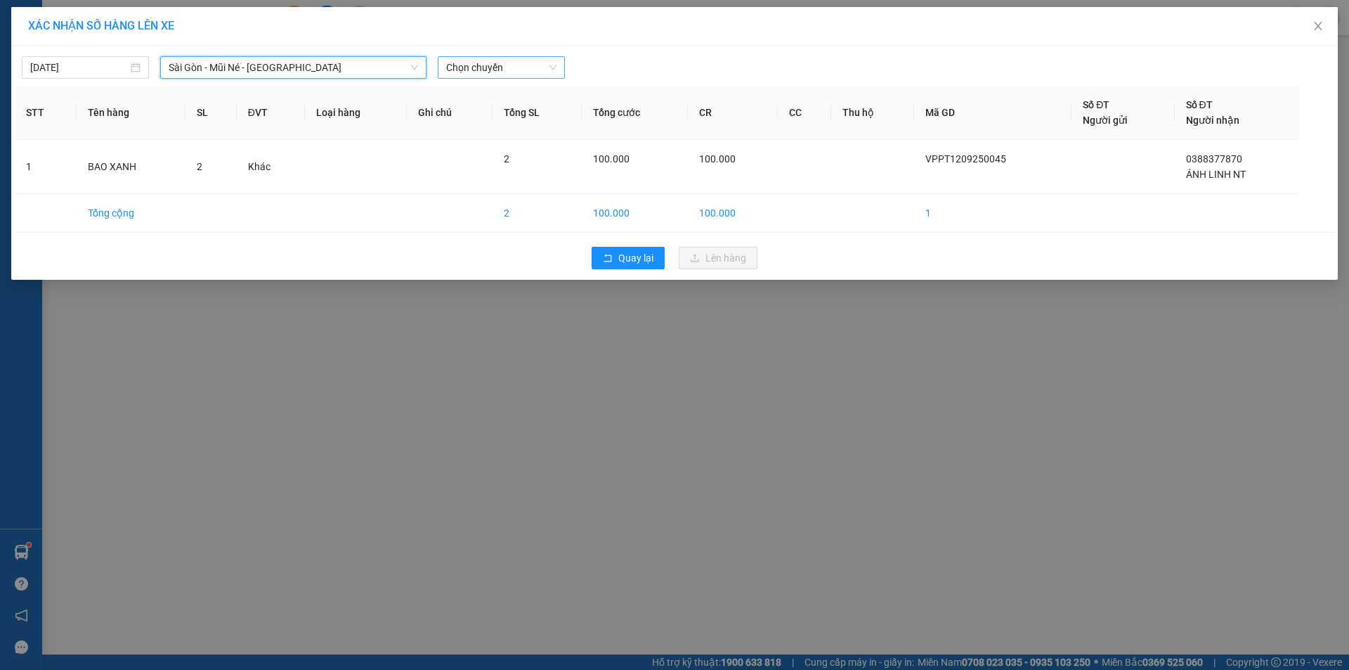
click at [514, 60] on span "Chọn chuyến" at bounding box center [501, 67] width 110 height 21
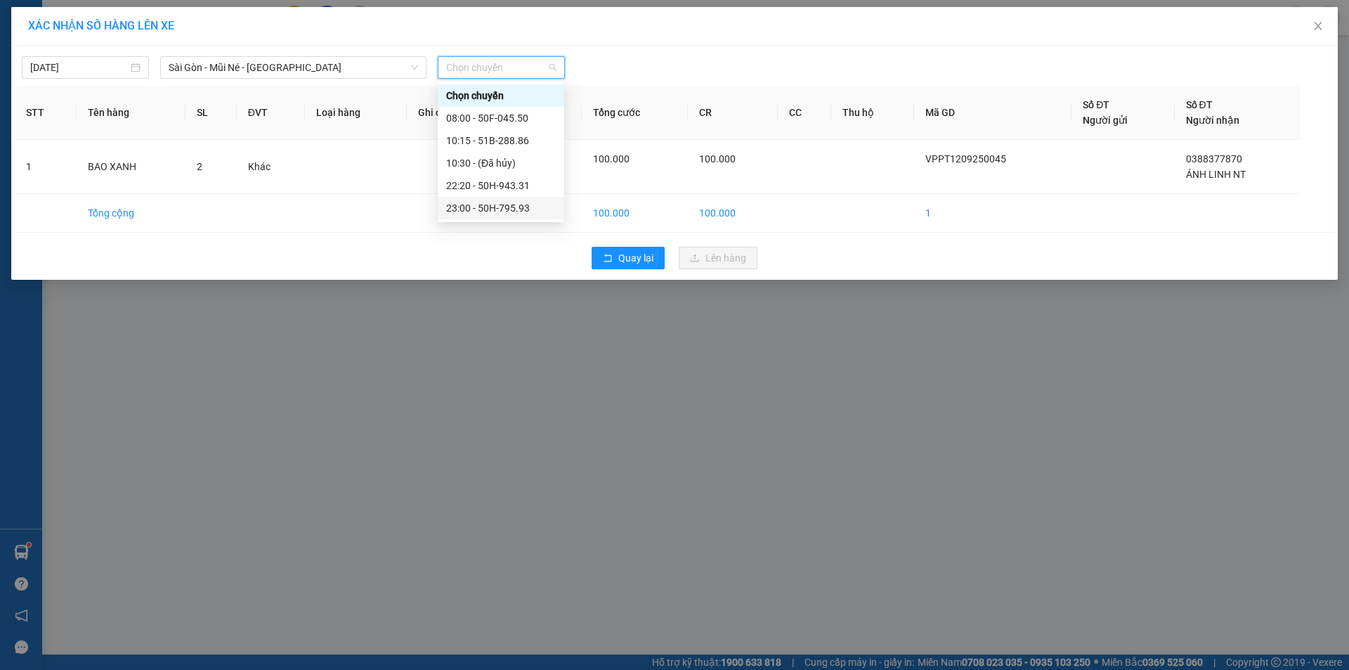
click at [531, 208] on div "23:00 - 50H-795.93" at bounding box center [501, 207] width 110 height 15
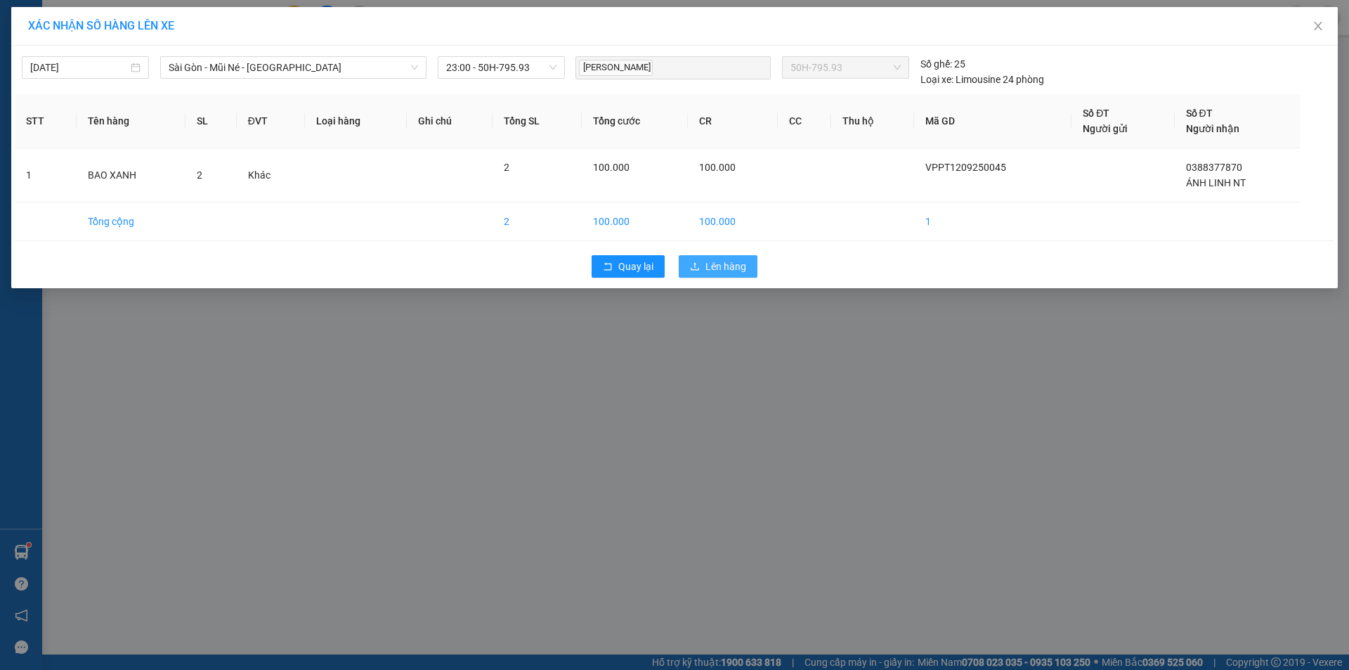
click at [745, 266] on span "Lên hàng" at bounding box center [725, 266] width 41 height 15
